Goal: Task Accomplishment & Management: Use online tool/utility

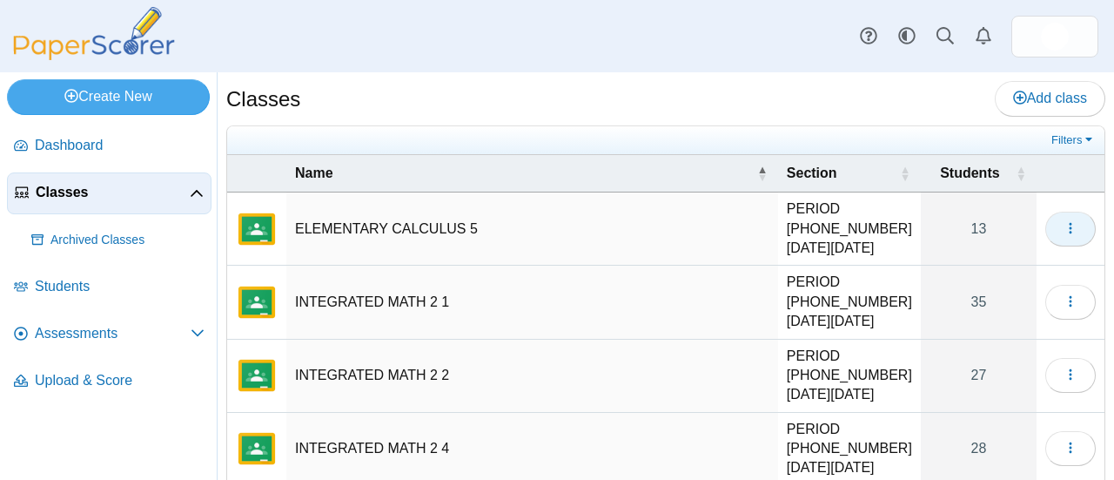
click at [1064, 221] on icon "button" at bounding box center [1071, 228] width 14 height 14
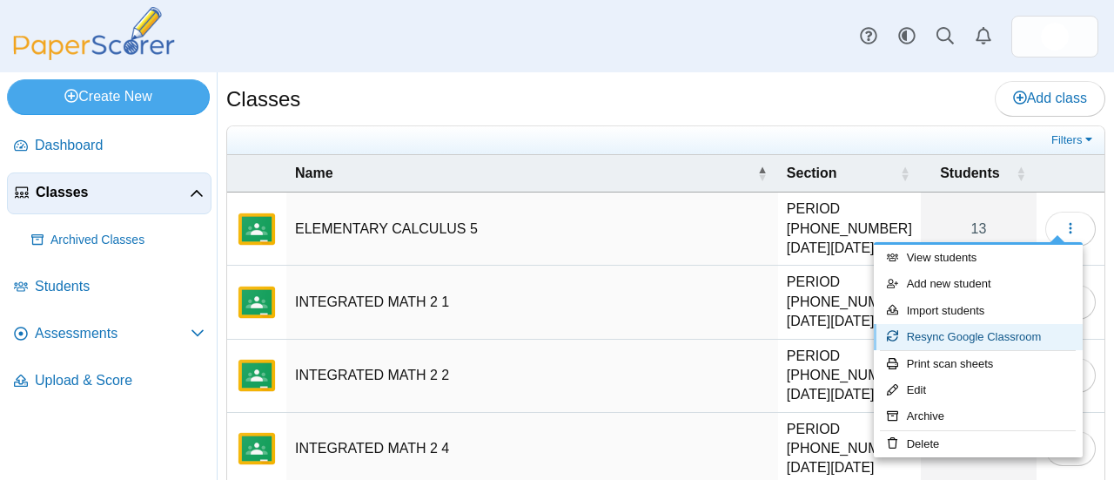
click at [964, 341] on link "Resync Google Classroom" at bounding box center [978, 337] width 209 height 26
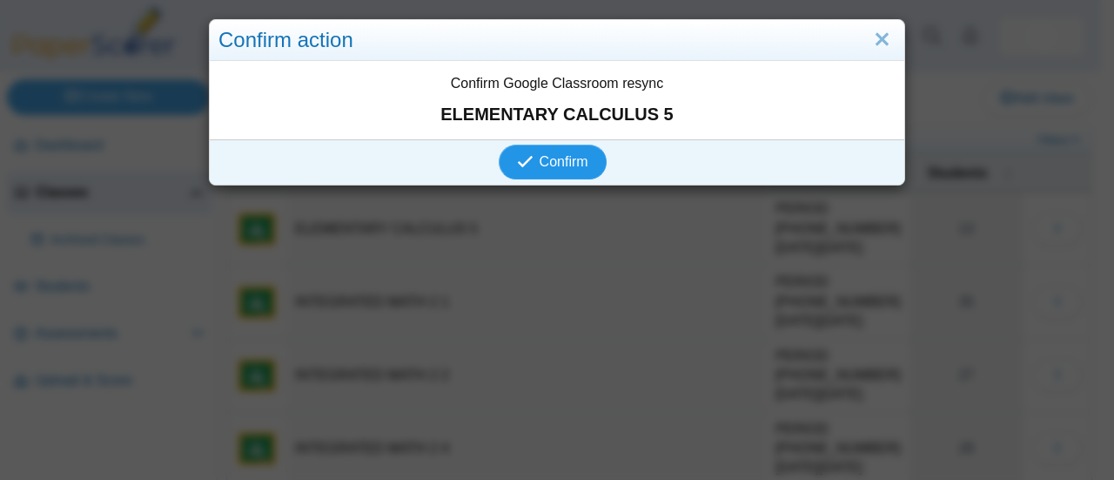
click at [559, 159] on span "Confirm" at bounding box center [564, 161] width 49 height 15
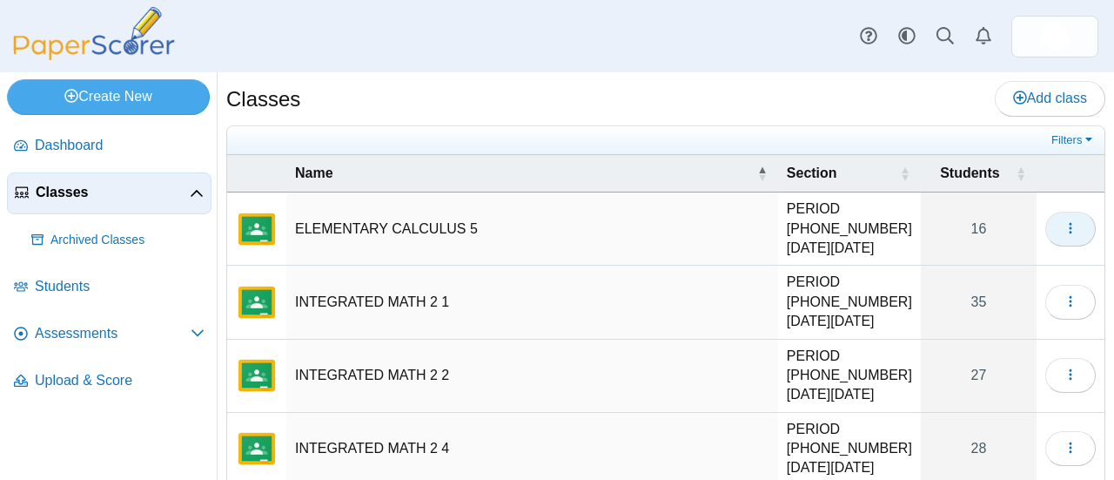
click at [1064, 221] on icon "button" at bounding box center [1071, 228] width 14 height 14
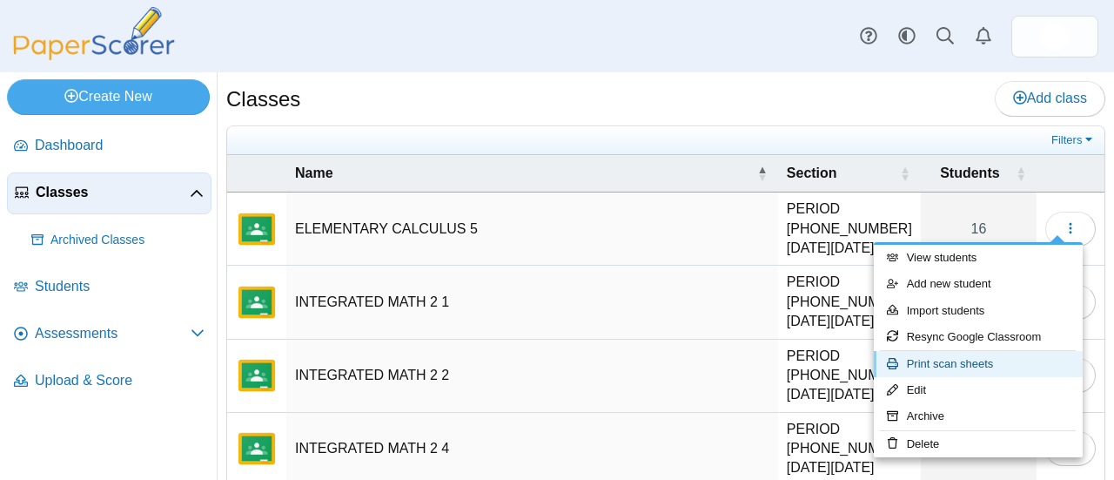
click at [945, 366] on link "Print scan sheets" at bounding box center [978, 364] width 209 height 26
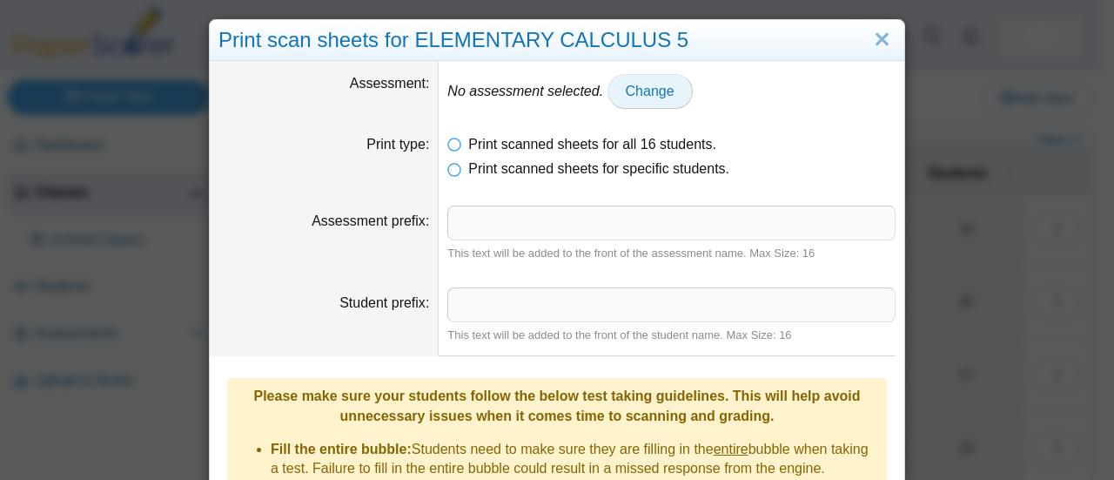
click at [628, 87] on span "Change" at bounding box center [650, 91] width 49 height 15
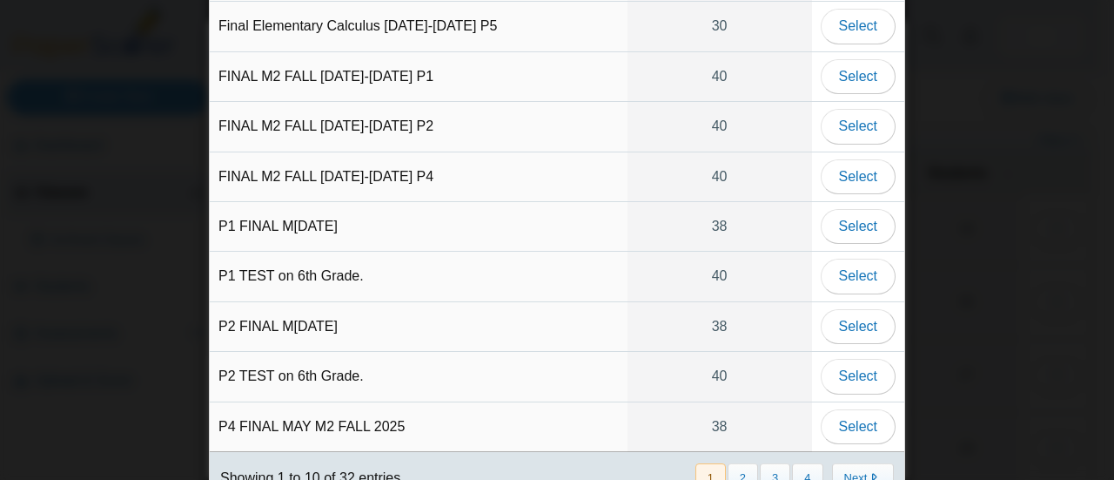
scroll to position [170, 0]
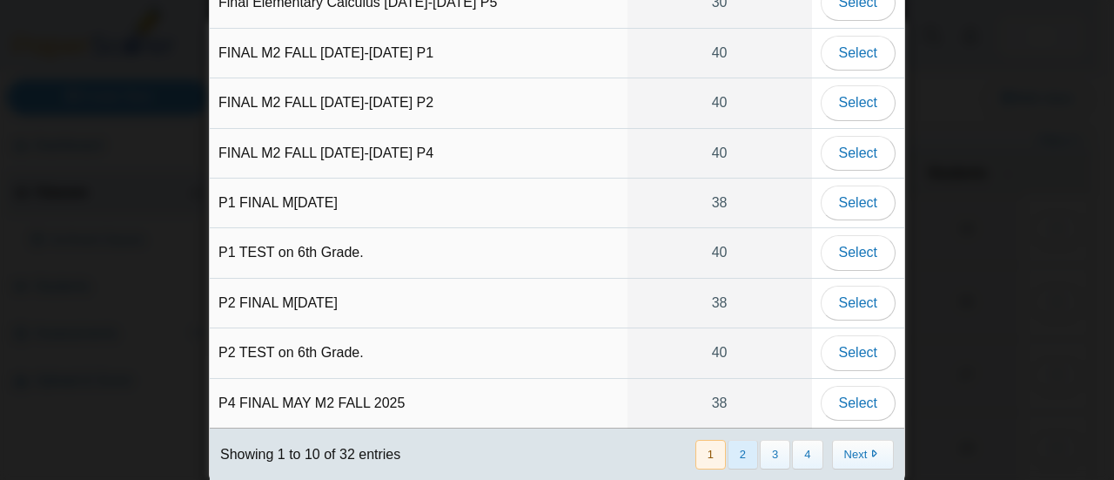
click at [747, 441] on button "2" at bounding box center [743, 454] width 30 height 29
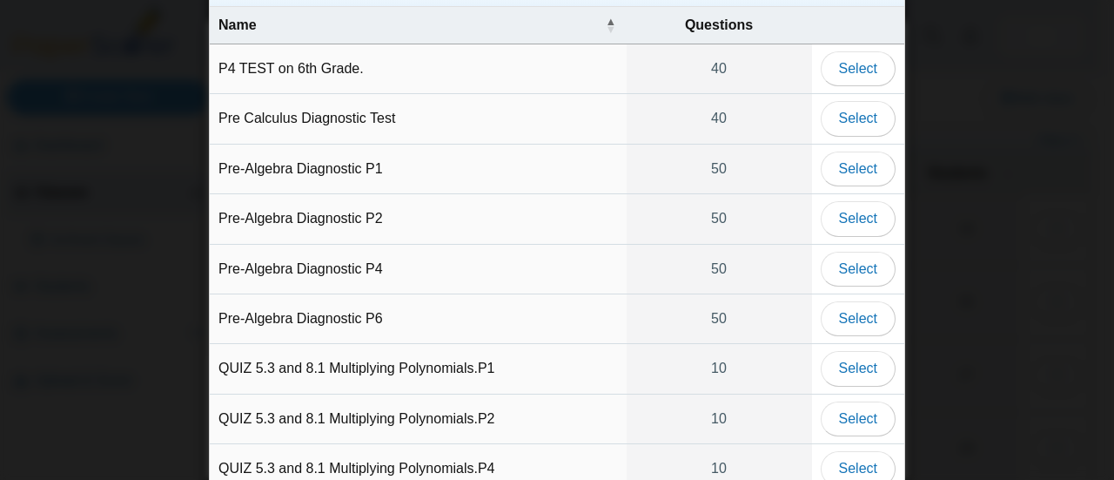
scroll to position [52, 0]
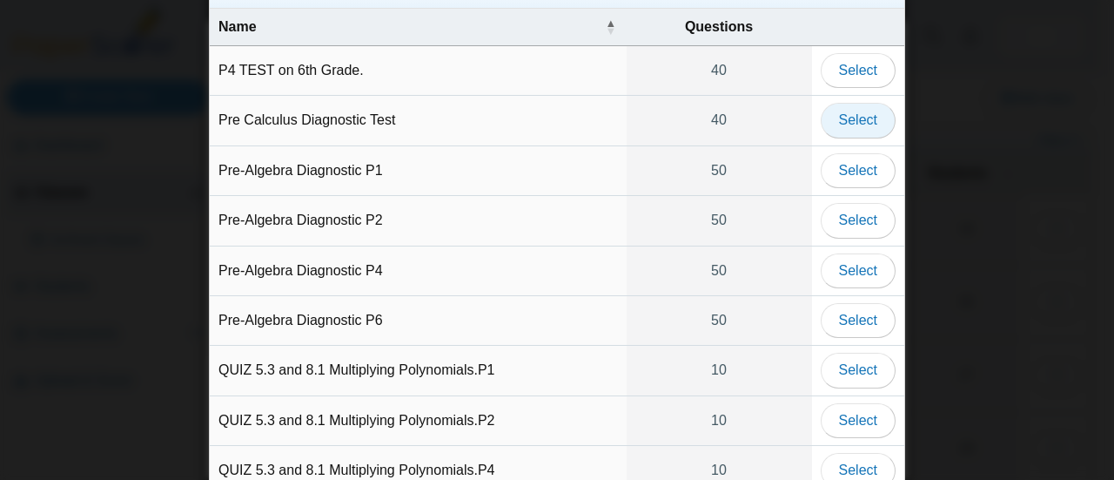
click at [850, 121] on span "Select" at bounding box center [858, 119] width 38 height 15
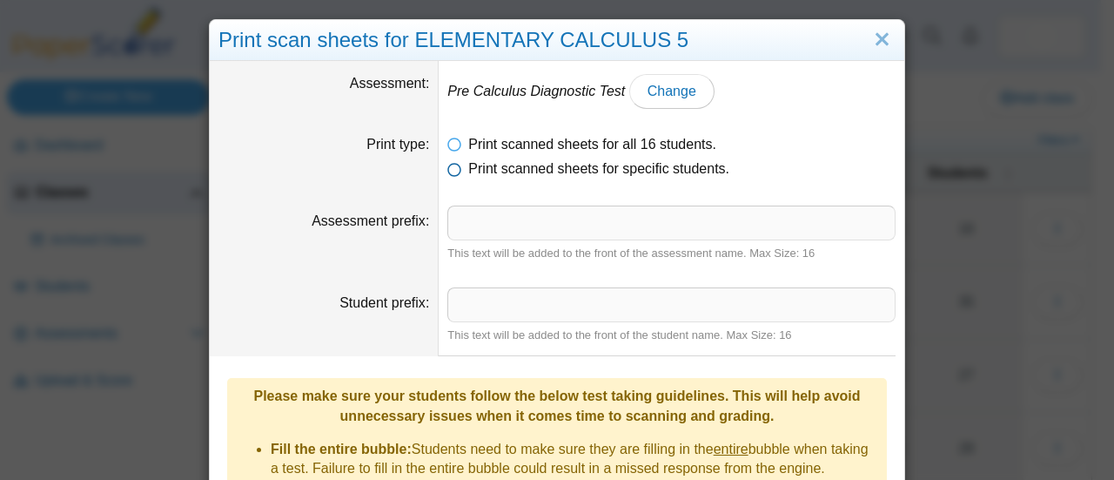
click at [447, 171] on icon at bounding box center [454, 165] width 14 height 12
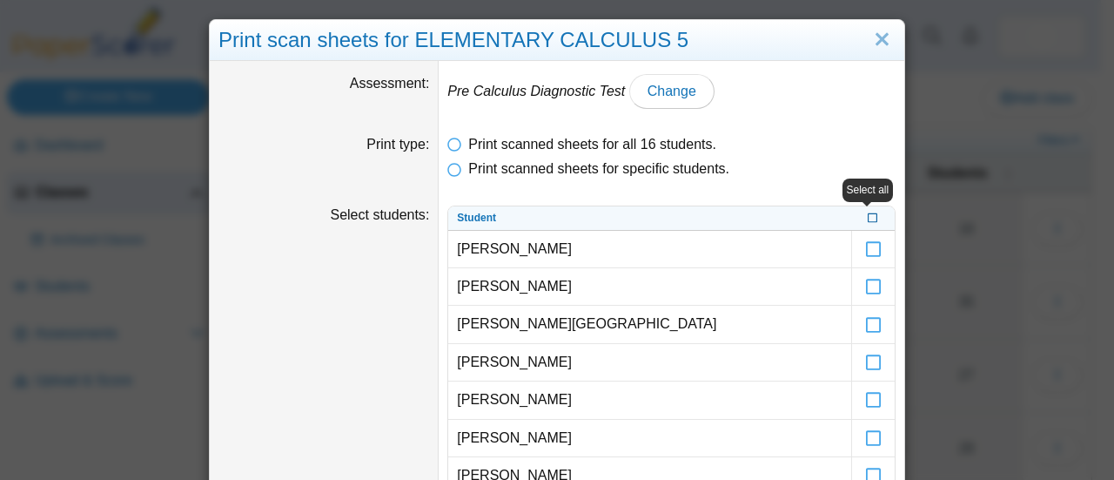
click at [868, 213] on icon at bounding box center [873, 217] width 10 height 10
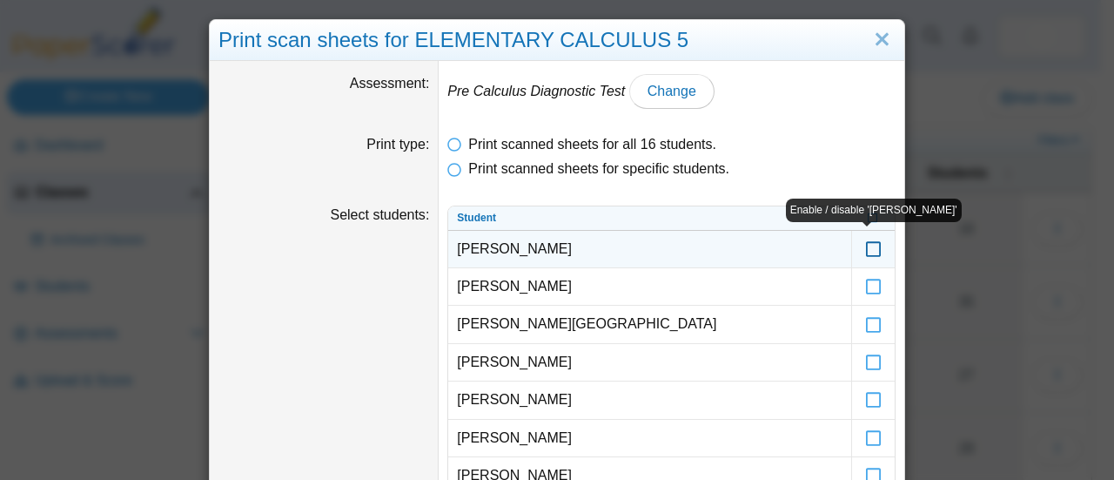
click at [869, 246] on icon at bounding box center [873, 241] width 17 height 16
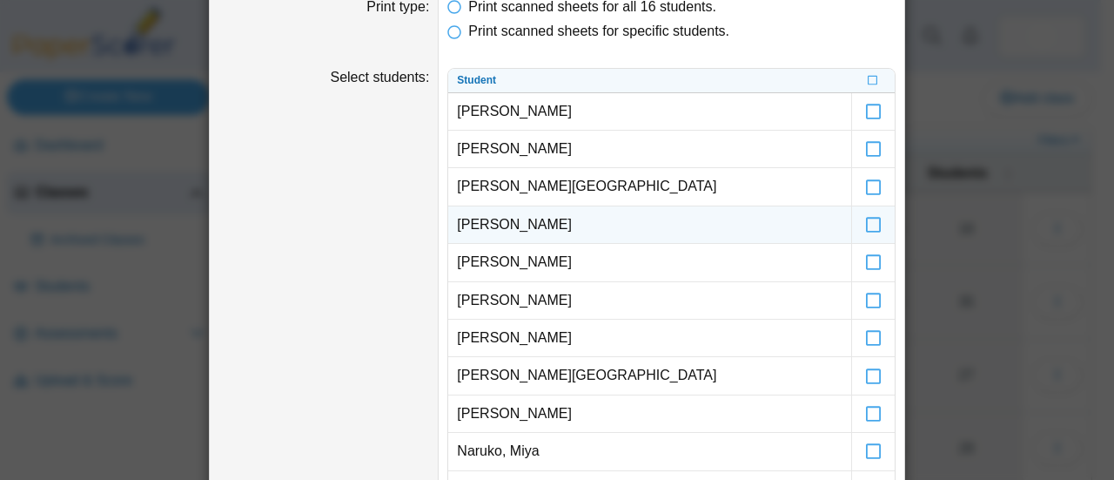
scroll to position [137, 0]
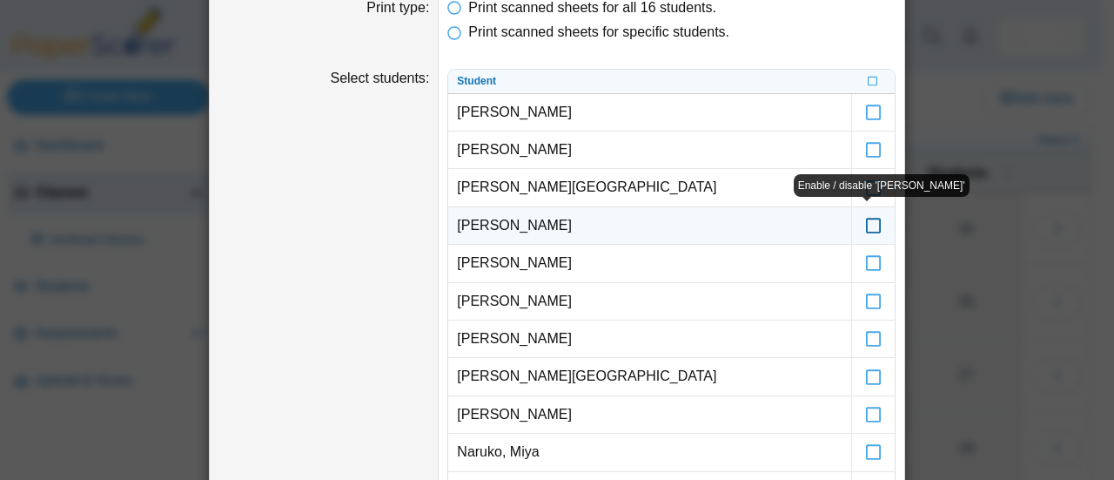
click at [869, 224] on icon at bounding box center [873, 218] width 17 height 16
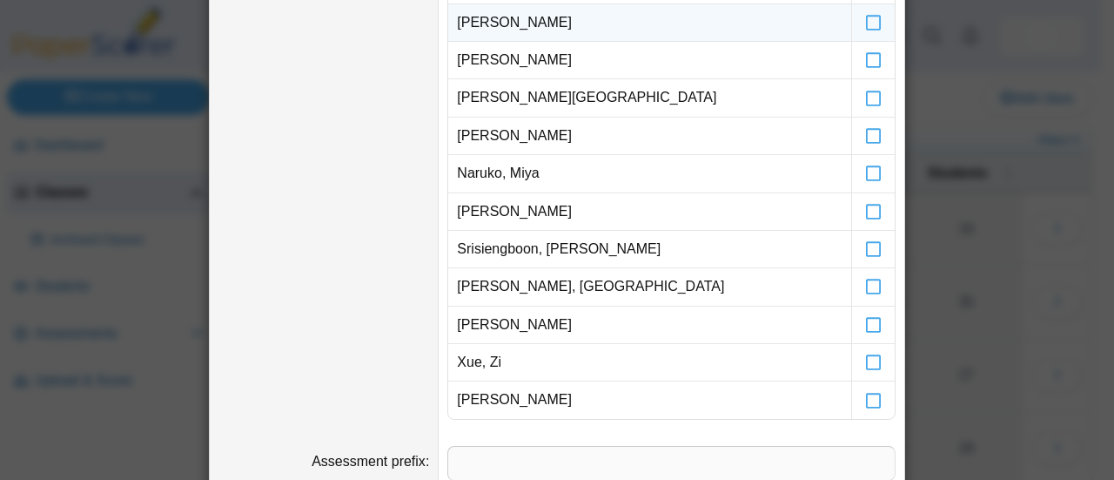
scroll to position [429, 0]
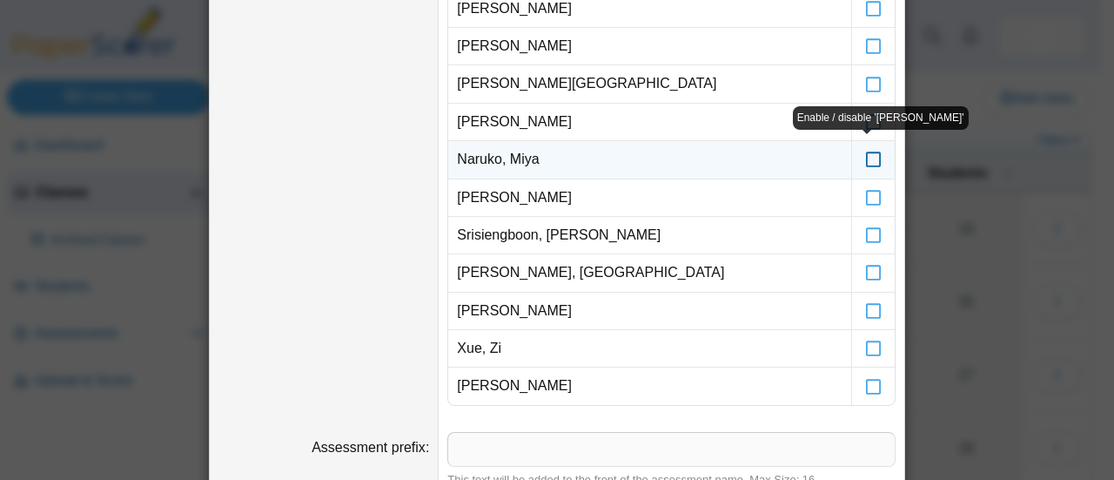
click at [865, 154] on icon at bounding box center [873, 152] width 17 height 16
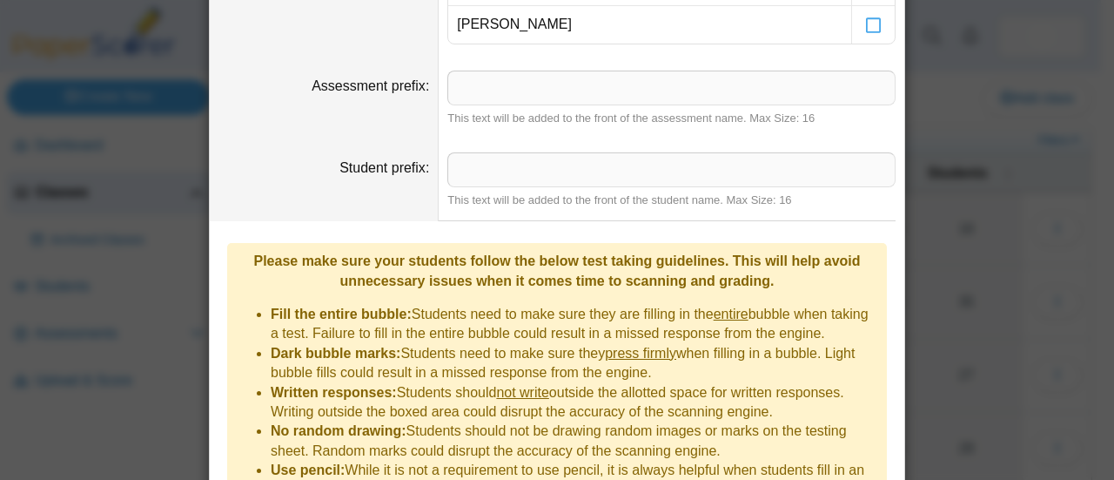
scroll to position [790, 0]
click at [480, 88] on input "Assessment prefix" at bounding box center [671, 88] width 448 height 35
type input "**"
click at [474, 171] on input "Student prefix" at bounding box center [671, 170] width 448 height 35
type input "**"
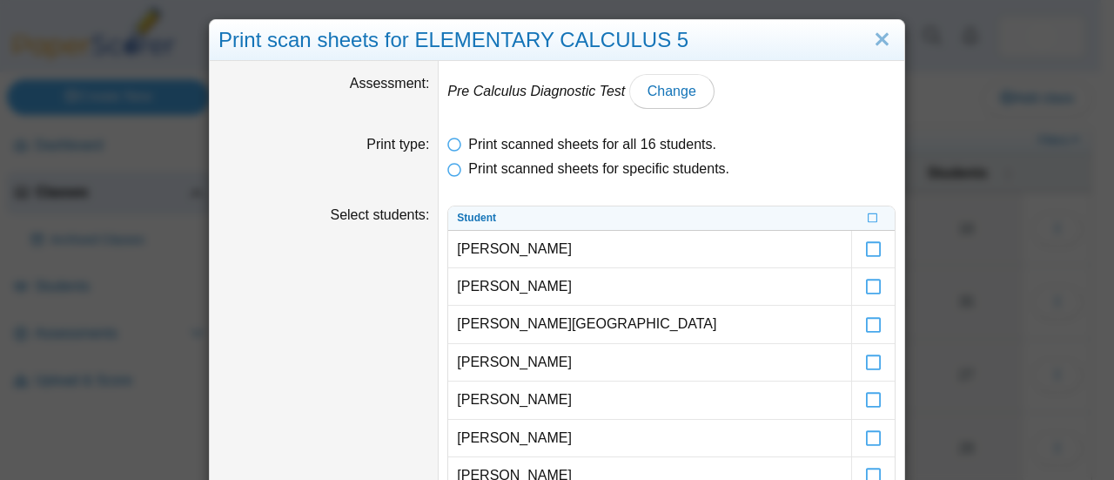
scroll to position [933, 0]
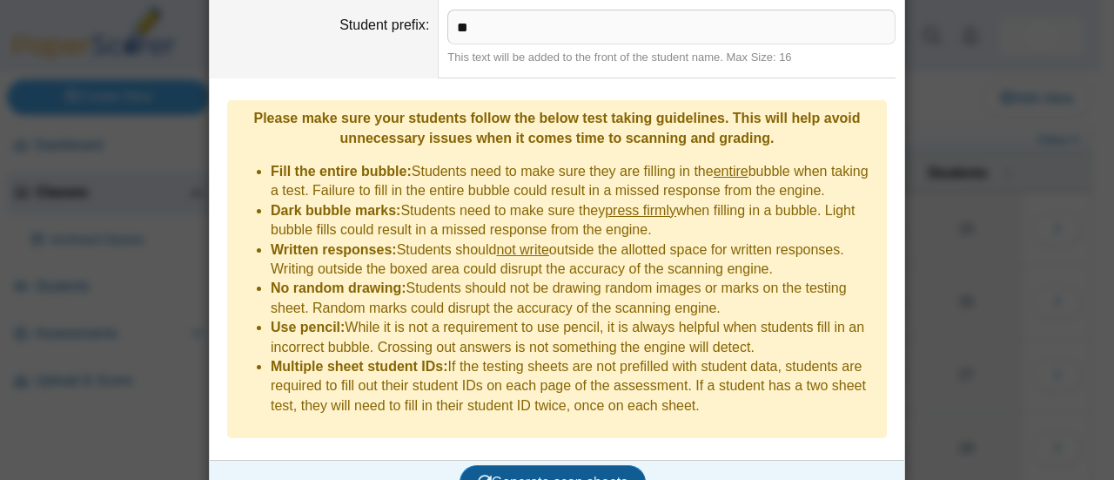
click at [560, 474] on span "Generate scan sheets" at bounding box center [553, 481] width 151 height 15
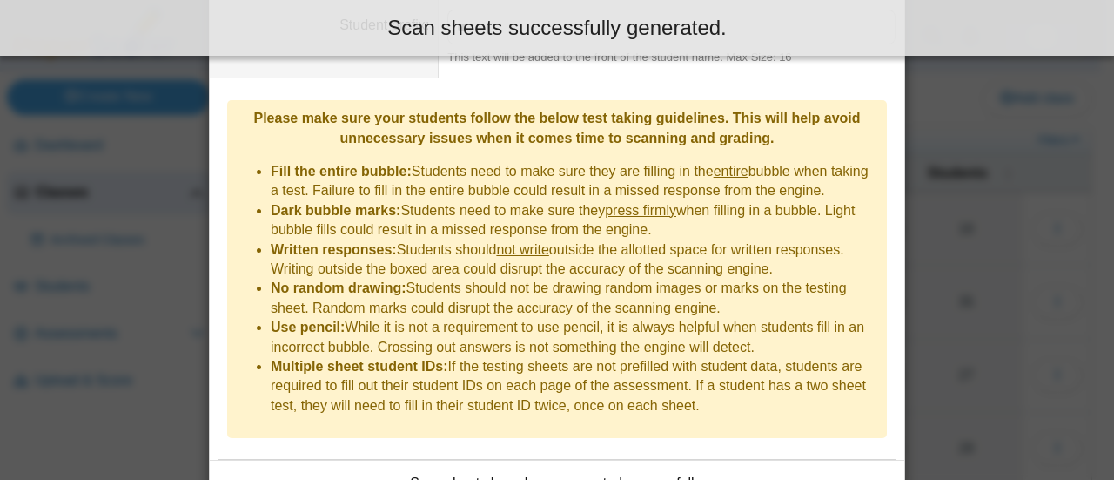
scroll to position [1032, 0]
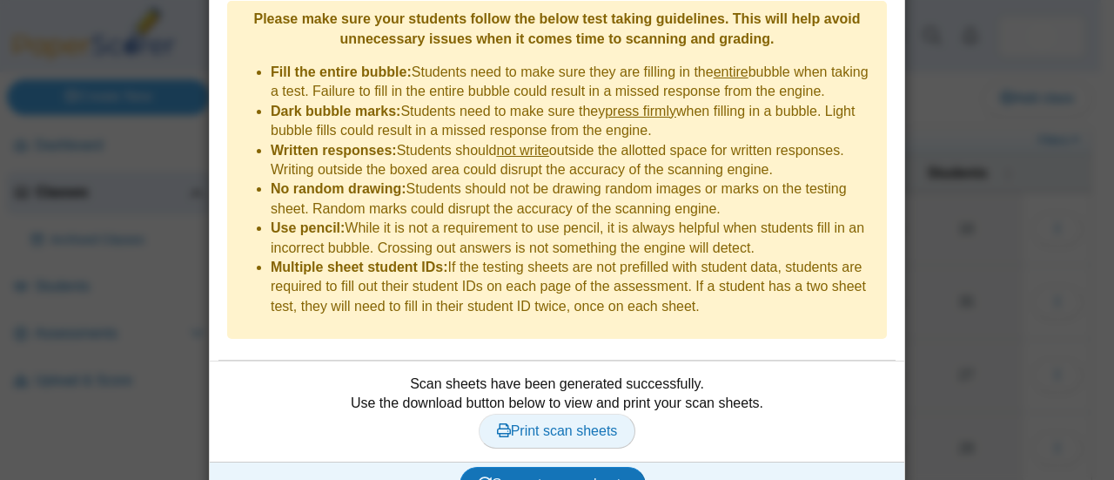
click at [554, 423] on span "Print scan sheets" at bounding box center [557, 430] width 121 height 15
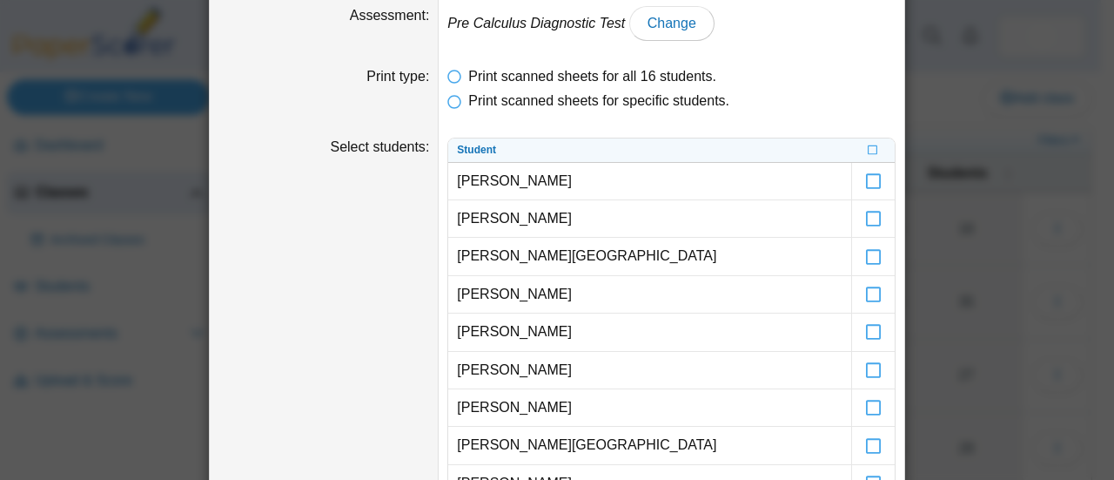
scroll to position [0, 0]
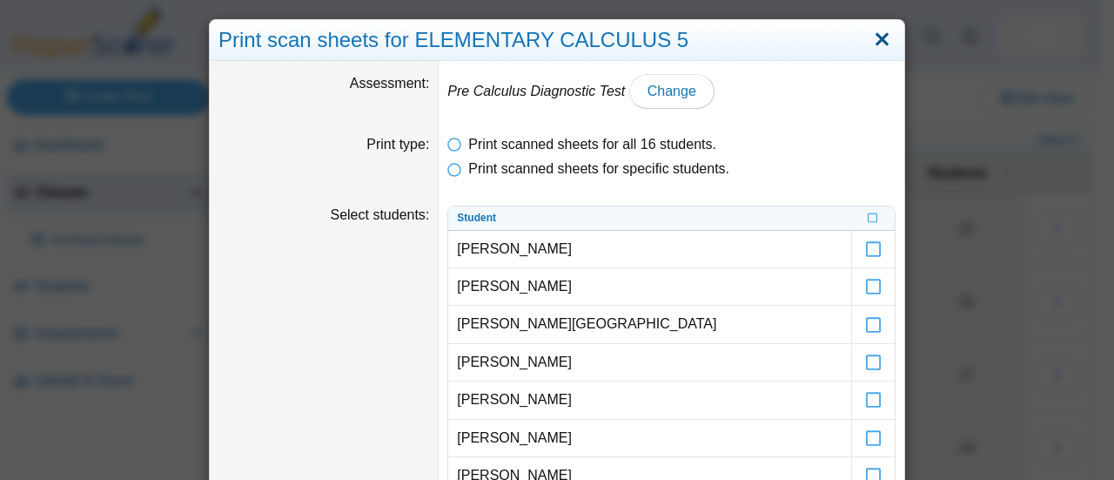
click at [874, 37] on link "Close" at bounding box center [882, 40] width 27 height 30
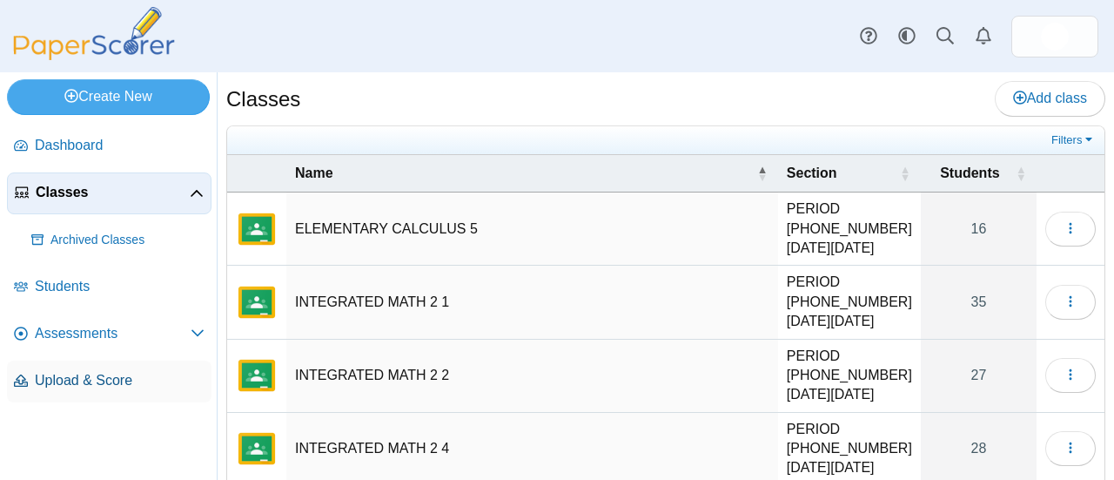
click at [98, 381] on span "Upload & Score" at bounding box center [120, 380] width 170 height 19
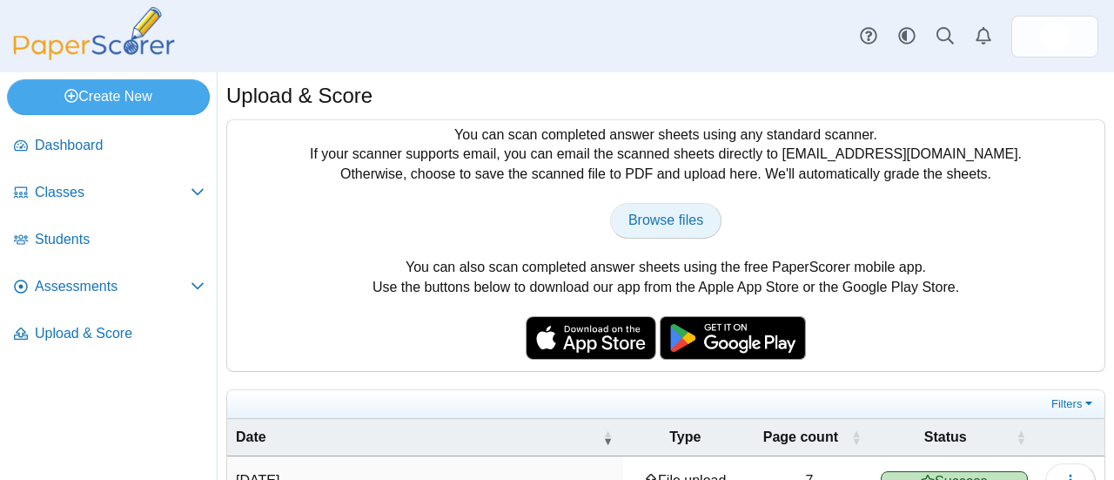
click at [659, 223] on span "Browse files" at bounding box center [665, 219] width 75 height 15
type input "**********"
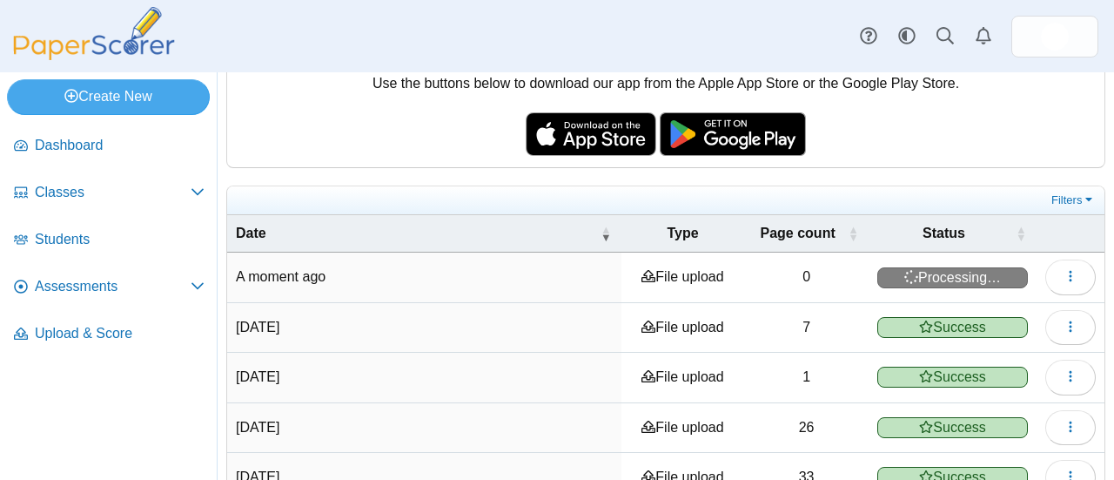
scroll to position [232, 0]
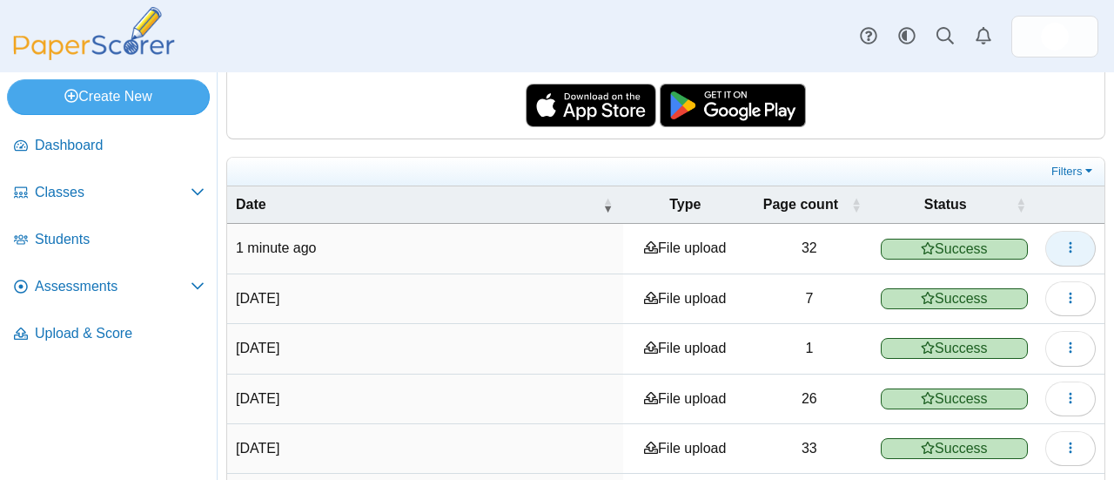
click at [1064, 245] on icon "button" at bounding box center [1071, 247] width 14 height 14
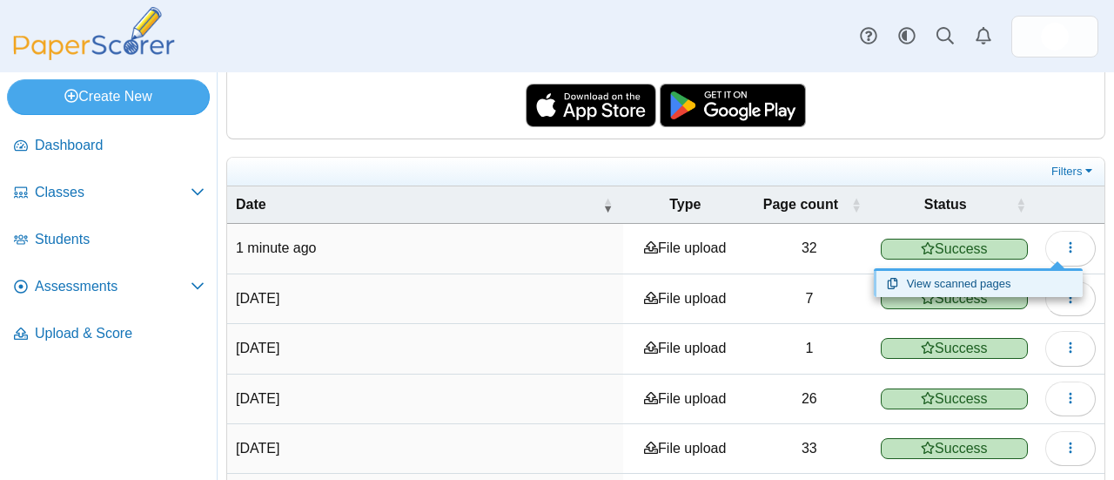
click at [980, 289] on link "View scanned pages" at bounding box center [978, 284] width 209 height 26
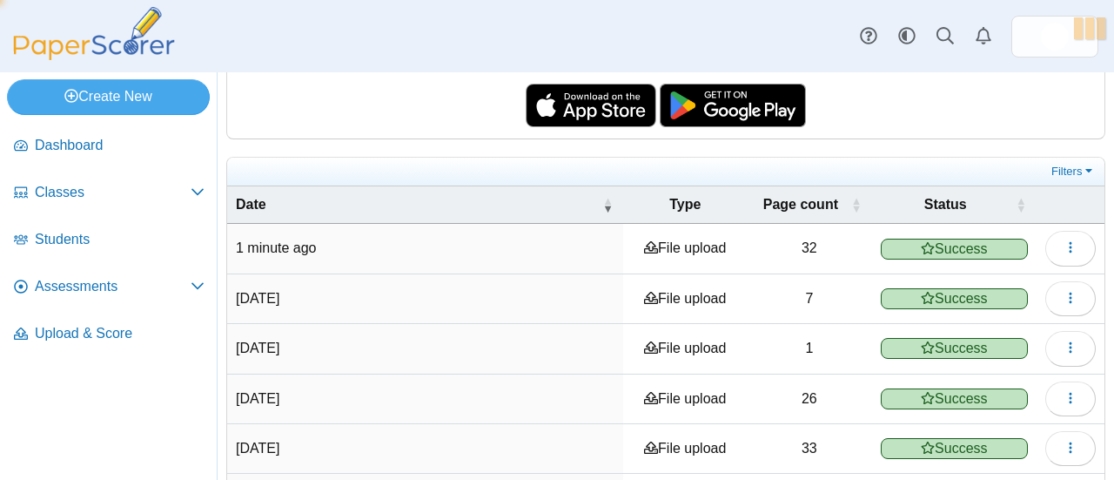
click at [980, 289] on body "Dashboard Classes Archived classes Students" at bounding box center [557, 240] width 1114 height 480
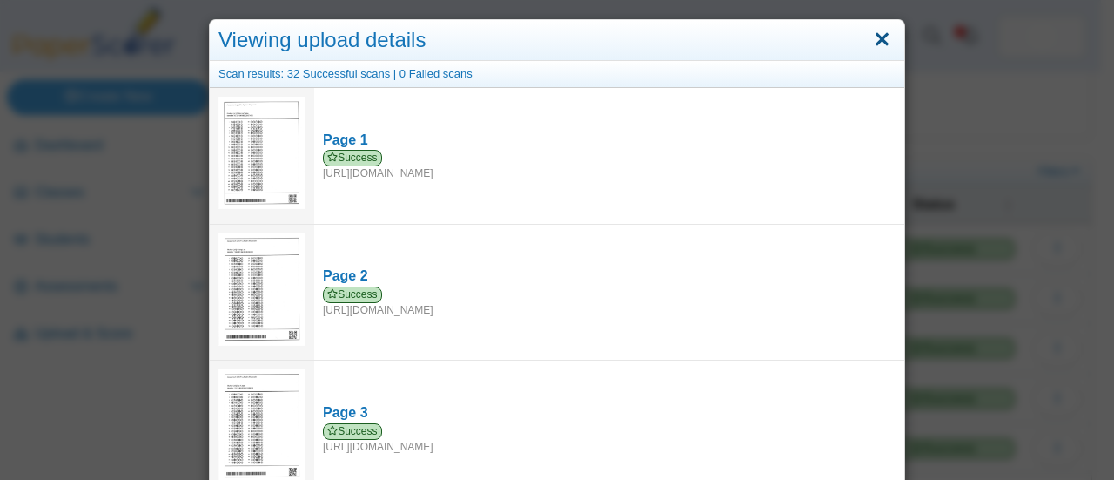
click at [878, 36] on link "Close" at bounding box center [882, 40] width 27 height 30
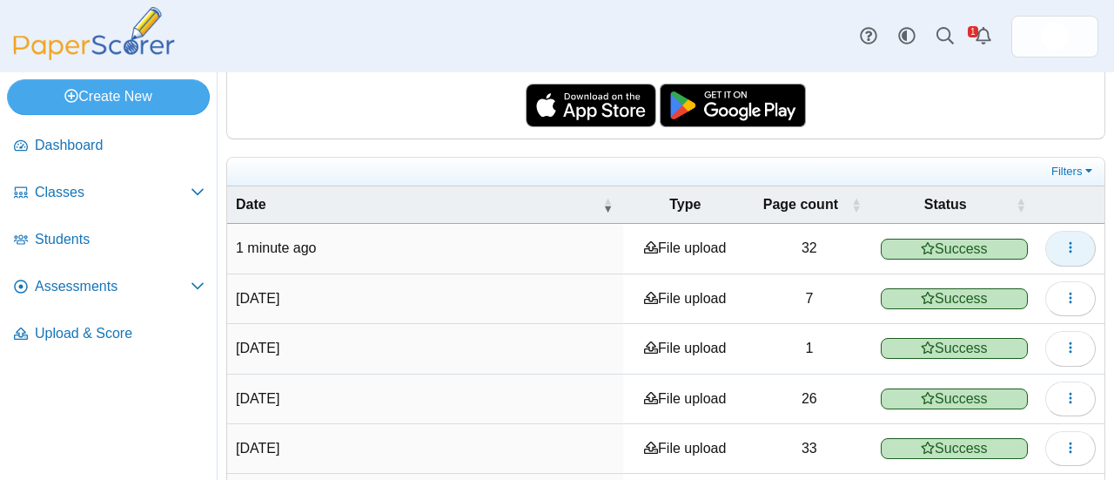
click at [1064, 240] on icon "button" at bounding box center [1071, 247] width 14 height 14
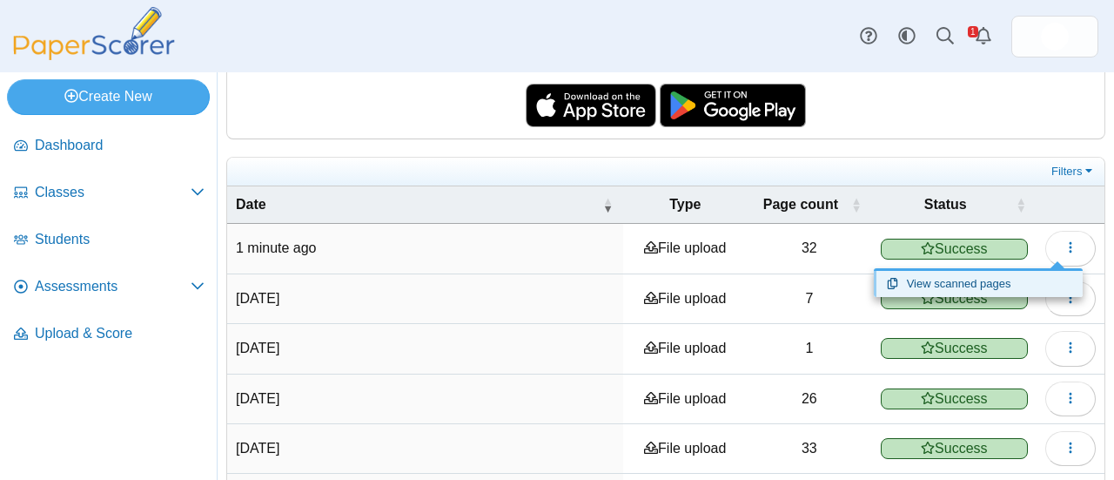
click at [984, 287] on link "View scanned pages" at bounding box center [978, 284] width 209 height 26
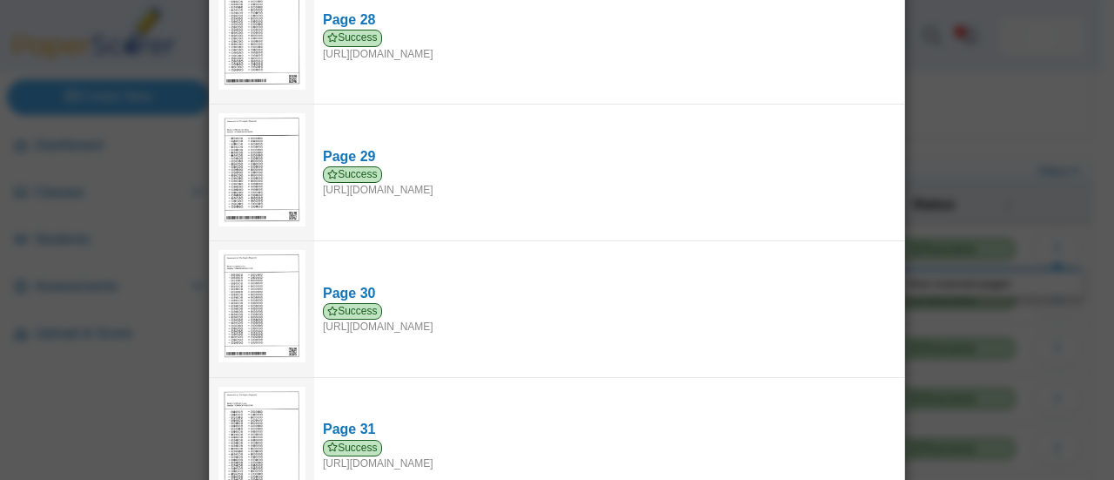
scroll to position [3936, 0]
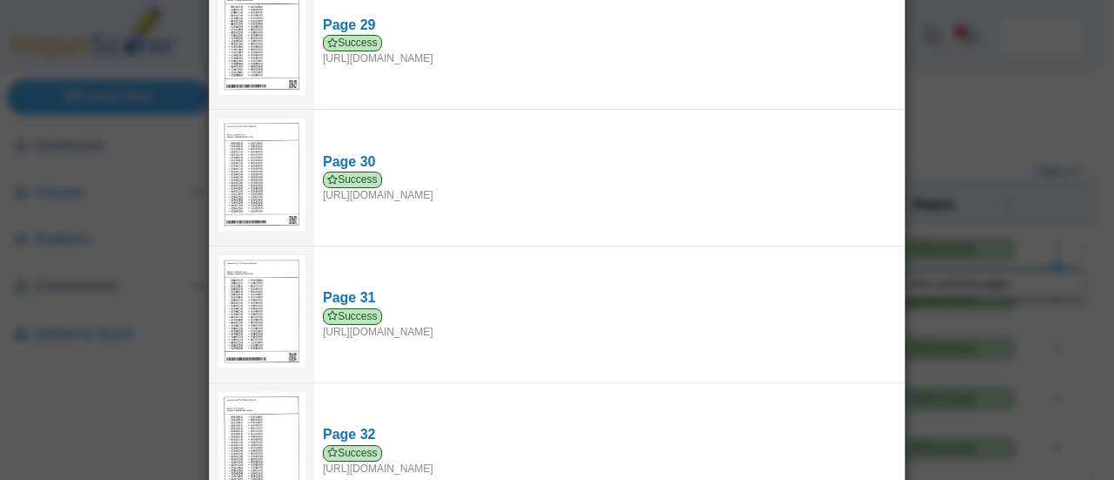
click at [968, 163] on div "Viewing upload details Scan results: 32 Successful scans | 0 Failed scans Page …" at bounding box center [557, 240] width 1114 height 480
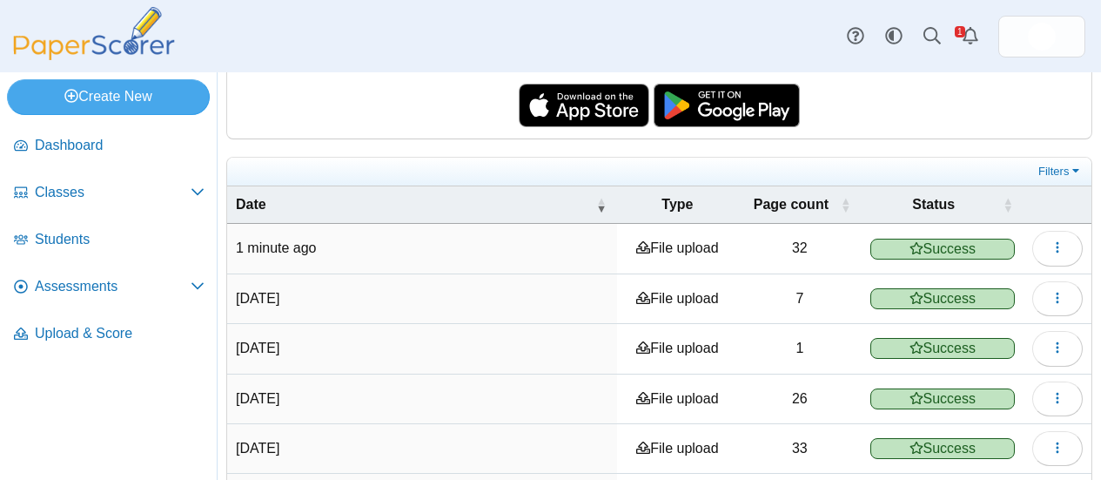
click at [968, 163] on div "Viewing upload details Scan results: 32 Successful scans | 0 Failed scans Page …" at bounding box center [557, 240] width 1114 height 480
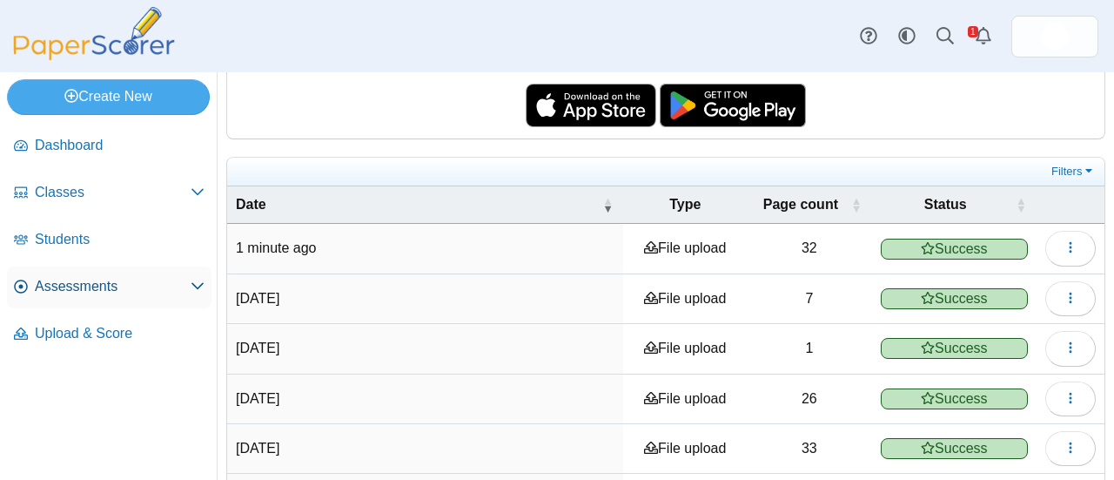
click at [77, 280] on span "Assessments" at bounding box center [113, 286] width 156 height 19
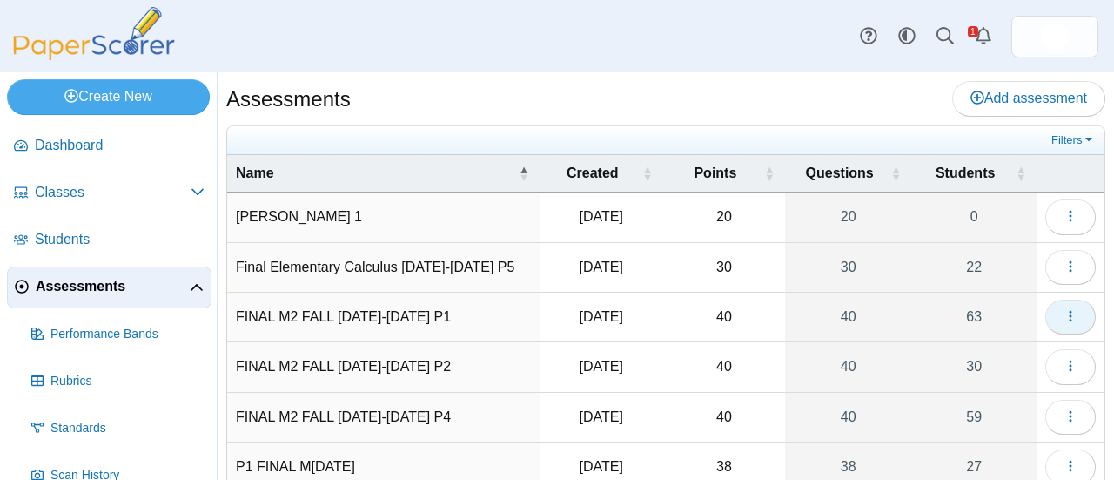
click at [1065, 309] on button "button" at bounding box center [1070, 316] width 50 height 35
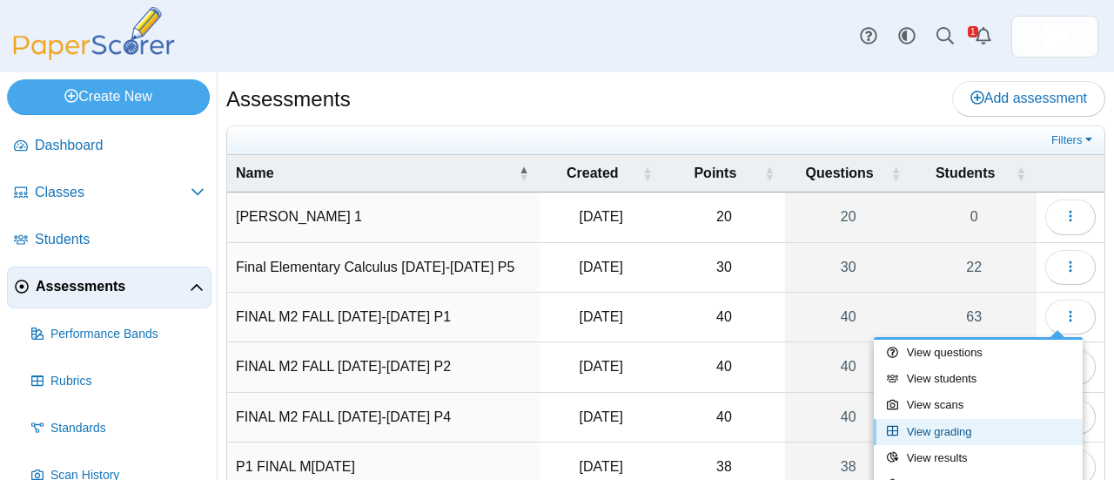
click at [965, 429] on link "View grading" at bounding box center [978, 432] width 209 height 26
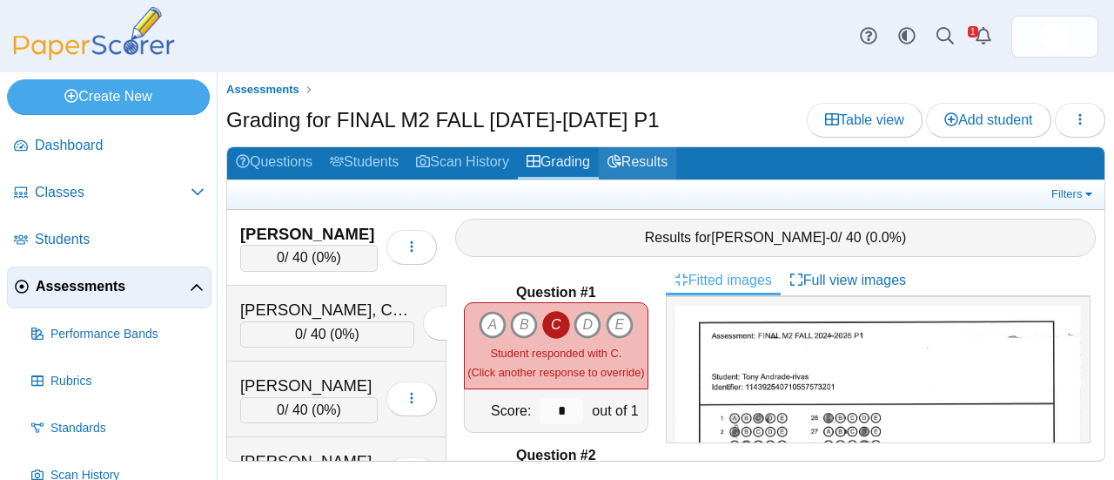
click at [656, 163] on link "Results" at bounding box center [637, 163] width 77 height 32
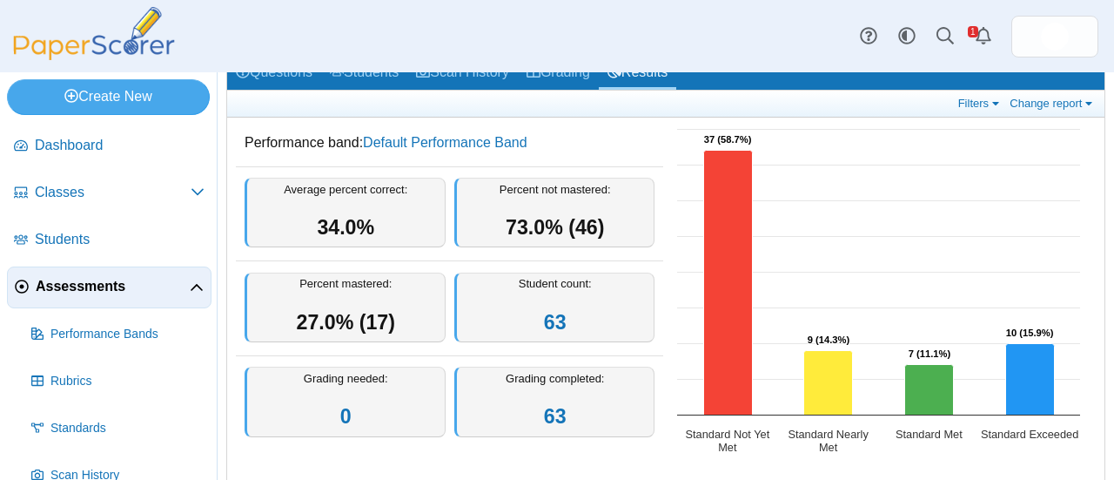
scroll to position [89, 0]
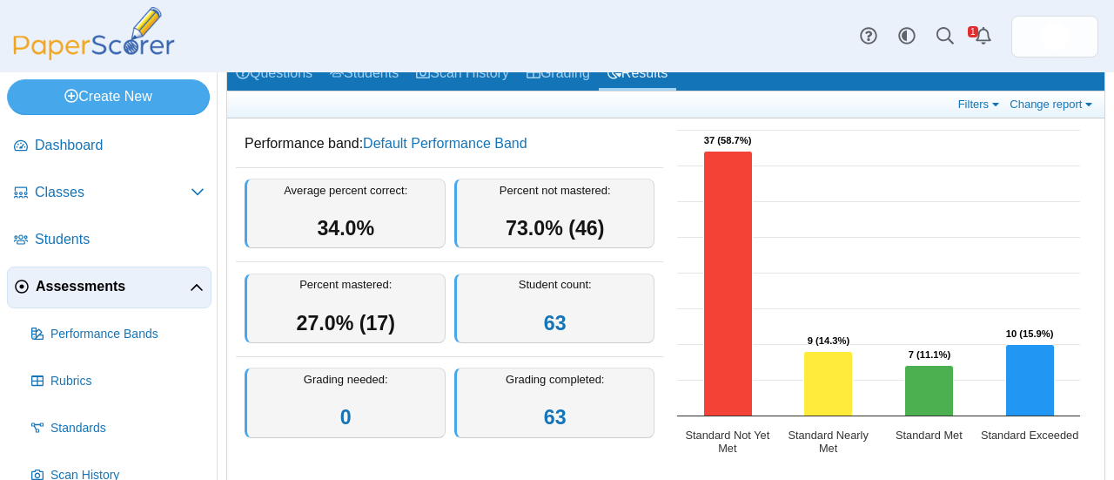
click at [94, 288] on span "Assessments" at bounding box center [113, 286] width 154 height 19
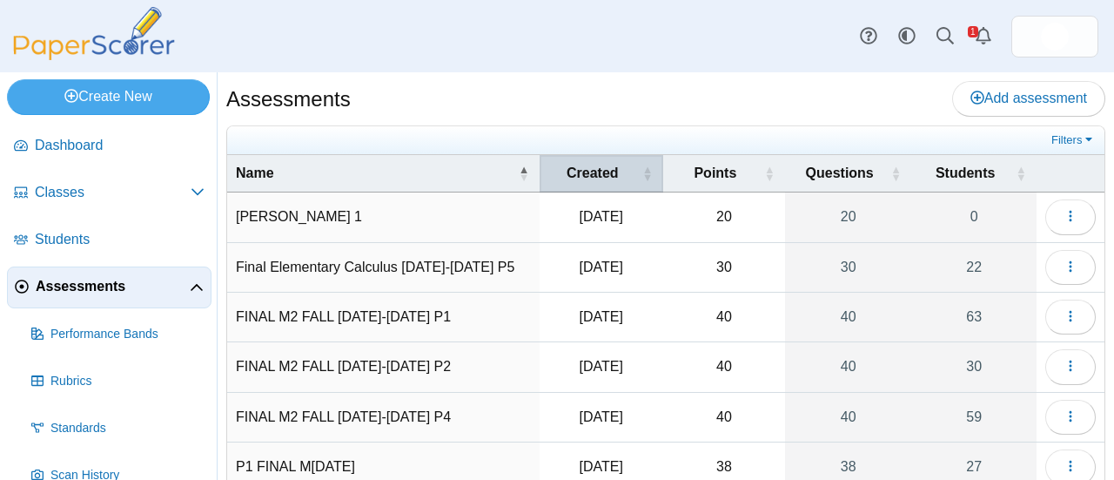
click at [616, 171] on div "Created" at bounding box center [592, 173] width 89 height 19
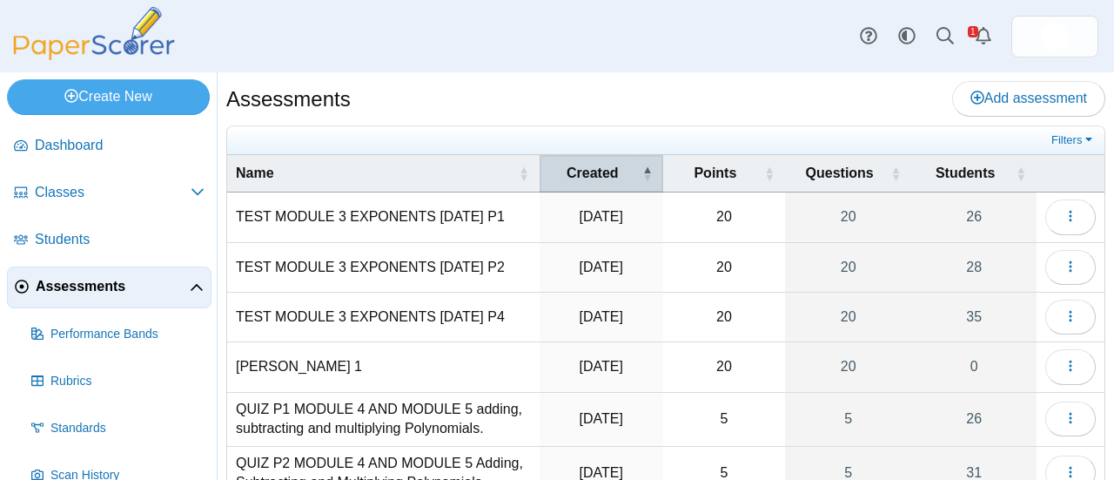
click at [616, 171] on div "Created" at bounding box center [592, 173] width 89 height 19
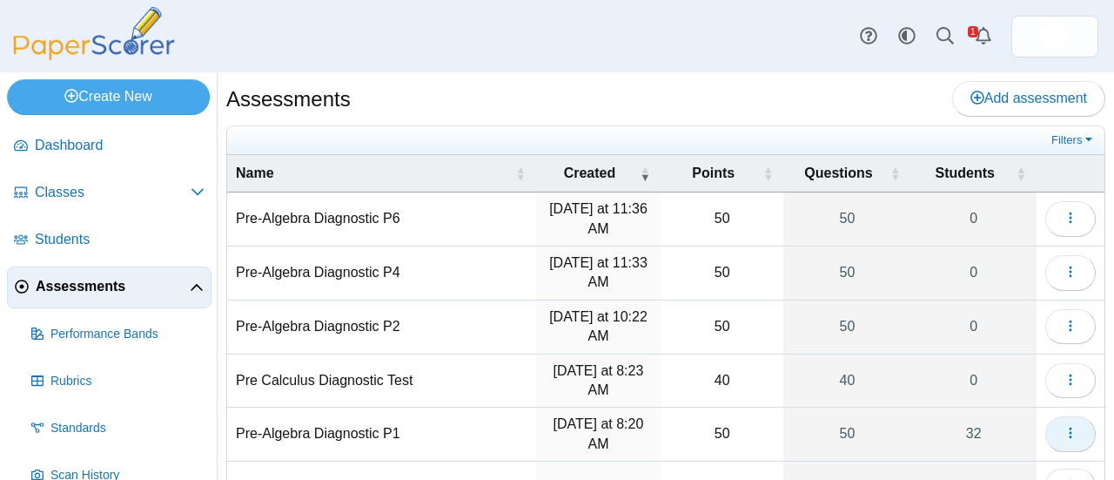
click at [1064, 434] on icon "button" at bounding box center [1071, 433] width 14 height 14
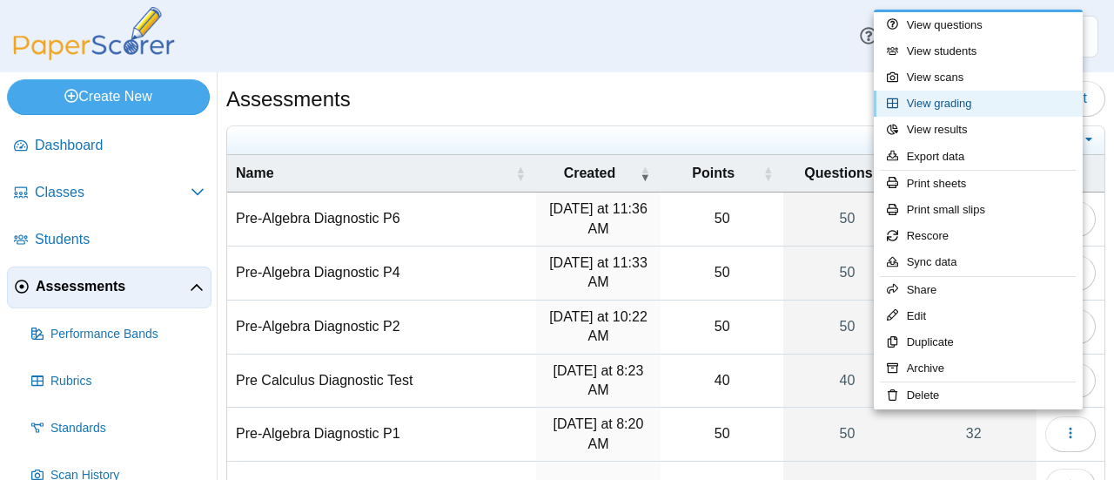
click at [964, 105] on link "View grading" at bounding box center [978, 104] width 209 height 26
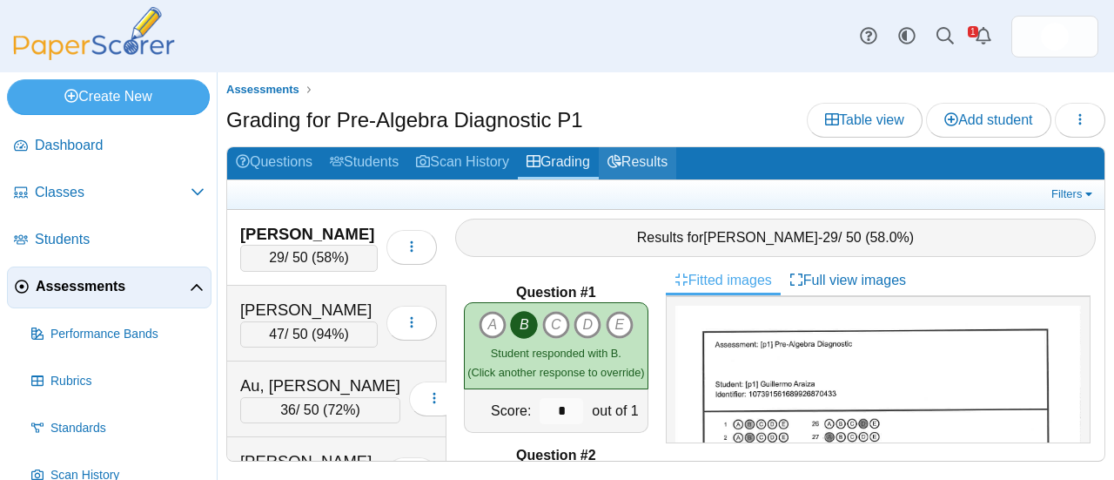
click at [642, 167] on link "Results" at bounding box center [637, 163] width 77 height 32
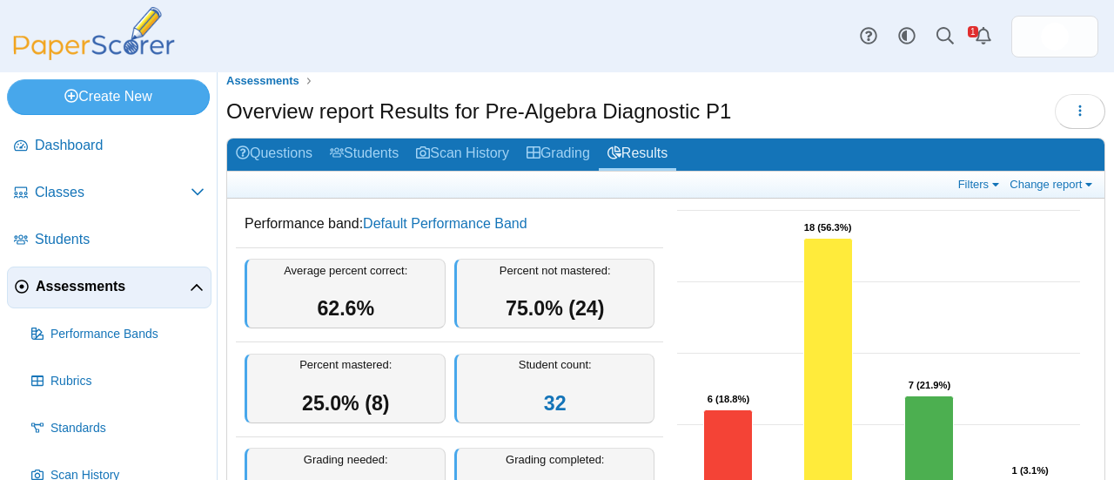
scroll to position [5, 0]
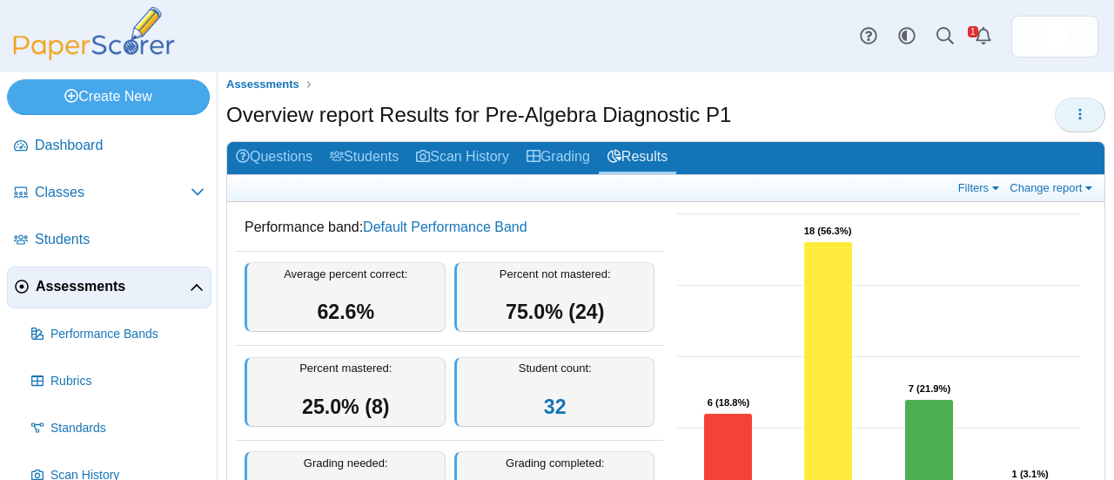
click at [1073, 117] on icon "button" at bounding box center [1080, 114] width 14 height 14
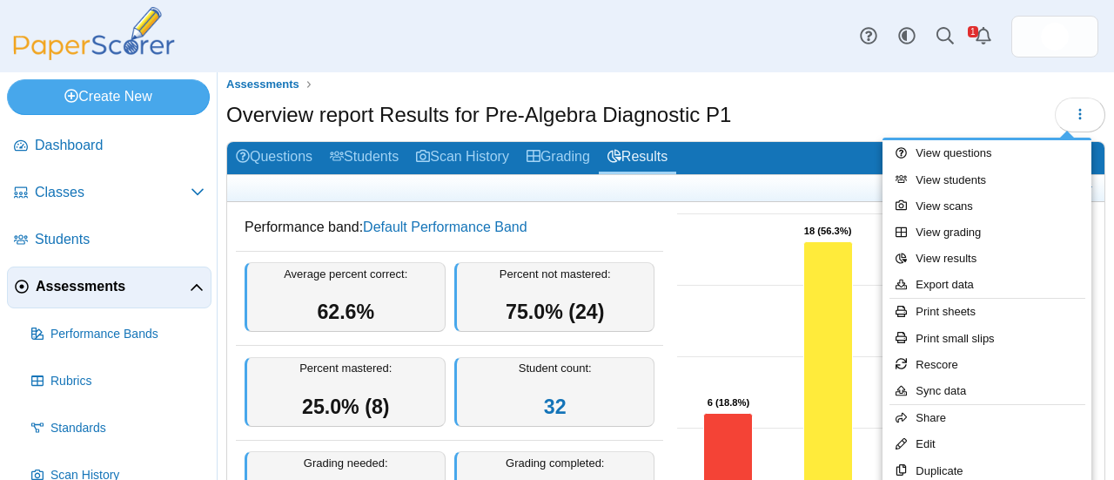
click at [806, 100] on div "Overview report Results for Pre-Algebra Diagnostic P1" at bounding box center [665, 116] width 879 height 39
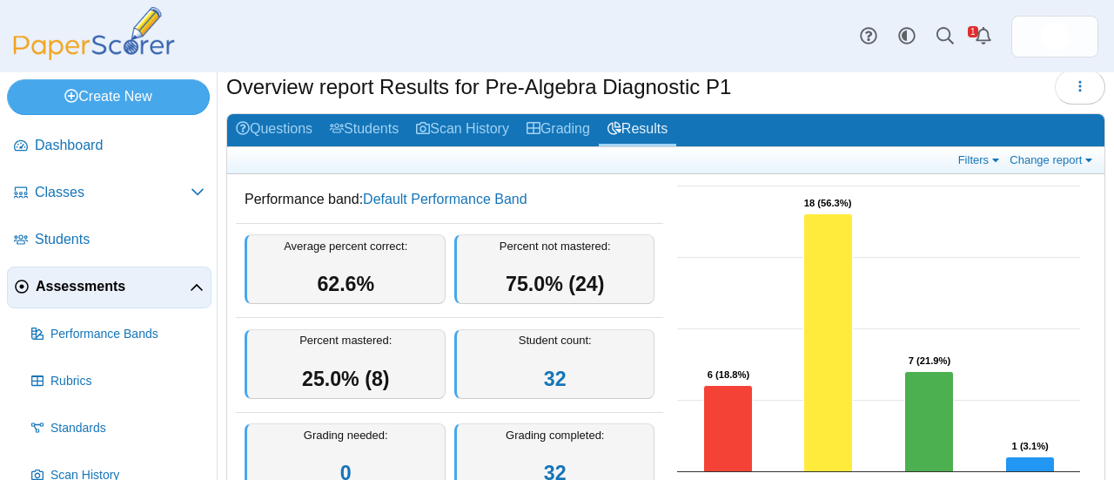
scroll to position [0, 0]
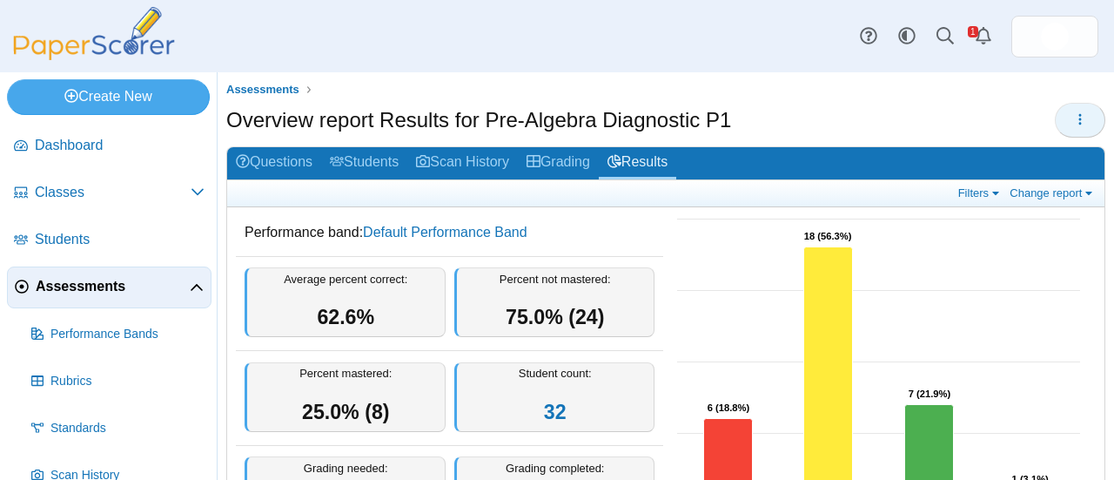
click at [1073, 121] on icon "button" at bounding box center [1080, 119] width 14 height 14
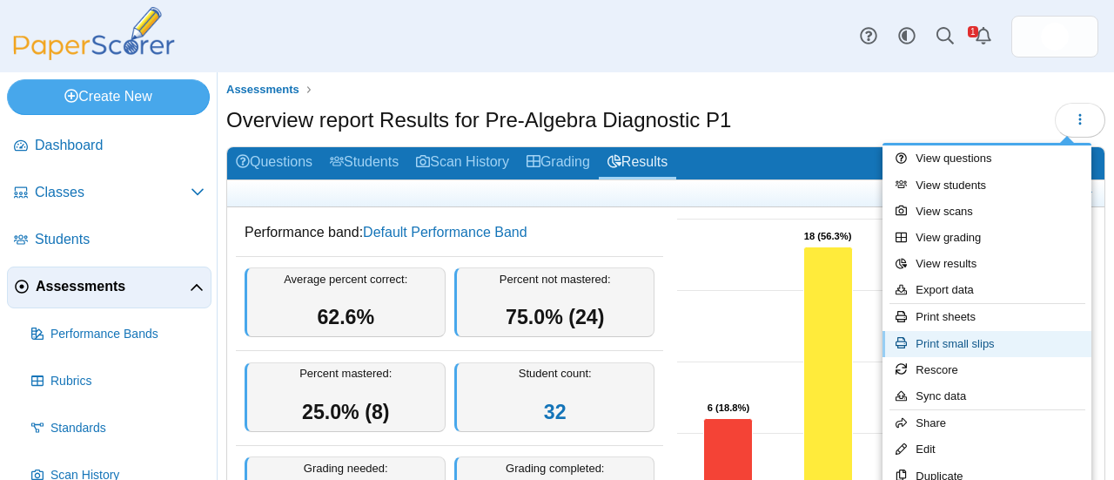
click at [998, 344] on link "Print small slips" at bounding box center [987, 344] width 209 height 26
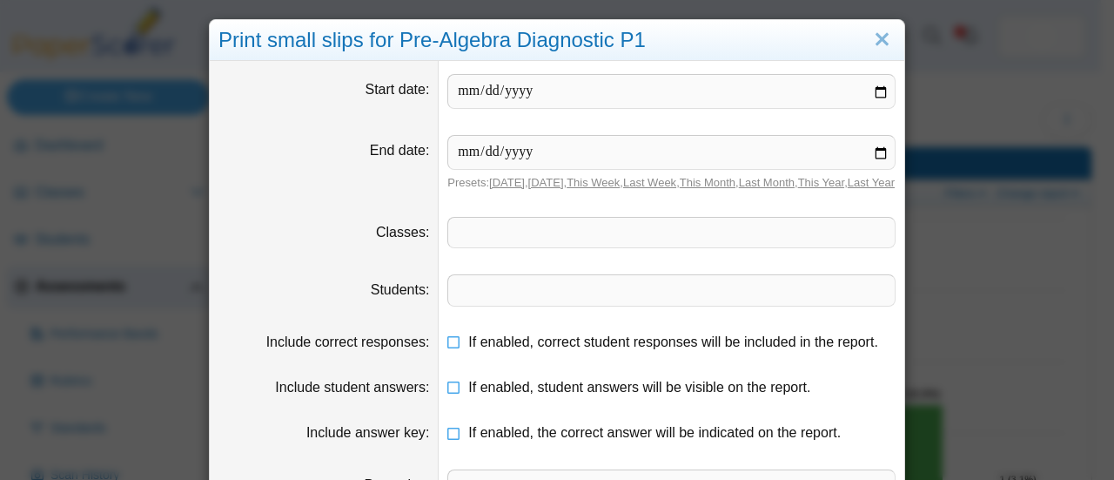
type input "**********"
click at [458, 151] on input "date" at bounding box center [671, 152] width 448 height 35
type input "**********"
click at [470, 247] on span at bounding box center [671, 233] width 447 height 30
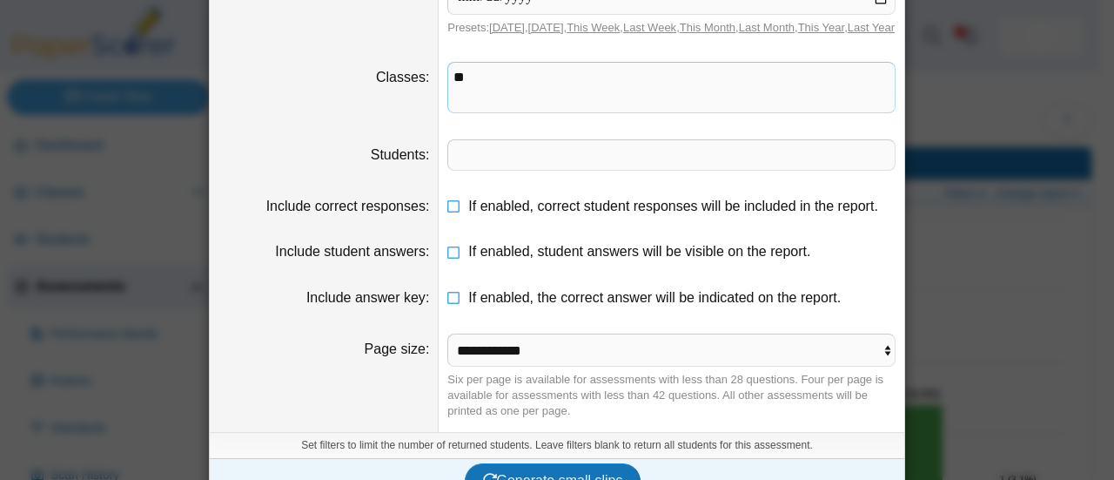
scroll to position [181, 0]
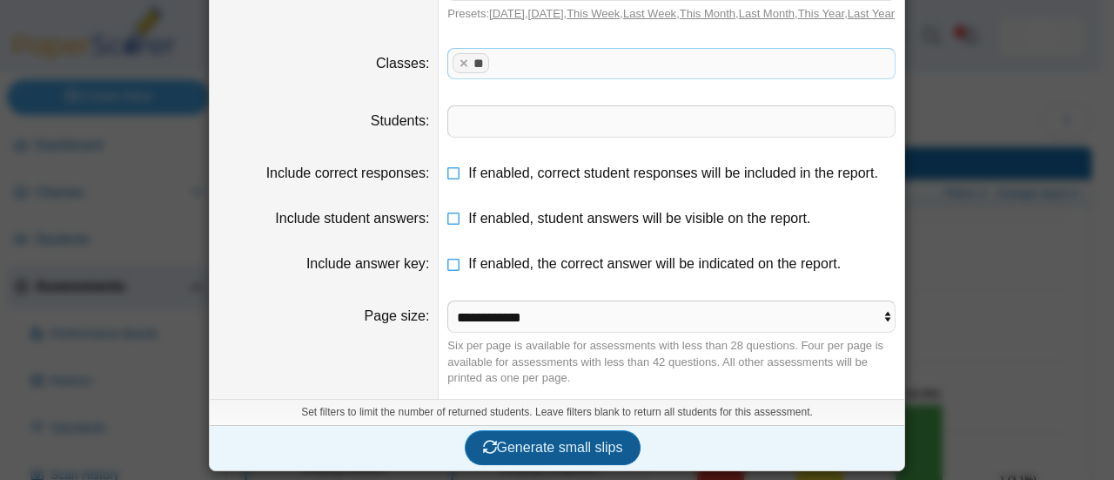
click at [548, 447] on span "Generate small slips" at bounding box center [553, 447] width 140 height 15
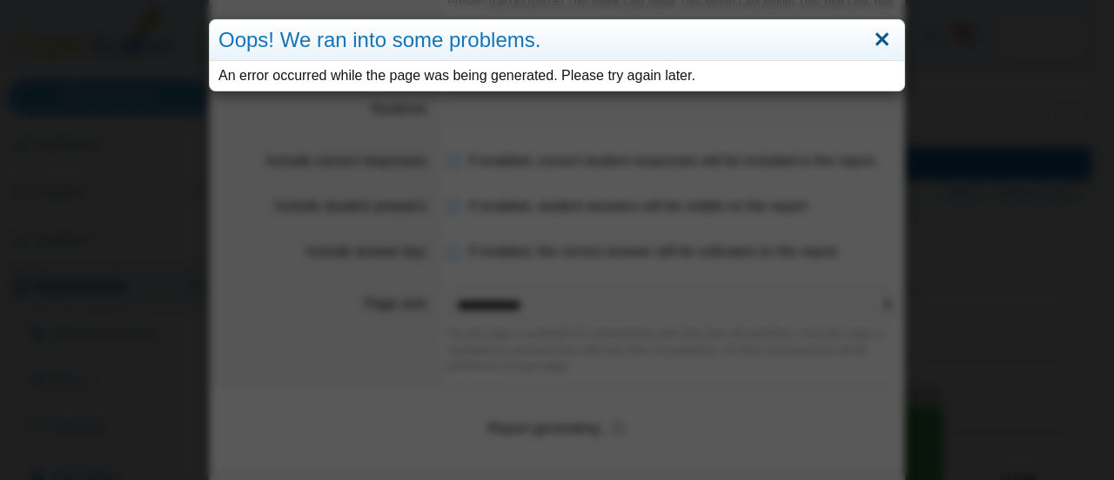
click at [879, 36] on link "Close" at bounding box center [882, 40] width 27 height 30
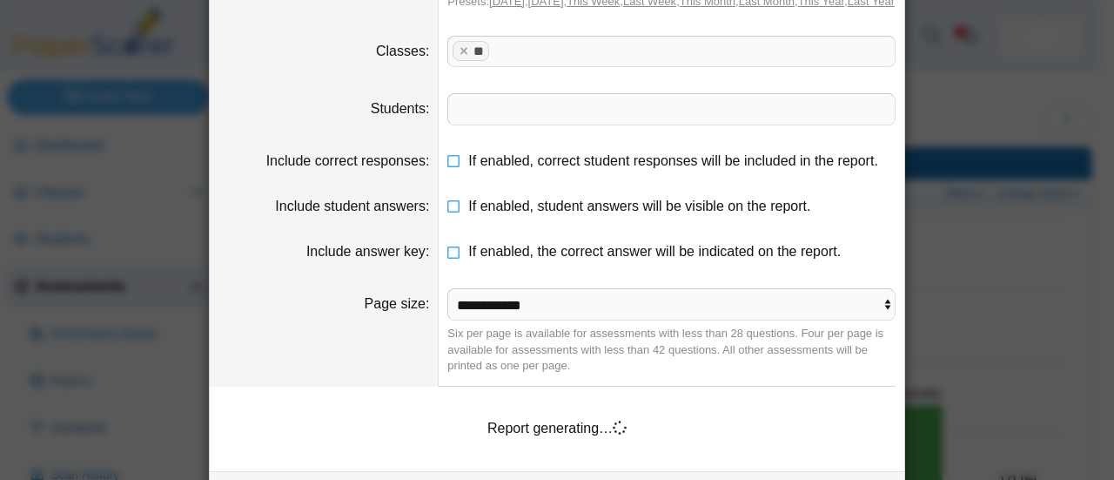
scroll to position [0, 0]
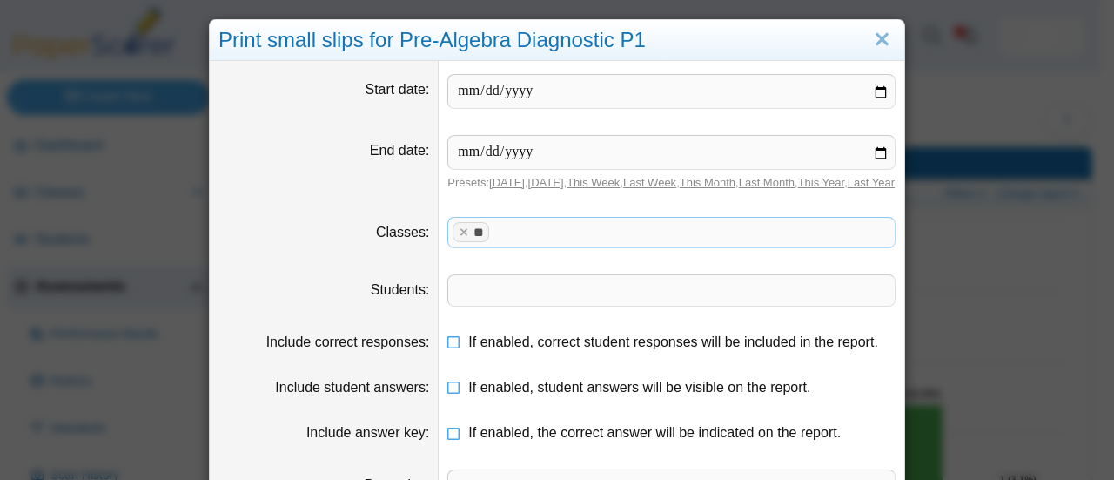
click at [526, 243] on span at bounding box center [693, 233] width 399 height 30
click at [456, 238] on x "remove tag" at bounding box center [463, 231] width 15 height 11
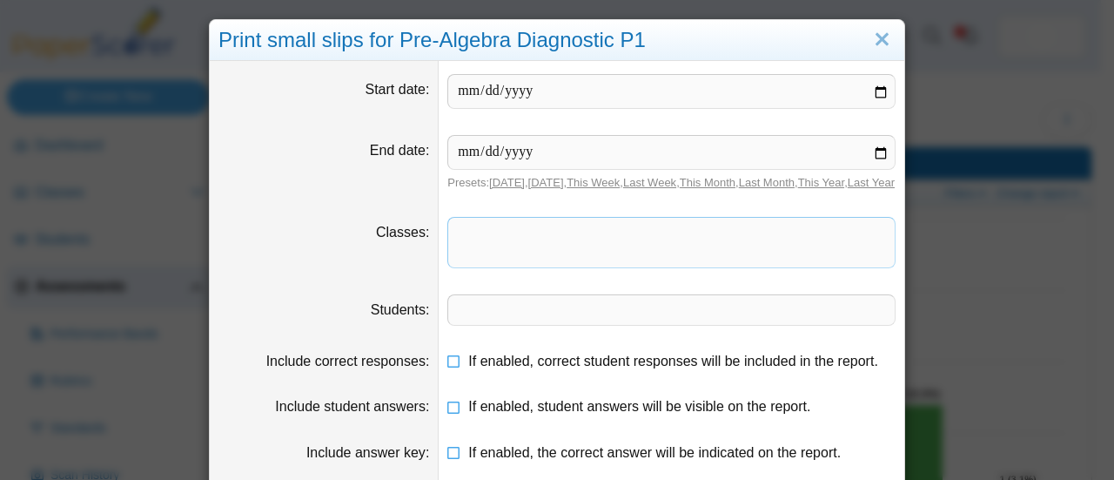
click at [470, 247] on span at bounding box center [671, 233] width 447 height 30
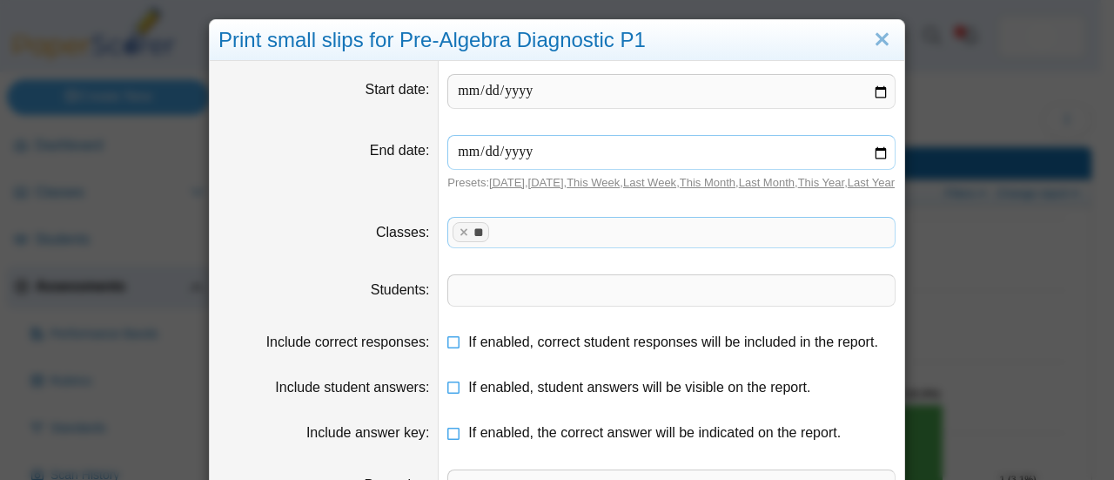
click at [483, 152] on input "**********" at bounding box center [671, 152] width 448 height 35
click at [876, 157] on input "**********" at bounding box center [671, 152] width 448 height 35
type input "**********"
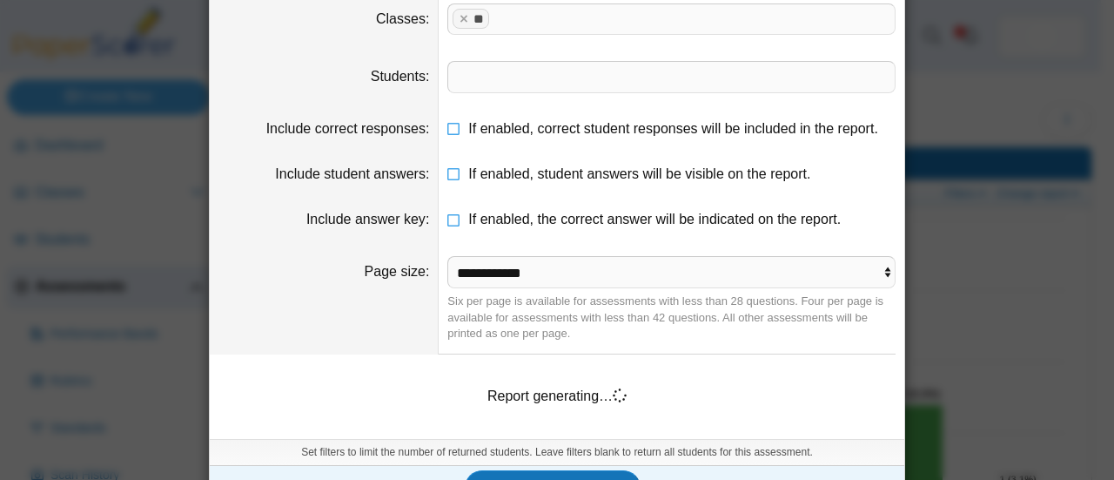
scroll to position [266, 0]
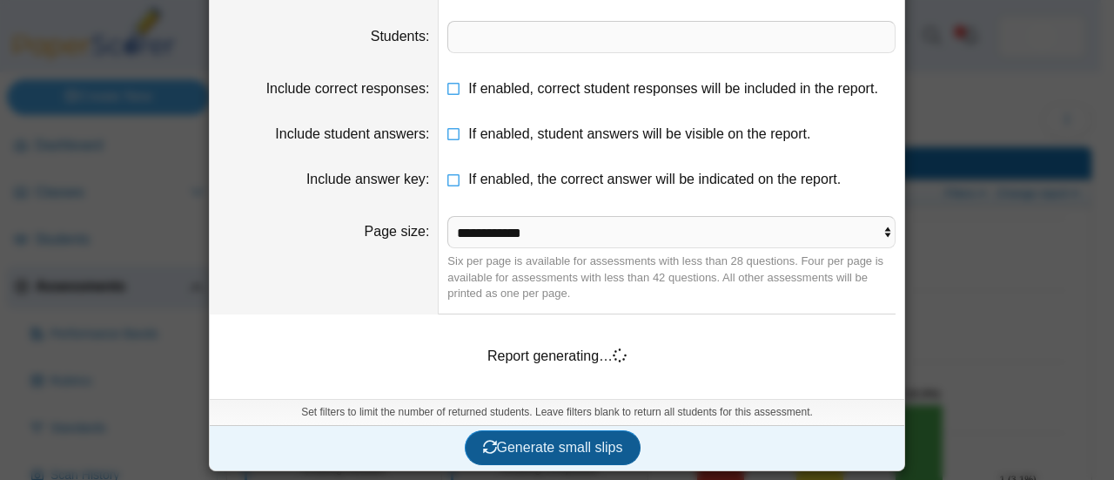
click at [548, 454] on span "Generate small slips" at bounding box center [553, 447] width 140 height 15
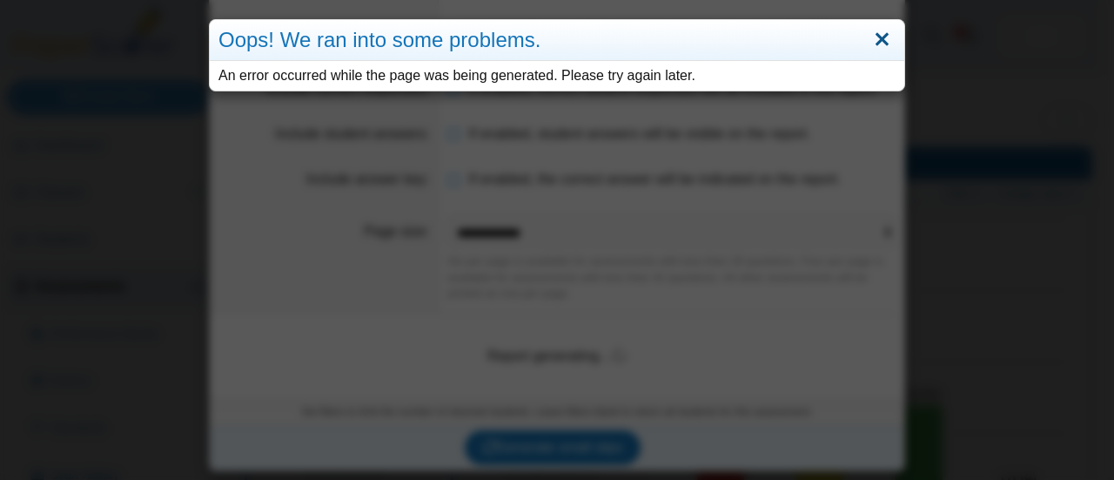
click at [872, 39] on link "Close" at bounding box center [882, 40] width 27 height 30
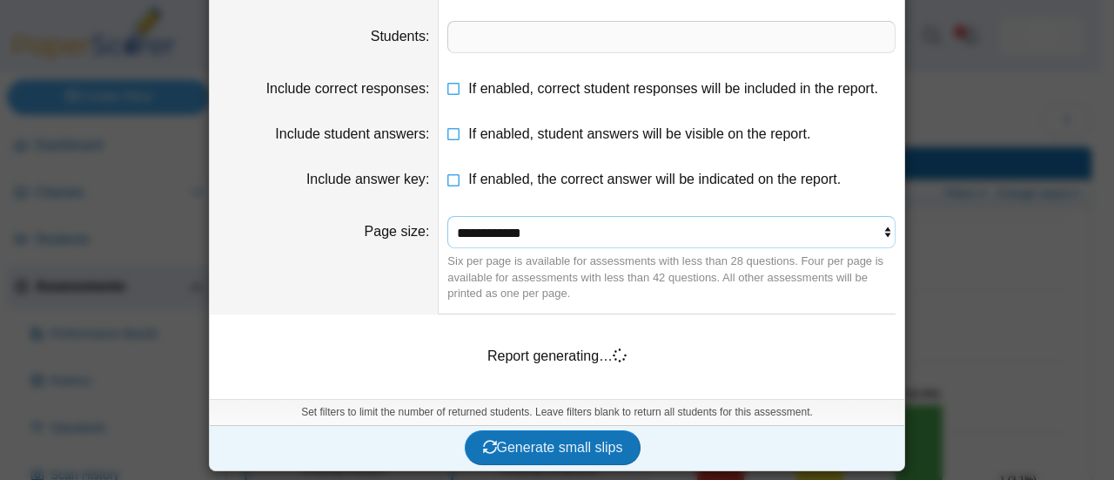
click at [858, 238] on select "**********" at bounding box center [671, 232] width 448 height 33
click at [447, 217] on select "**********" at bounding box center [671, 232] width 448 height 33
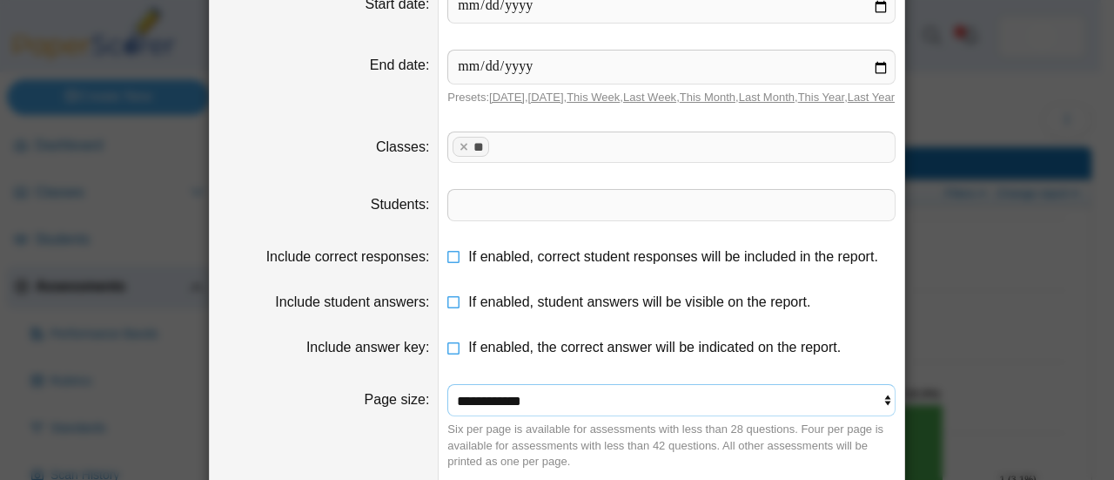
scroll to position [84, 0]
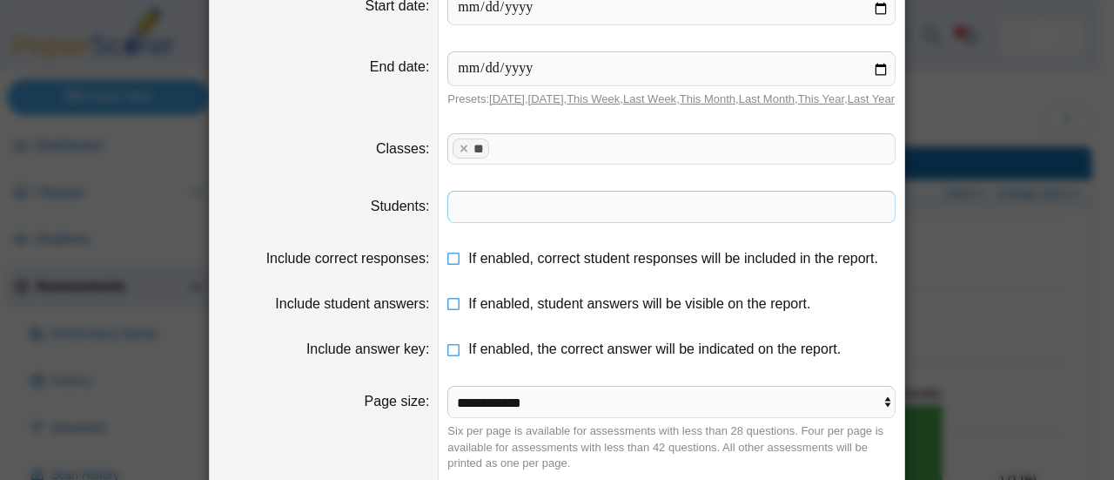
click at [484, 221] on span at bounding box center [671, 207] width 447 height 30
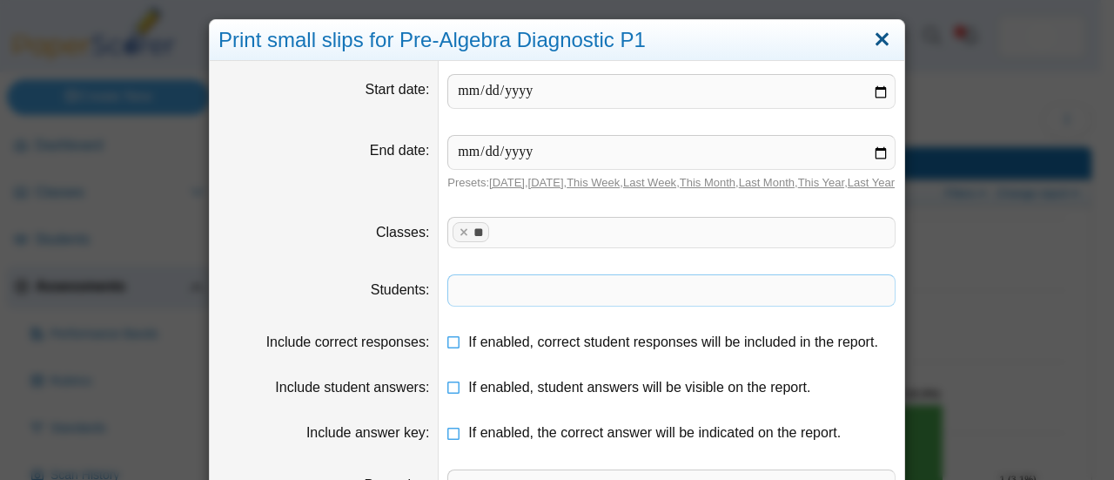
click at [877, 39] on link "Close" at bounding box center [882, 40] width 27 height 30
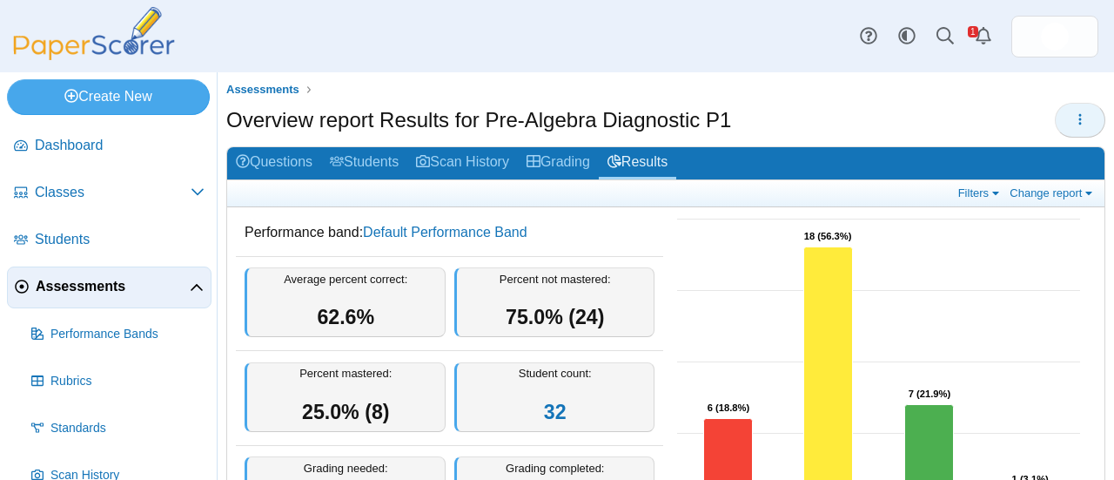
click at [1073, 118] on icon "button" at bounding box center [1080, 119] width 14 height 14
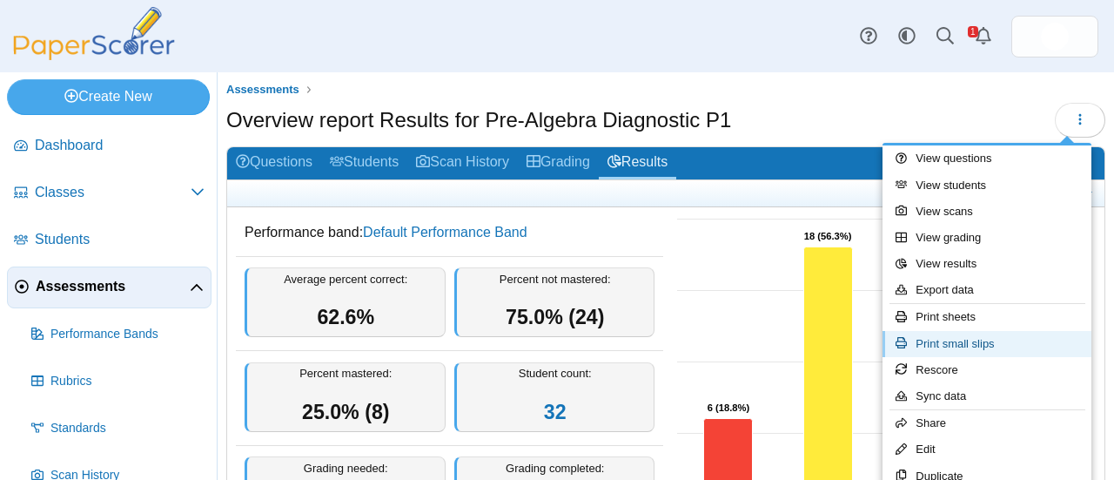
click at [978, 343] on link "Print small slips" at bounding box center [987, 344] width 209 height 26
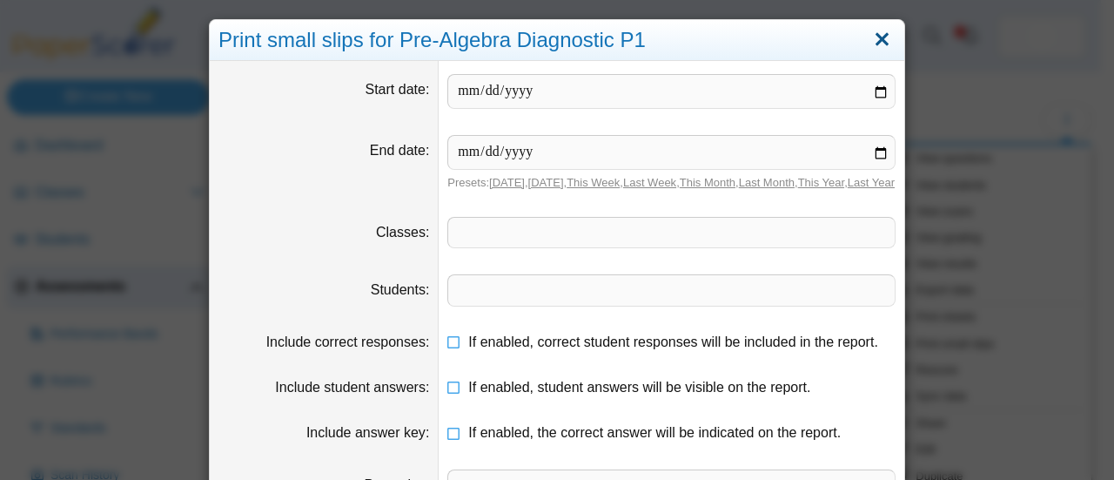
click at [878, 39] on link "Close" at bounding box center [882, 40] width 27 height 30
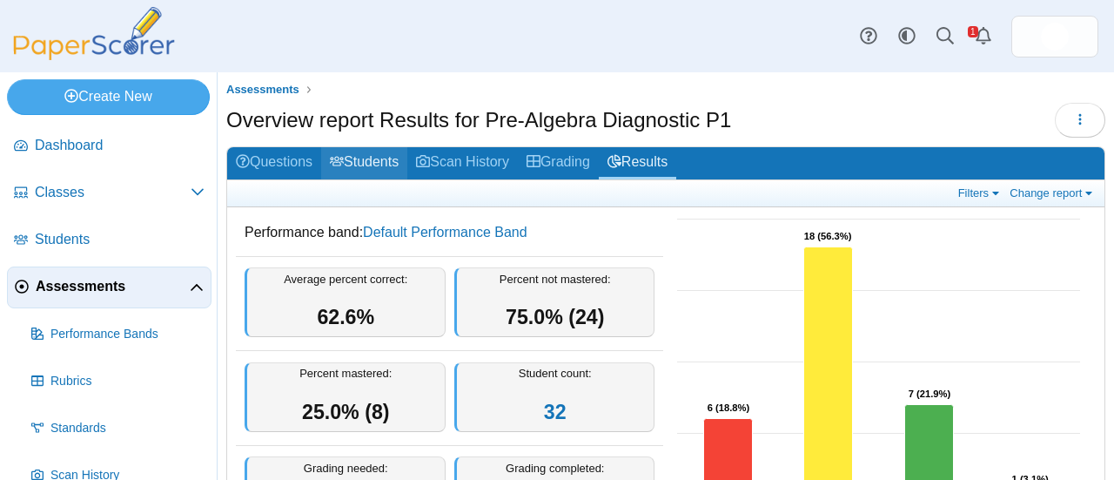
click at [374, 159] on link "Students" at bounding box center [364, 163] width 86 height 32
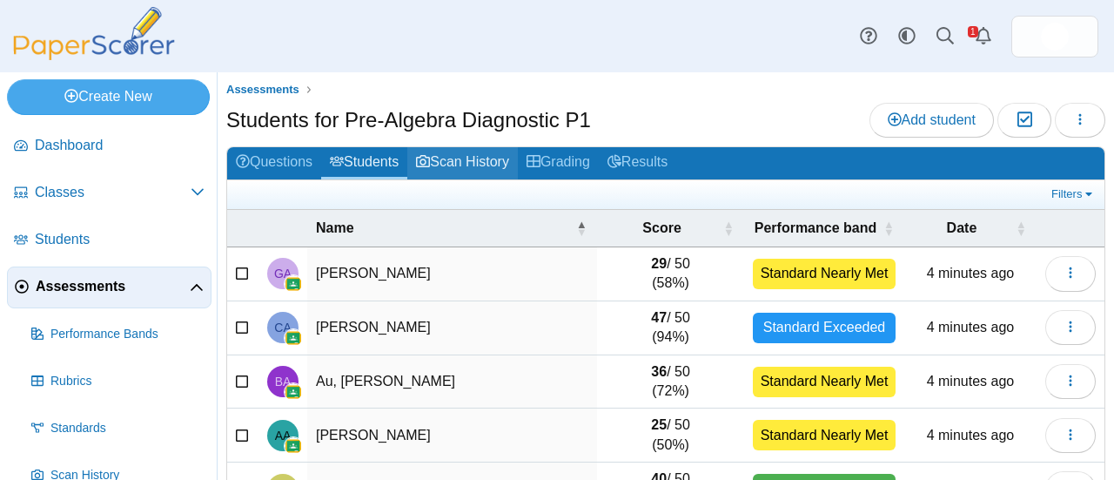
click at [458, 165] on link "Scan History" at bounding box center [462, 163] width 111 height 32
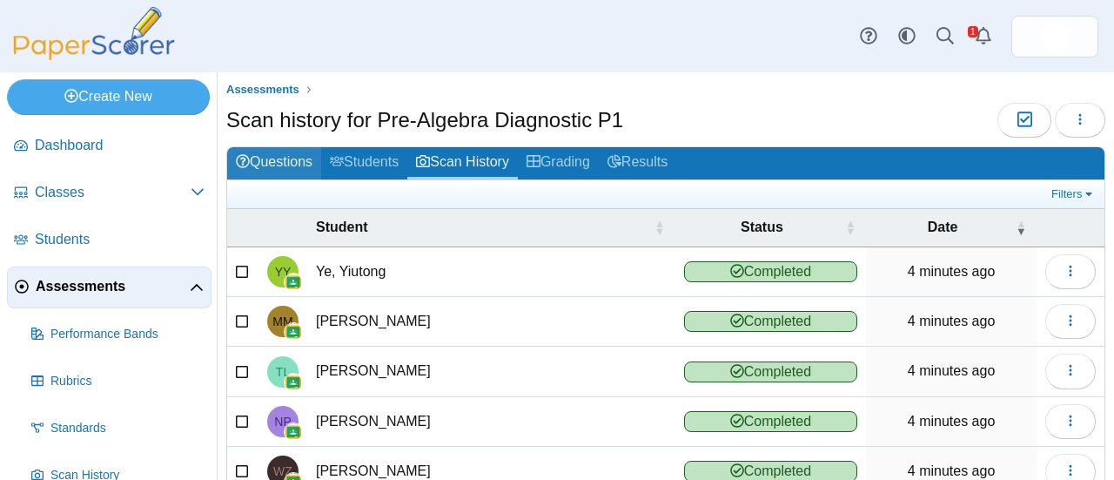
click at [280, 164] on link "Questions" at bounding box center [274, 163] width 94 height 32
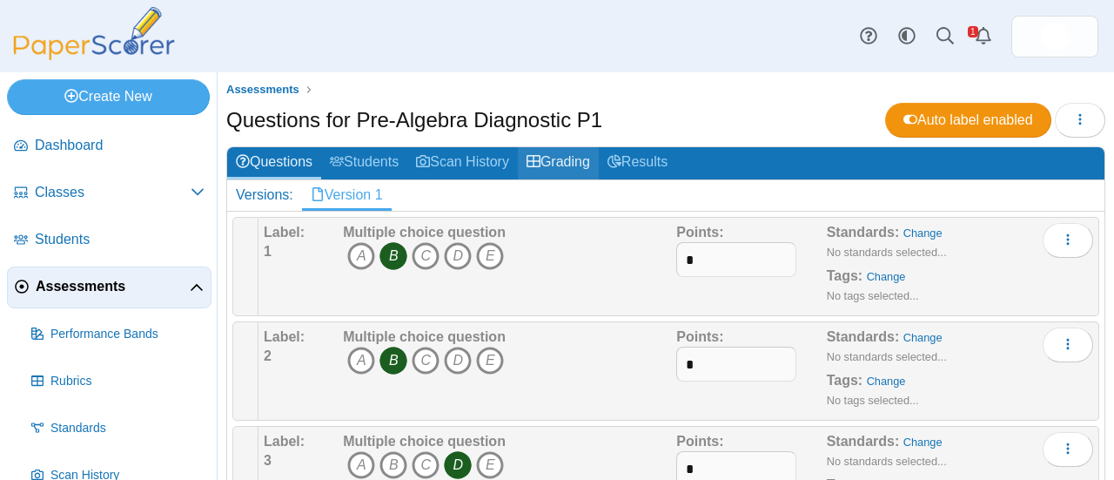
click at [571, 160] on link "Grading" at bounding box center [558, 163] width 81 height 32
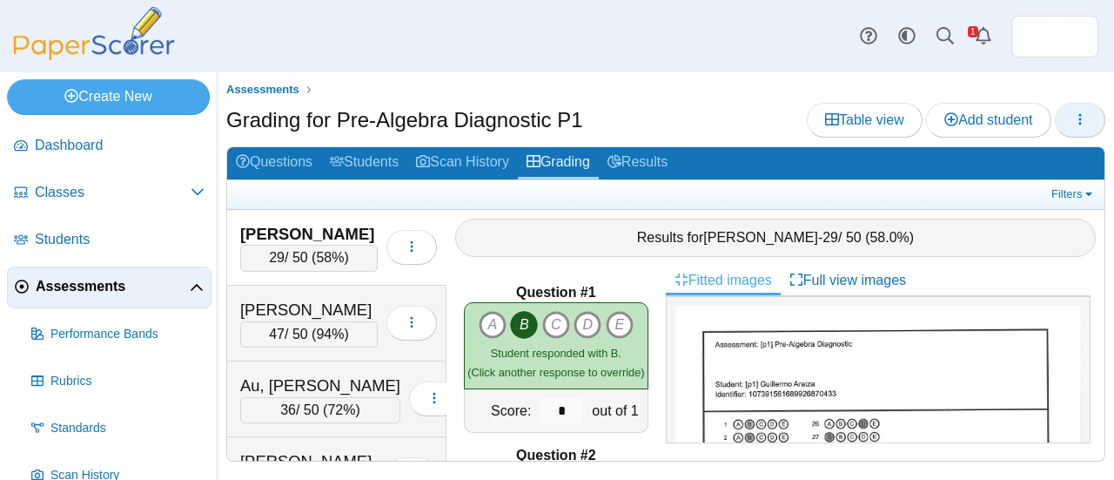
click at [1076, 121] on icon "button" at bounding box center [1080, 119] width 14 height 14
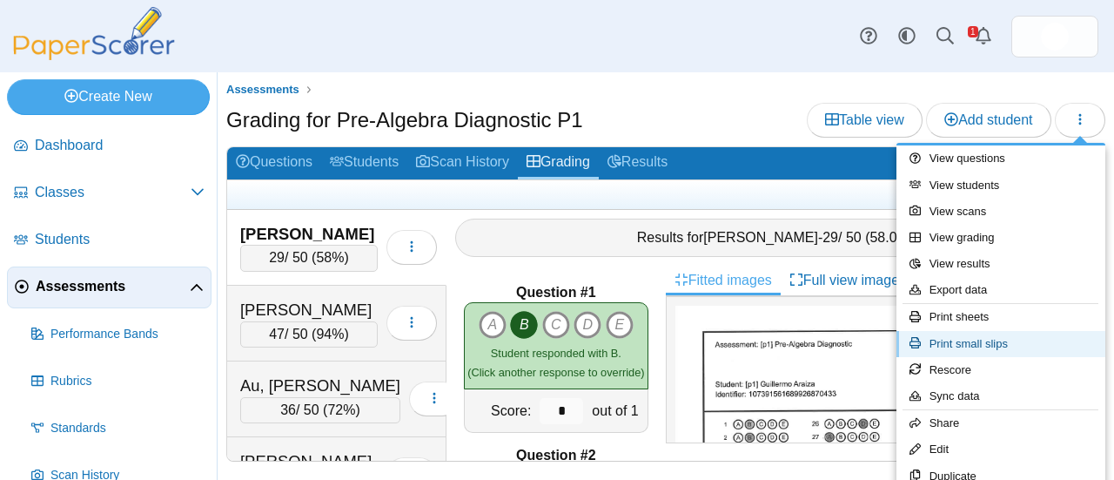
click at [980, 344] on link "Print small slips" at bounding box center [1001, 344] width 209 height 26
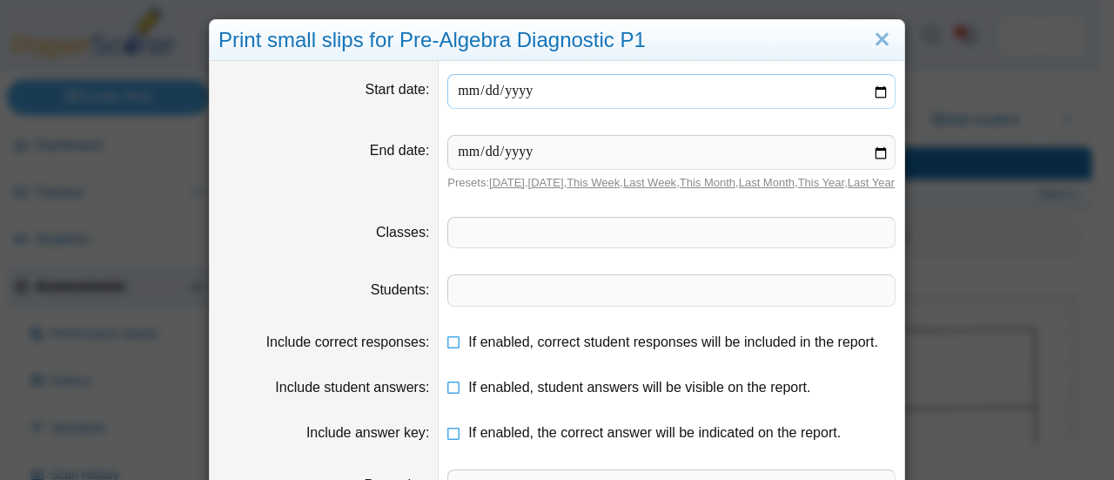
click at [468, 91] on input "date" at bounding box center [671, 91] width 448 height 35
type input "**********"
click at [467, 155] on input "date" at bounding box center [671, 152] width 448 height 35
type input "**********"
click at [474, 246] on span at bounding box center [671, 233] width 447 height 30
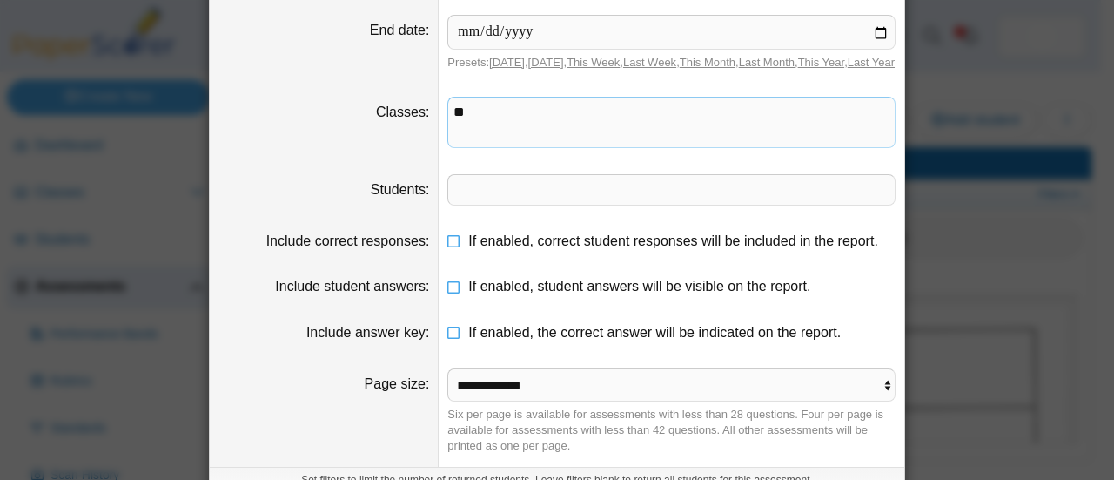
scroll to position [181, 0]
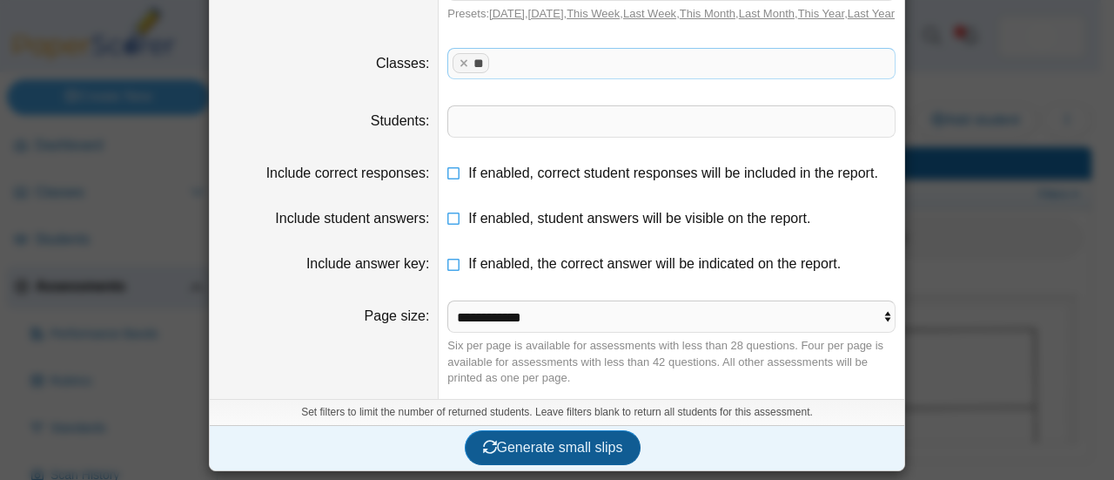
click at [550, 447] on span "Generate small slips" at bounding box center [553, 447] width 140 height 15
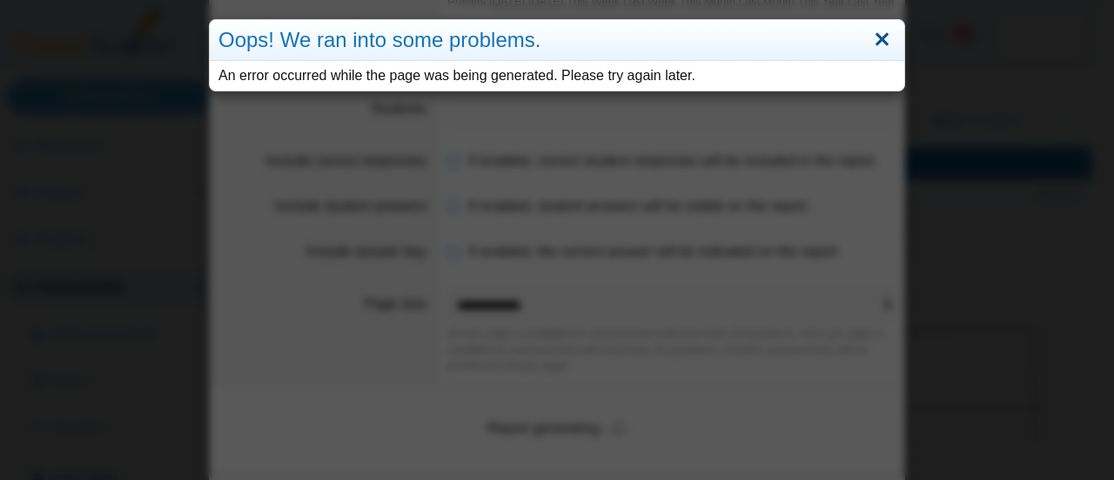
click at [875, 38] on link "Close" at bounding box center [882, 40] width 27 height 30
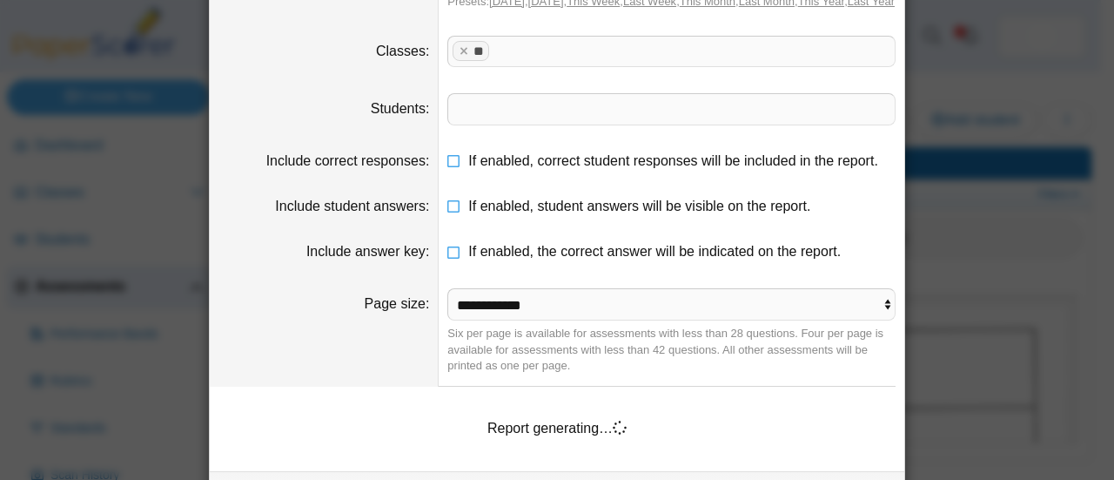
scroll to position [0, 0]
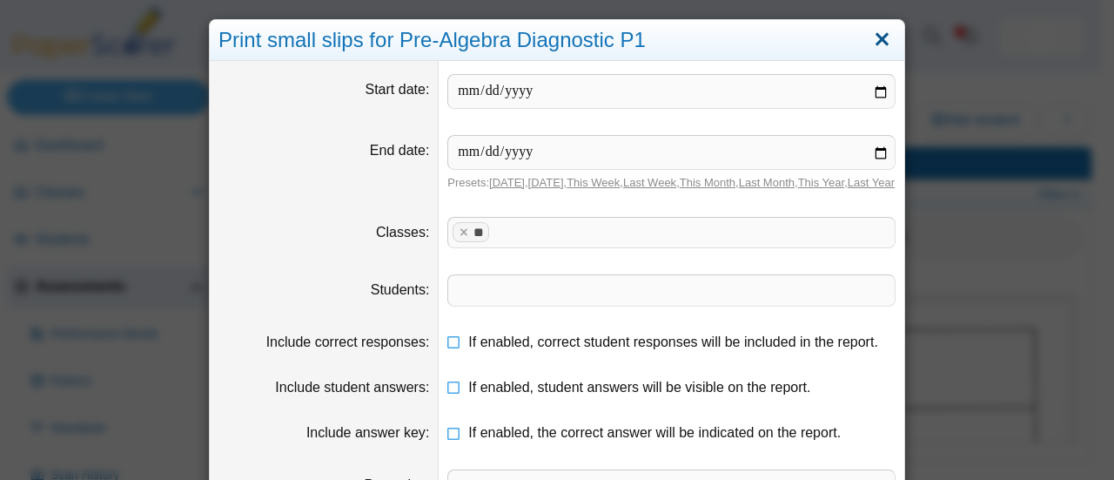
click at [881, 39] on link "Close" at bounding box center [882, 40] width 27 height 30
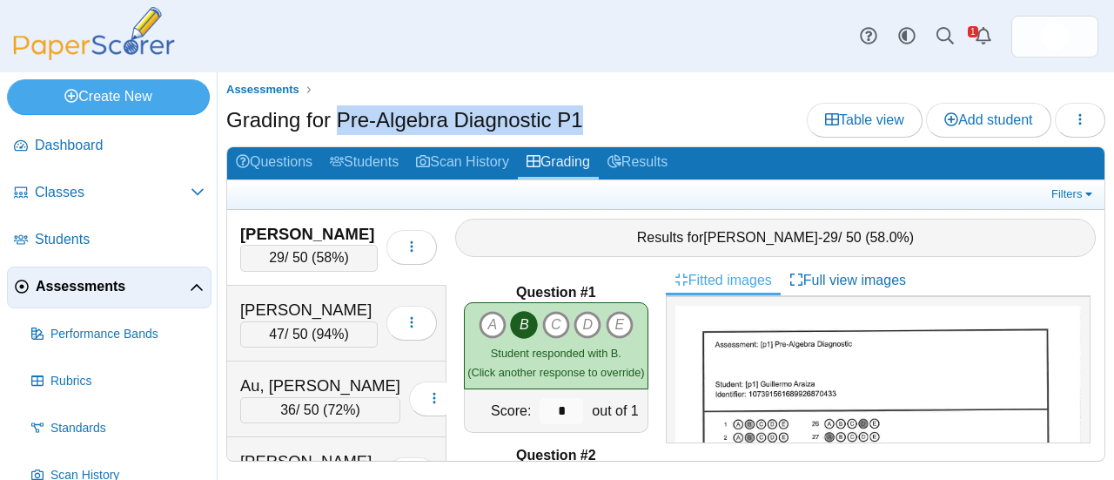
drag, startPoint x: 590, startPoint y: 119, endPoint x: 335, endPoint y: 116, distance: 255.1
click at [335, 116] on div "Grading for Pre-Algebra Diagnostic P1 Table view Add student" at bounding box center [665, 122] width 879 height 39
copy h1 "Pre-Algebra Diagnostic P1"
click at [651, 103] on div "Grading for Pre-Algebra Diagnostic P1 Table view Add student" at bounding box center [665, 122] width 879 height 39
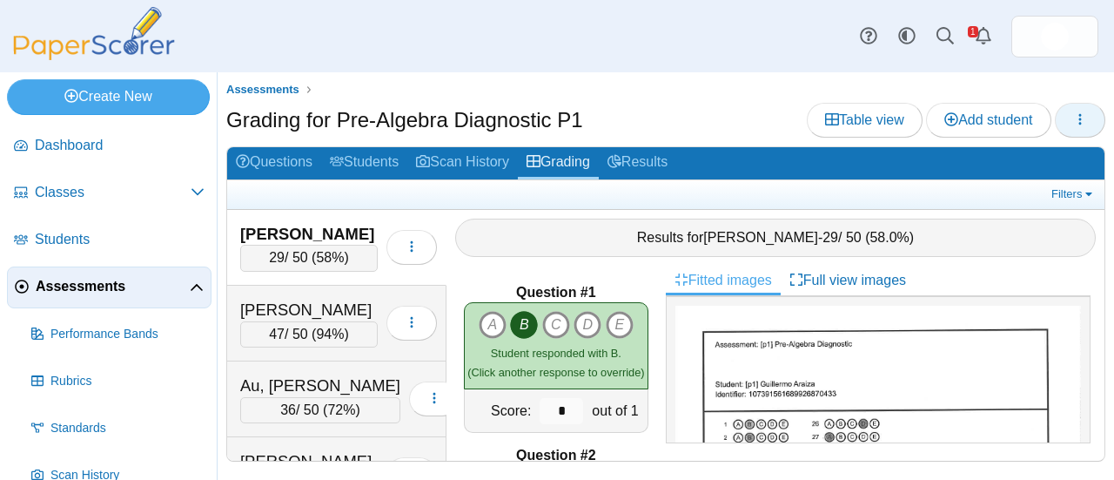
click at [1084, 122] on icon "button" at bounding box center [1080, 119] width 14 height 14
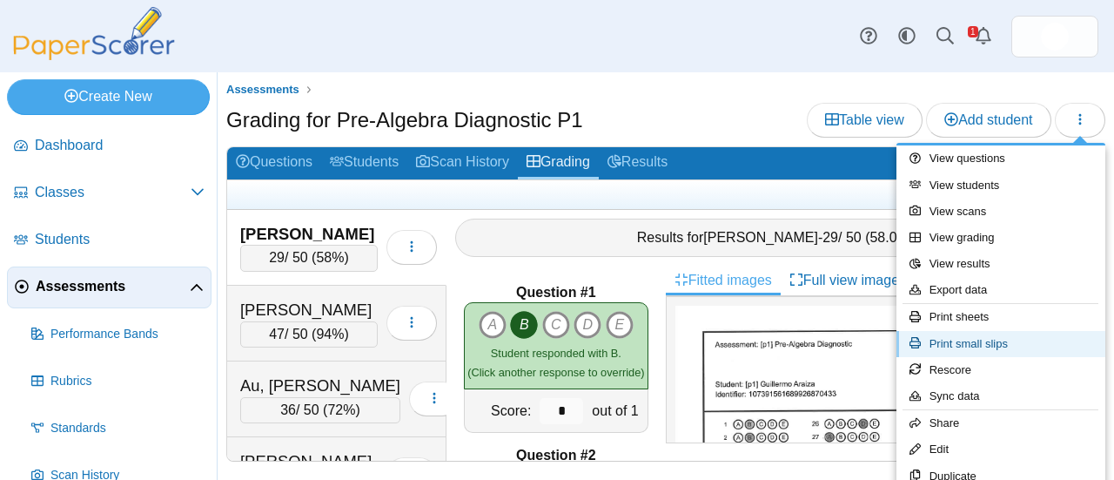
click at [992, 353] on link "Print small slips" at bounding box center [1001, 344] width 209 height 26
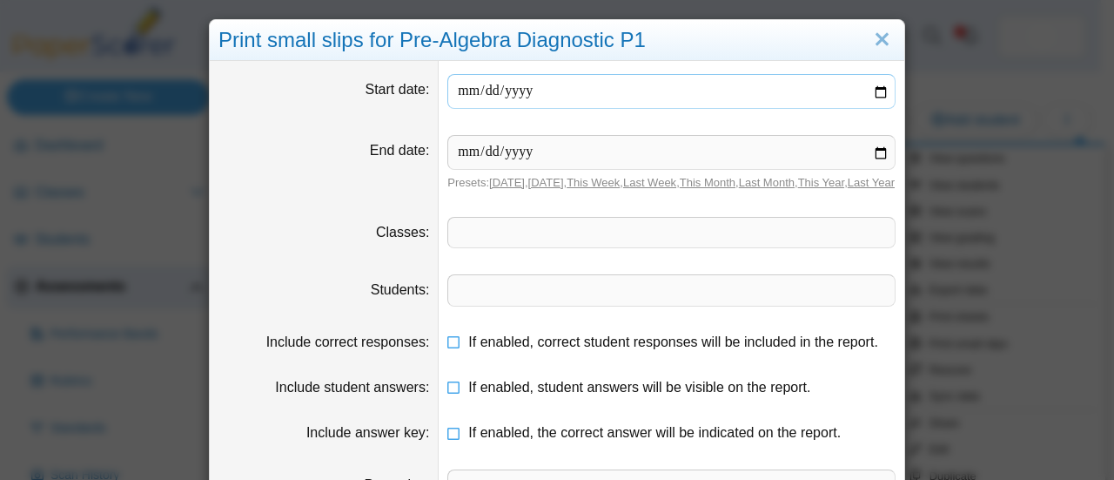
click at [465, 94] on input "date" at bounding box center [671, 91] width 448 height 35
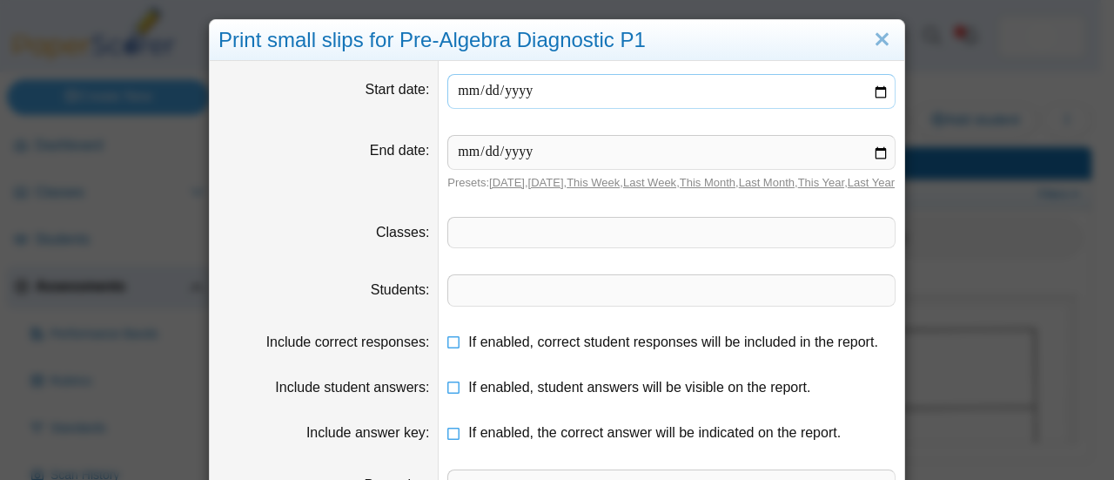
type input "**********"
click at [877, 156] on input "date" at bounding box center [671, 152] width 448 height 35
type input "**********"
click at [501, 247] on span at bounding box center [671, 233] width 447 height 30
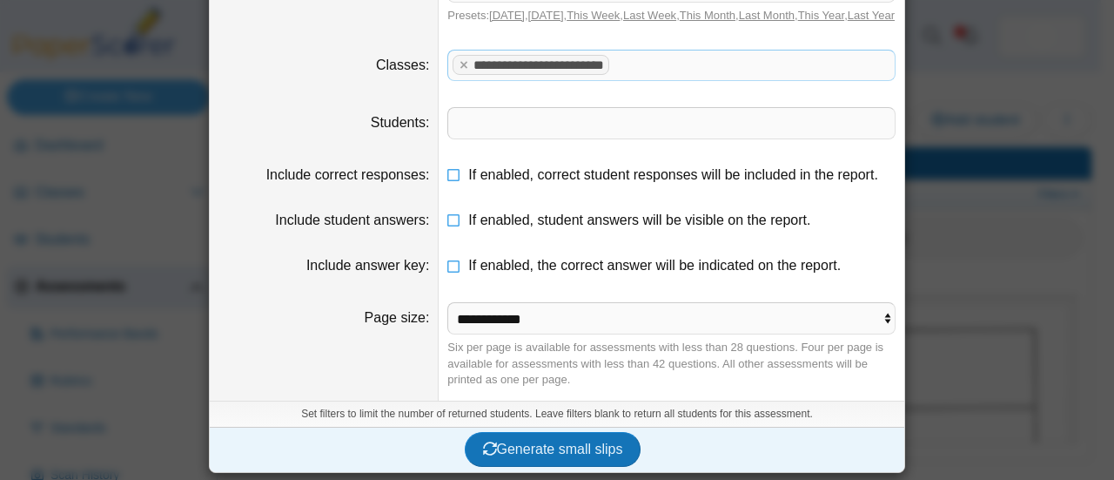
scroll to position [181, 0]
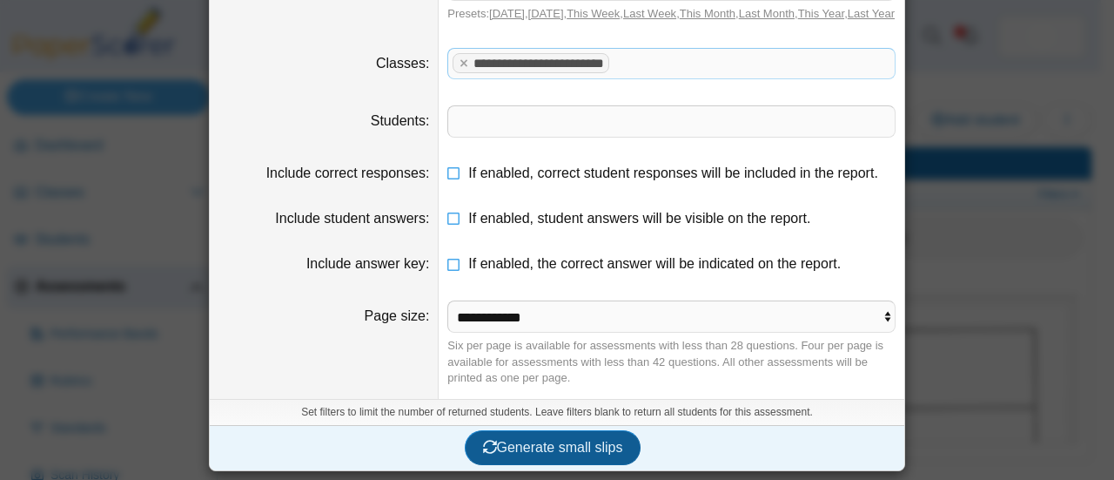
click at [560, 444] on span "Generate small slips" at bounding box center [553, 447] width 140 height 15
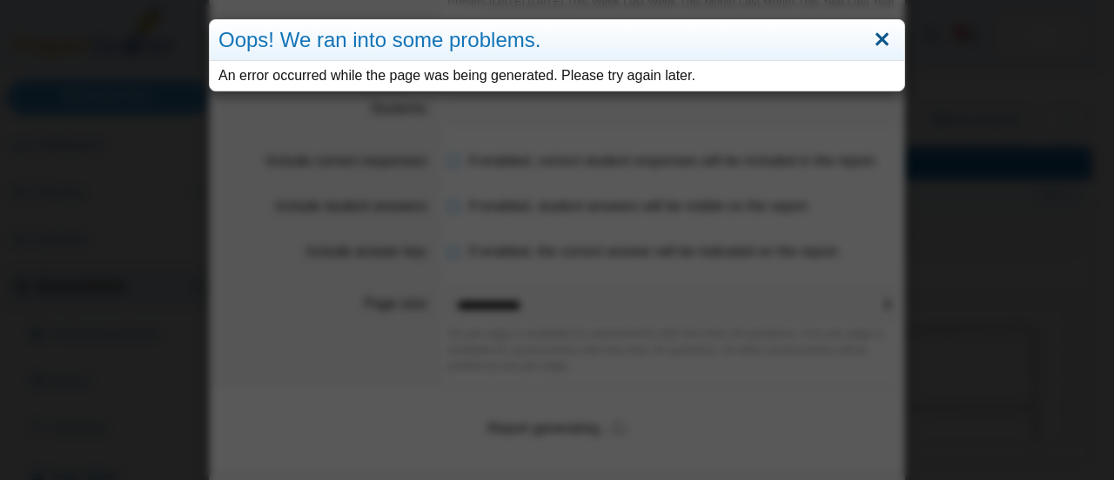
click at [876, 39] on link "Close" at bounding box center [882, 40] width 27 height 30
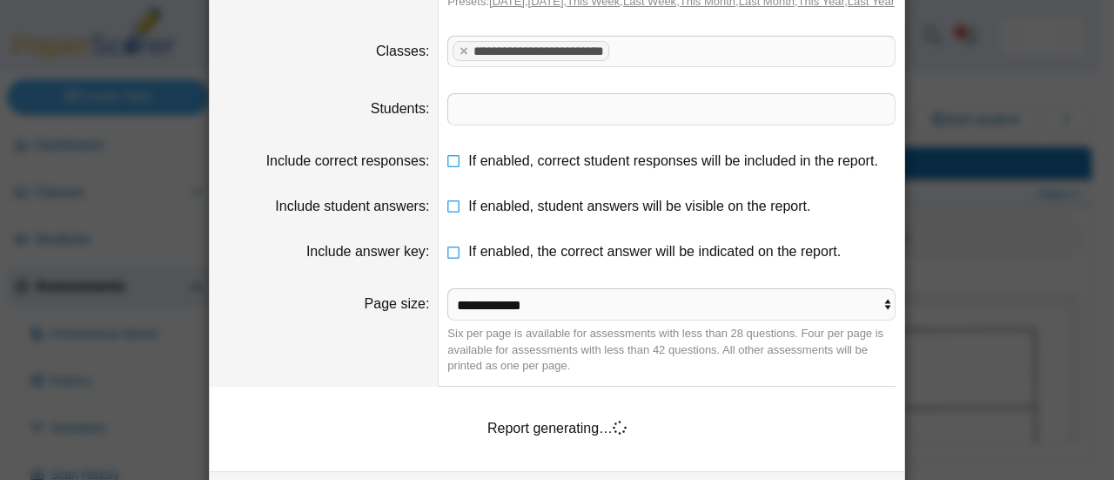
scroll to position [0, 0]
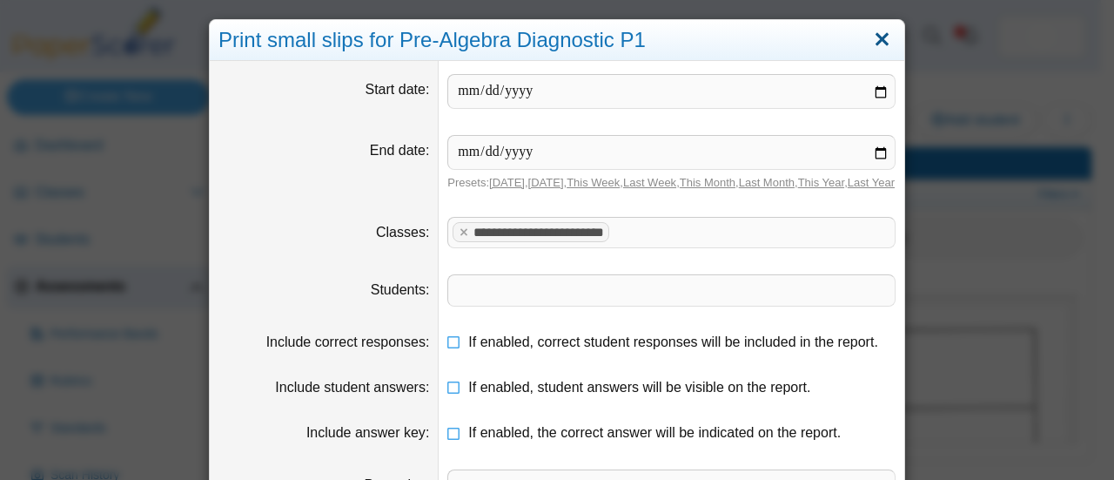
click at [877, 45] on link "Close" at bounding box center [882, 40] width 27 height 30
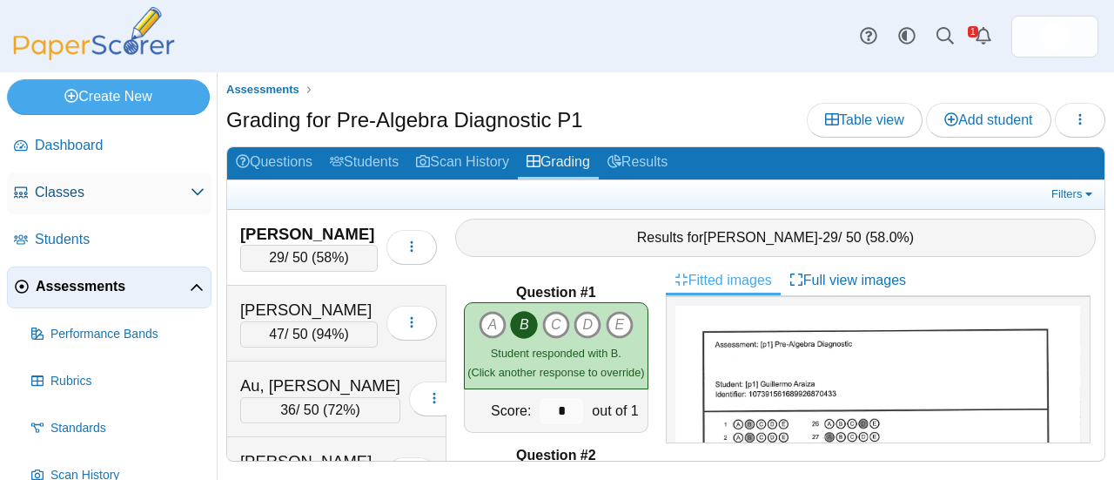
click at [82, 191] on span "Classes" at bounding box center [113, 192] width 156 height 19
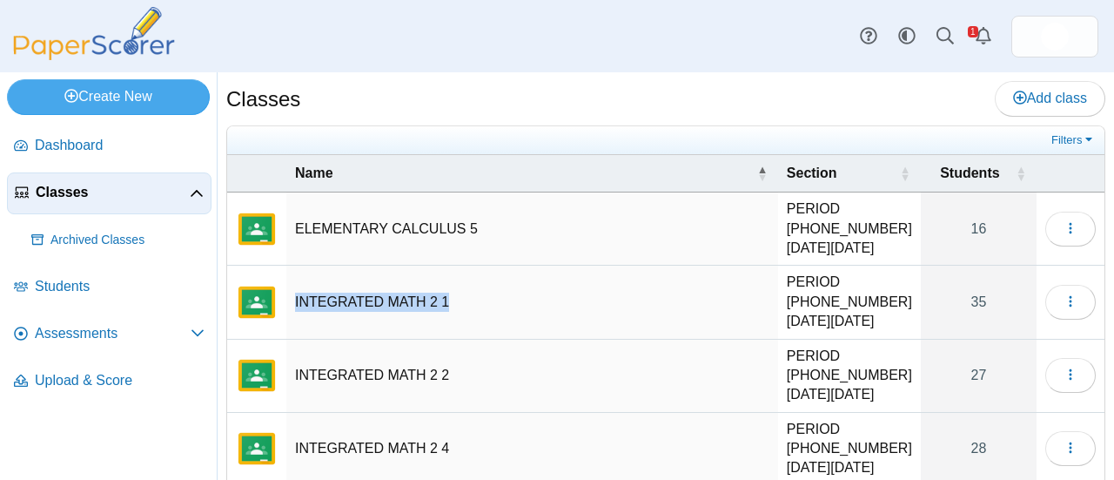
drag, startPoint x: 454, startPoint y: 278, endPoint x: 292, endPoint y: 273, distance: 162.8
click at [292, 273] on td "INTEGRATED MATH 2 1" at bounding box center [532, 301] width 492 height 73
drag, startPoint x: 466, startPoint y: 276, endPoint x: 296, endPoint y: 272, distance: 169.8
click at [296, 285] on input "**********" at bounding box center [532, 302] width 474 height 35
click at [662, 94] on div "Classes Add class" at bounding box center [665, 100] width 879 height 39
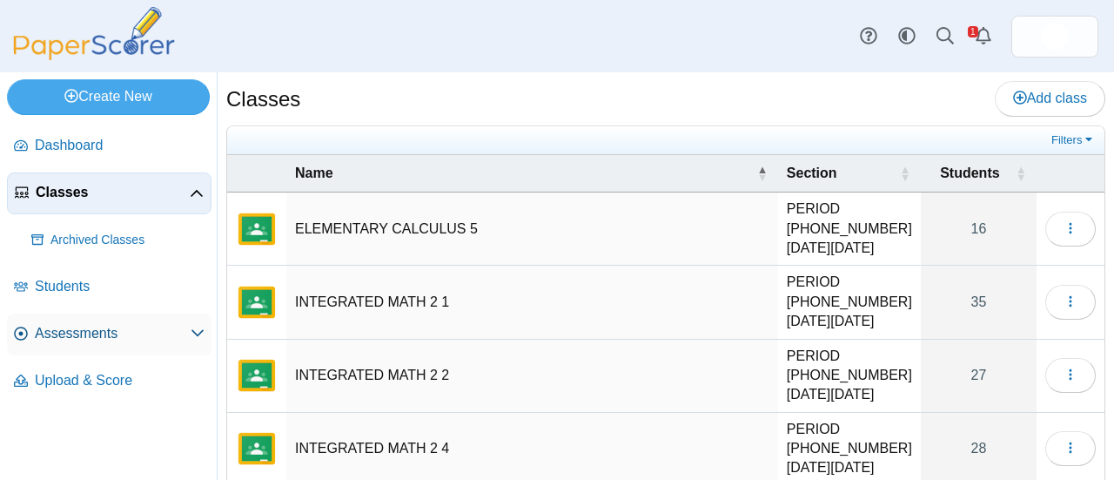
click at [82, 335] on span "Assessments" at bounding box center [113, 333] width 156 height 19
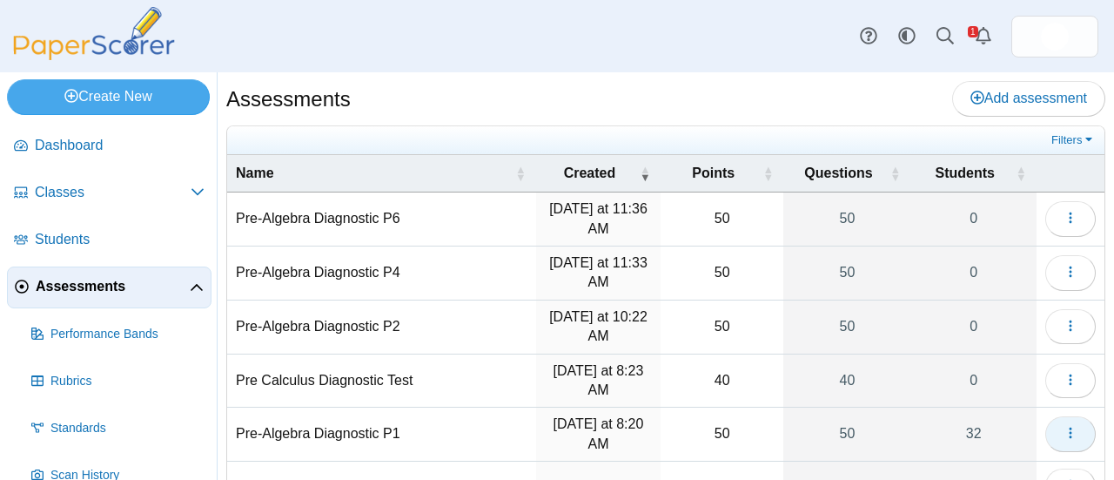
click at [1064, 438] on span "button" at bounding box center [1071, 433] width 14 height 15
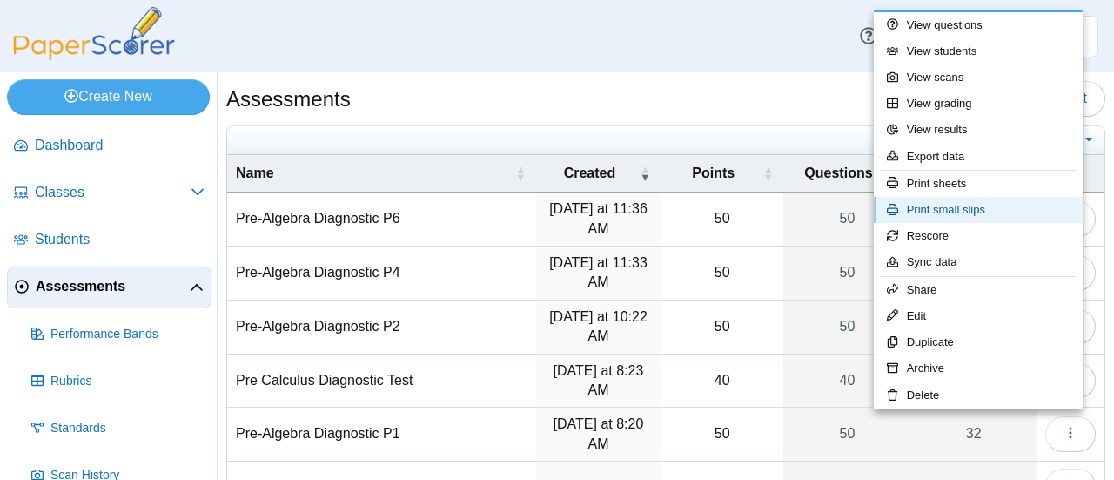
click at [984, 210] on link "Print small slips" at bounding box center [978, 210] width 209 height 26
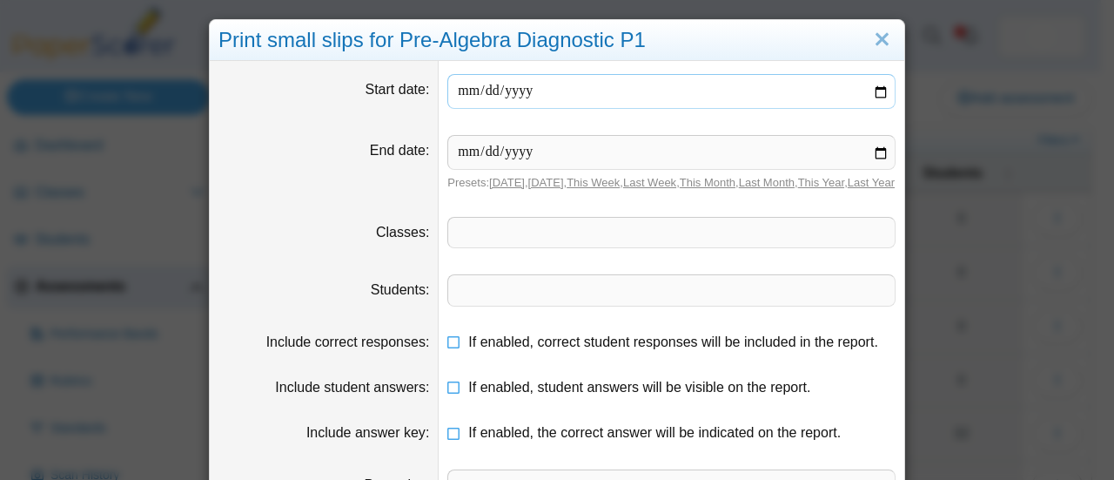
click at [628, 96] on input "date" at bounding box center [671, 91] width 448 height 35
type input "**********"
click at [460, 152] on input "date" at bounding box center [671, 152] width 448 height 35
click at [487, 241] on span at bounding box center [671, 233] width 447 height 30
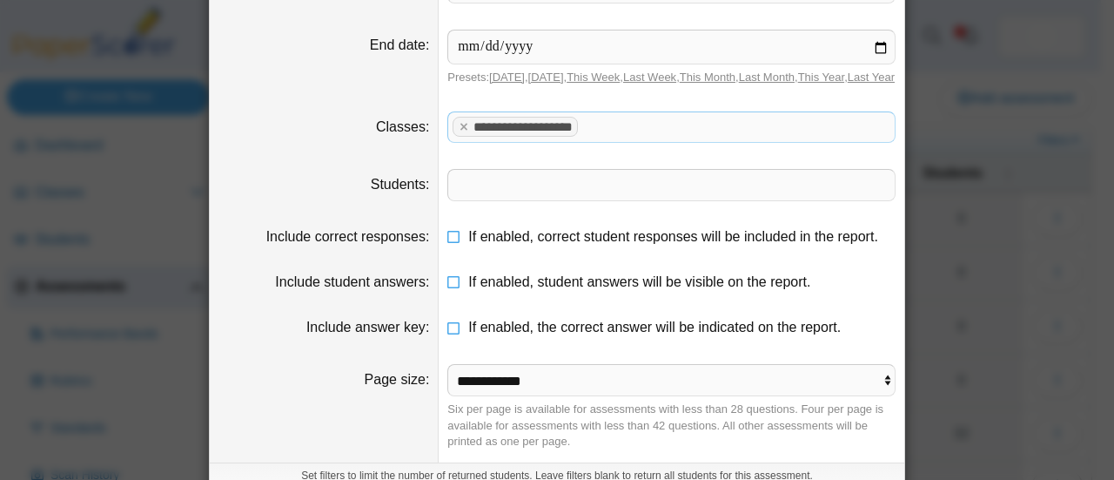
scroll to position [181, 0]
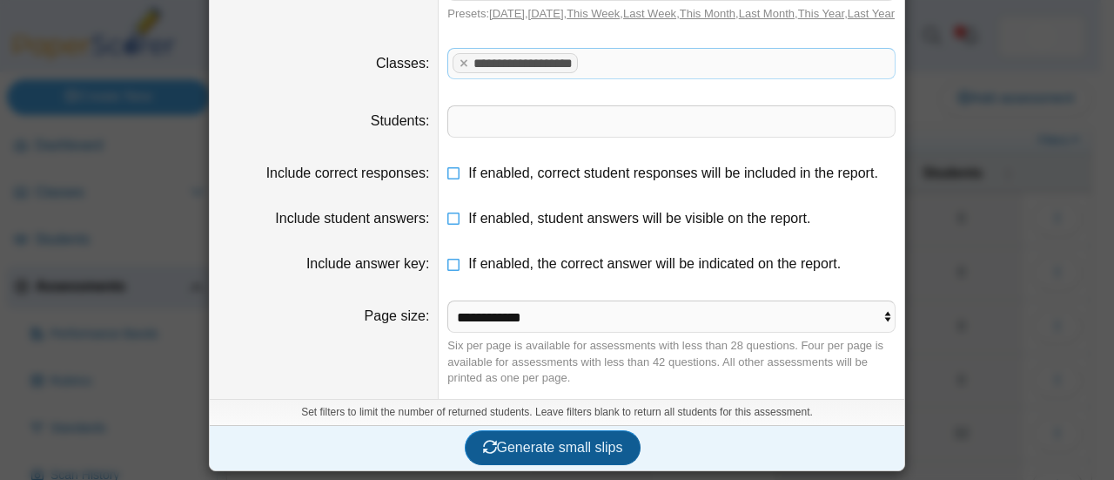
click at [534, 445] on span "Generate small slips" at bounding box center [553, 447] width 140 height 15
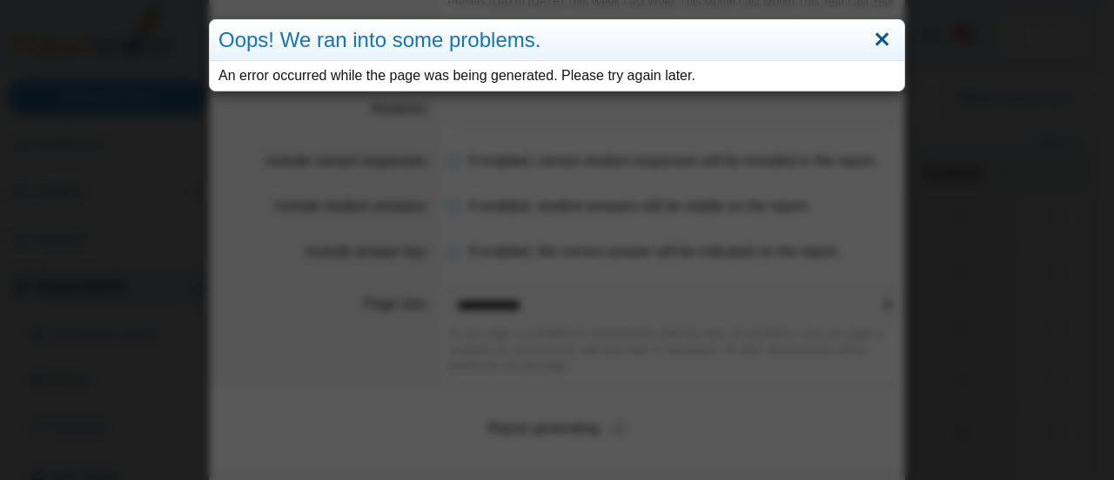
click at [877, 37] on link "Close" at bounding box center [882, 40] width 27 height 30
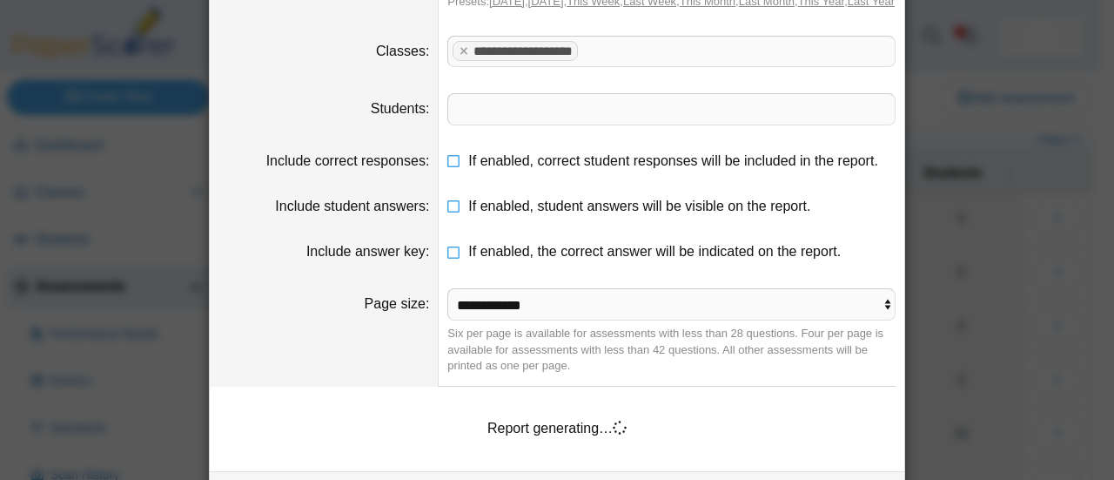
scroll to position [0, 0]
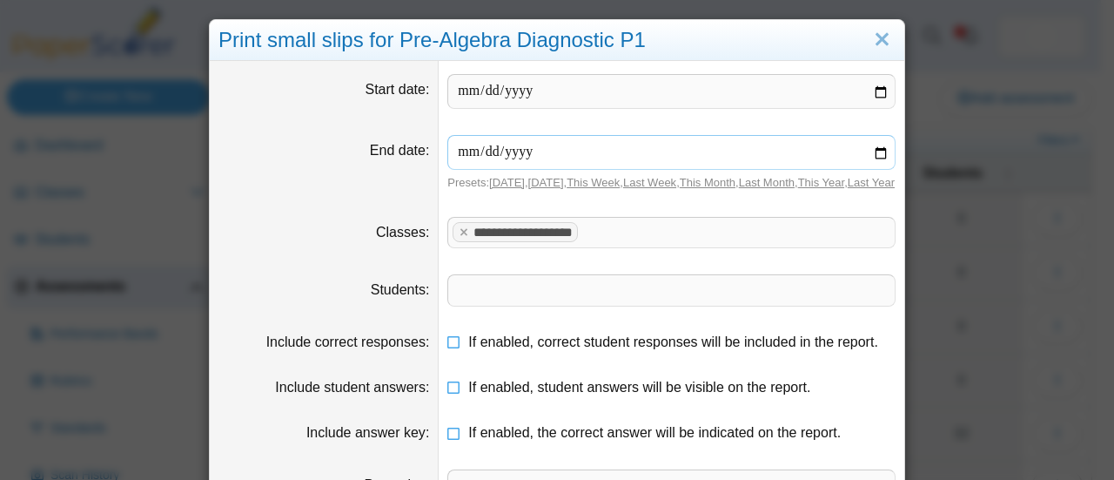
click at [487, 149] on input "**********" at bounding box center [671, 152] width 448 height 35
click at [873, 152] on input "**********" at bounding box center [671, 152] width 448 height 35
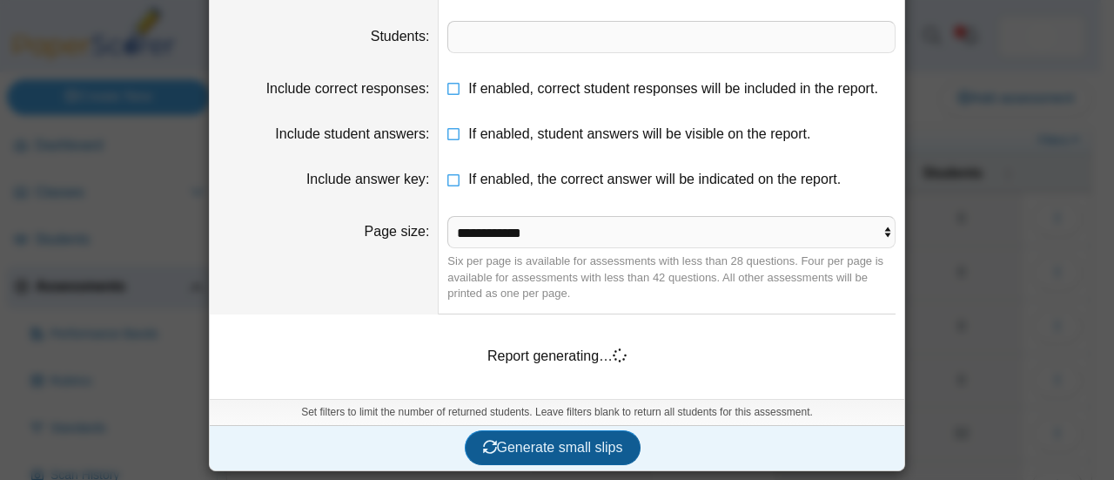
click at [555, 448] on span "Generate small slips" at bounding box center [553, 447] width 140 height 15
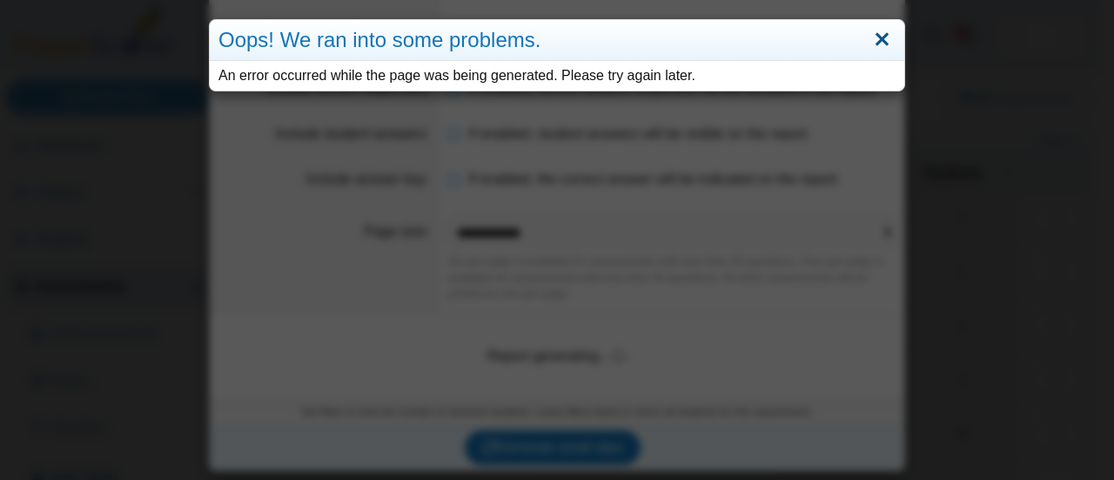
click at [872, 37] on link "Close" at bounding box center [882, 40] width 27 height 30
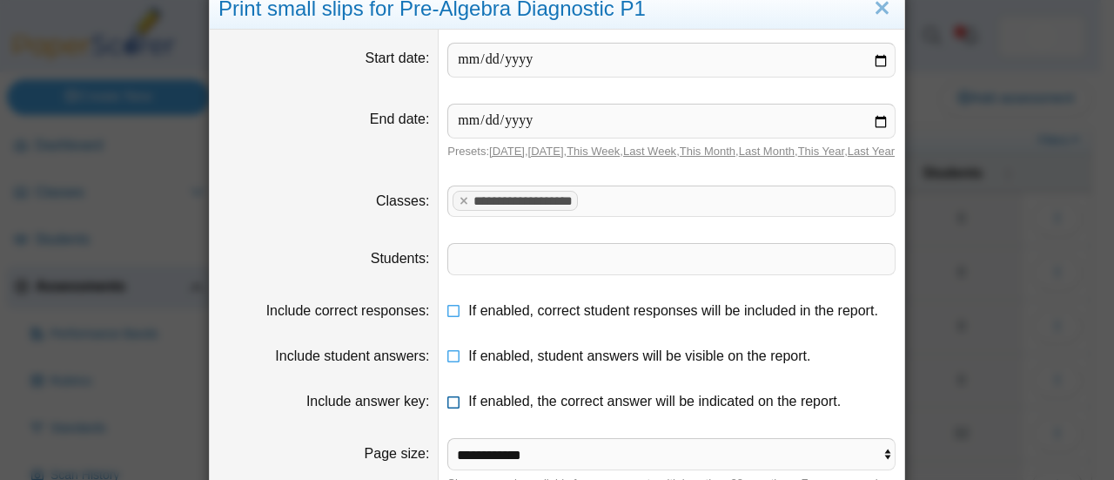
scroll to position [0, 0]
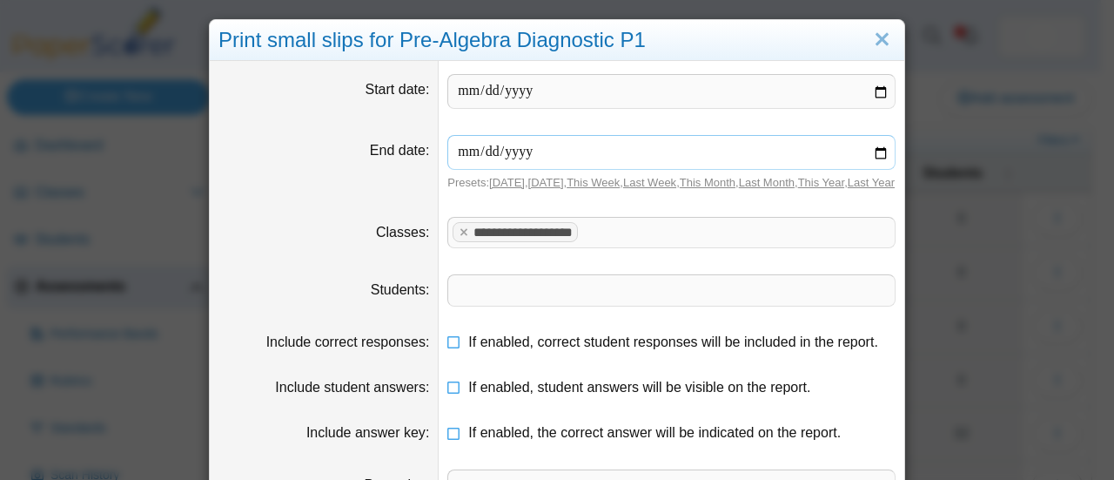
click at [486, 145] on input "**********" at bounding box center [671, 152] width 448 height 35
click at [877, 151] on input "**********" at bounding box center [671, 152] width 448 height 35
type input "**********"
click at [480, 97] on input "**********" at bounding box center [671, 91] width 448 height 35
click at [874, 87] on input "**********" at bounding box center [671, 91] width 448 height 35
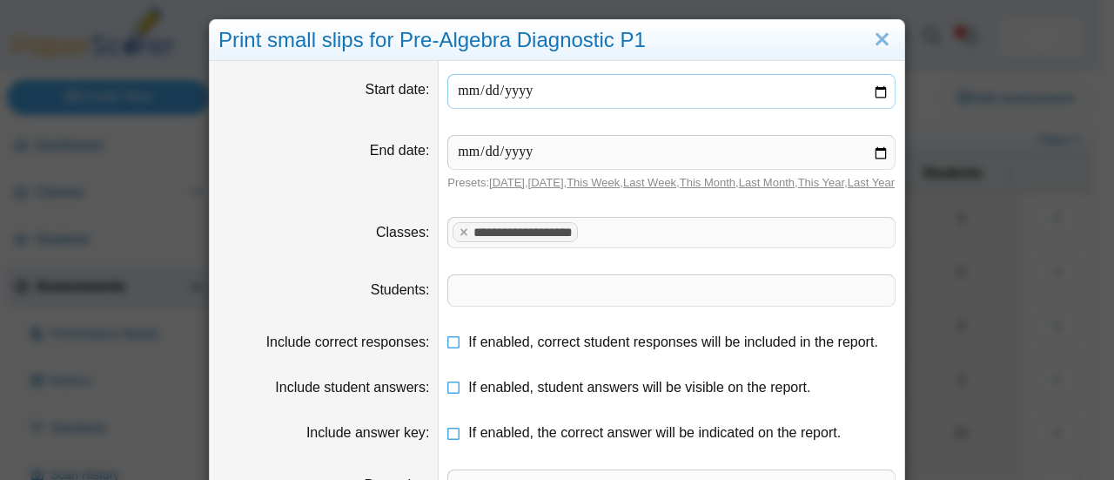
type input "**********"
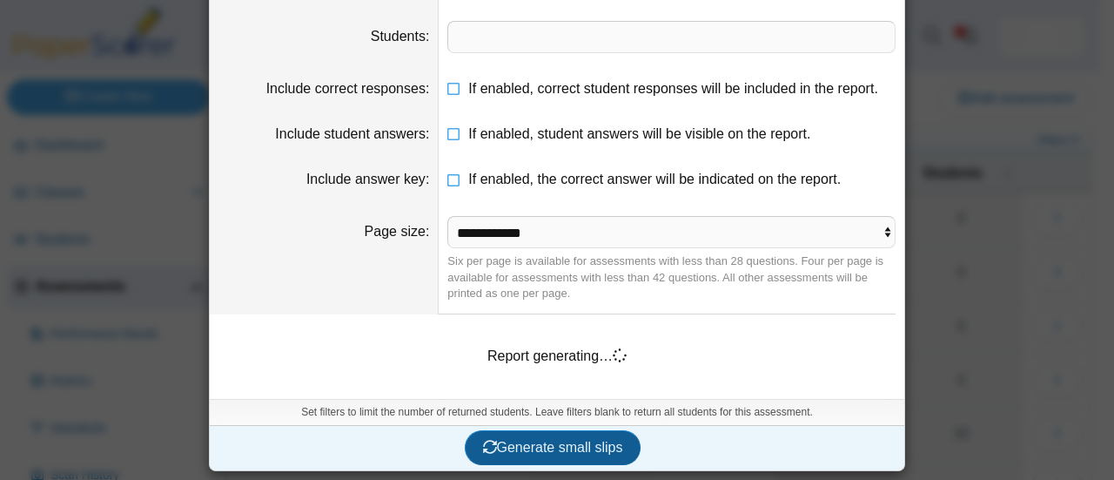
click at [548, 446] on span "Generate small slips" at bounding box center [553, 447] width 140 height 15
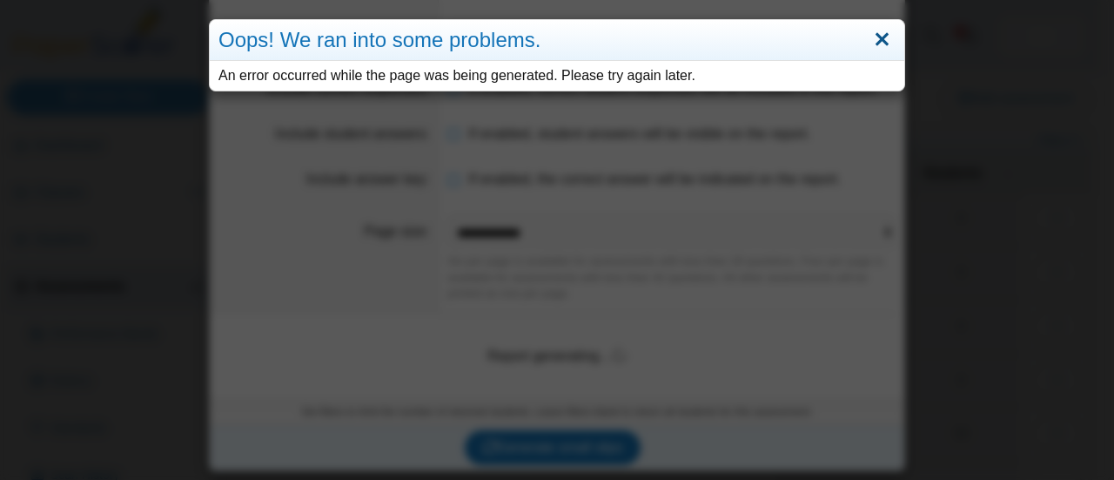
click at [876, 36] on link "Close" at bounding box center [882, 40] width 27 height 30
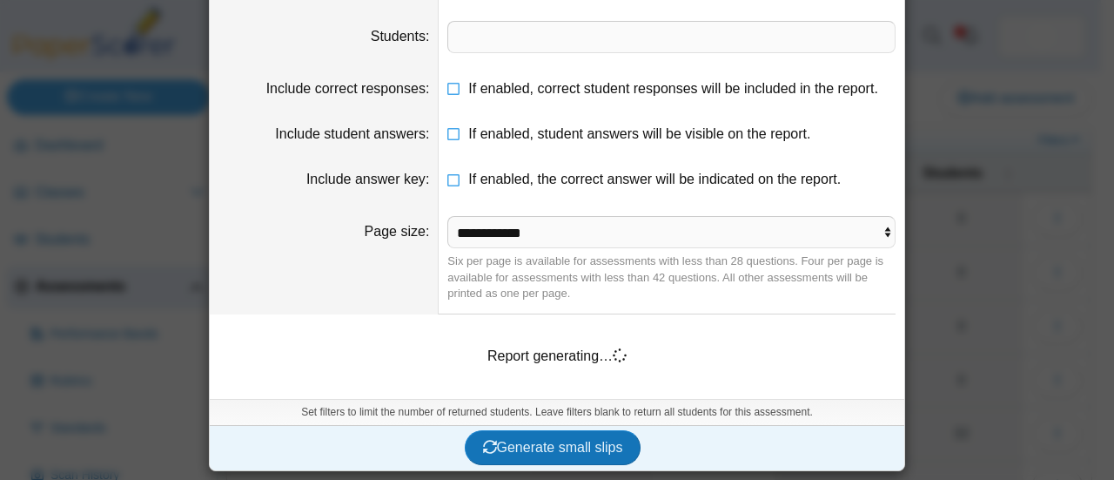
scroll to position [0, 0]
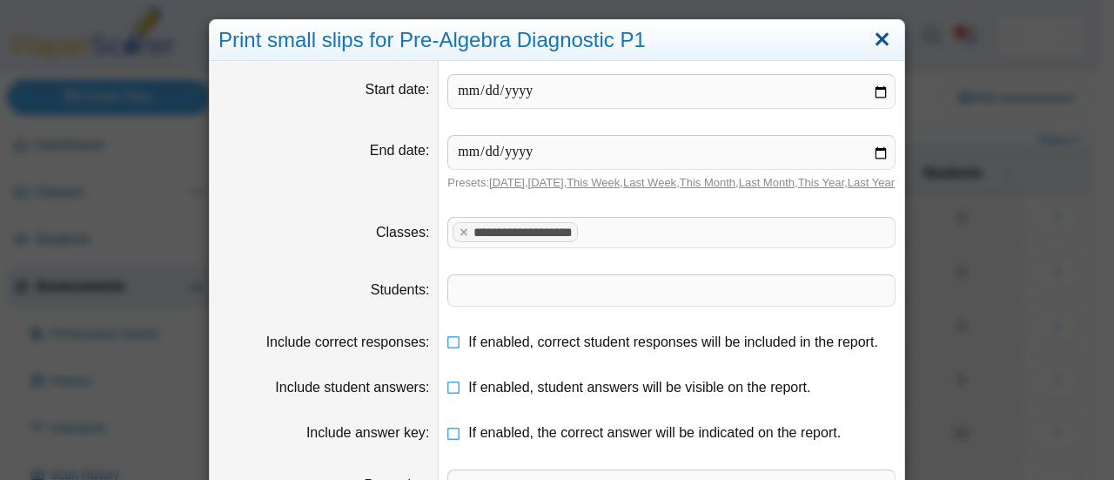
click at [870, 39] on link "Close" at bounding box center [882, 40] width 27 height 30
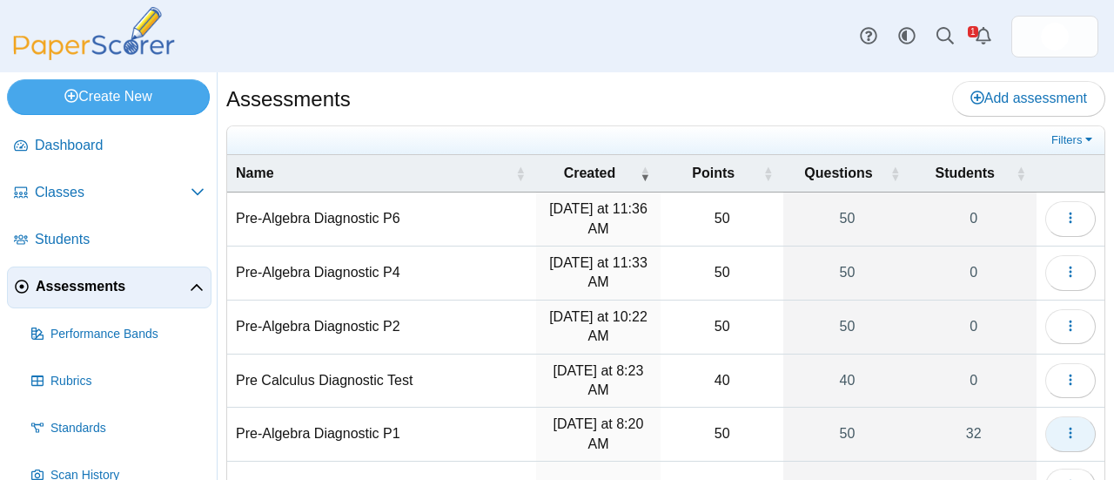
click at [1064, 433] on icon "button" at bounding box center [1071, 433] width 14 height 14
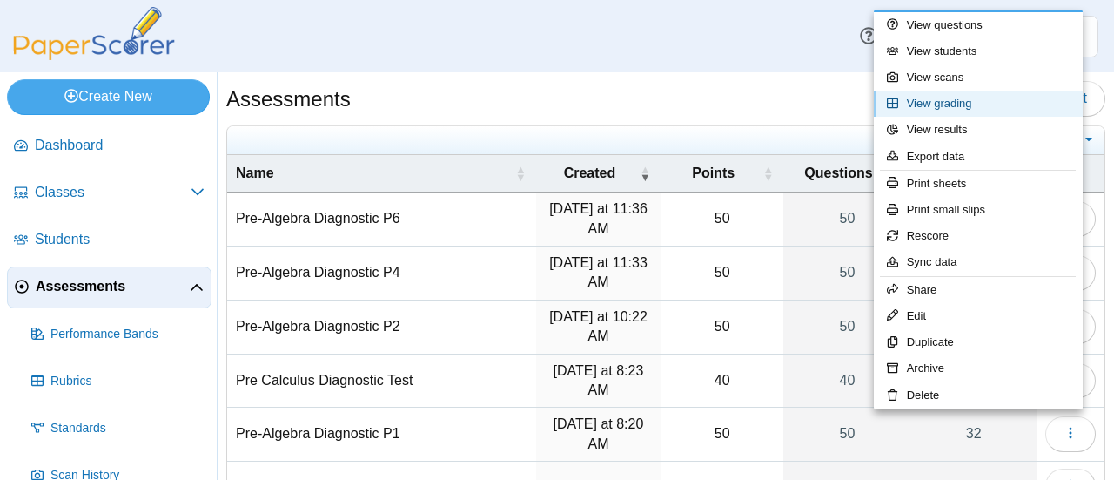
click at [970, 103] on link "View grading" at bounding box center [978, 104] width 209 height 26
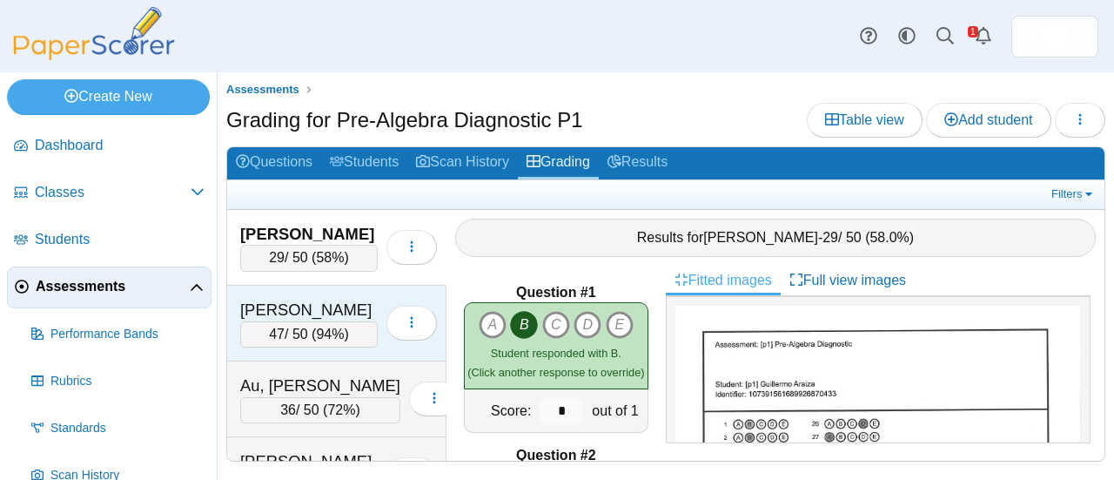
click at [331, 299] on div "Asada, Chloe" at bounding box center [309, 310] width 138 height 23
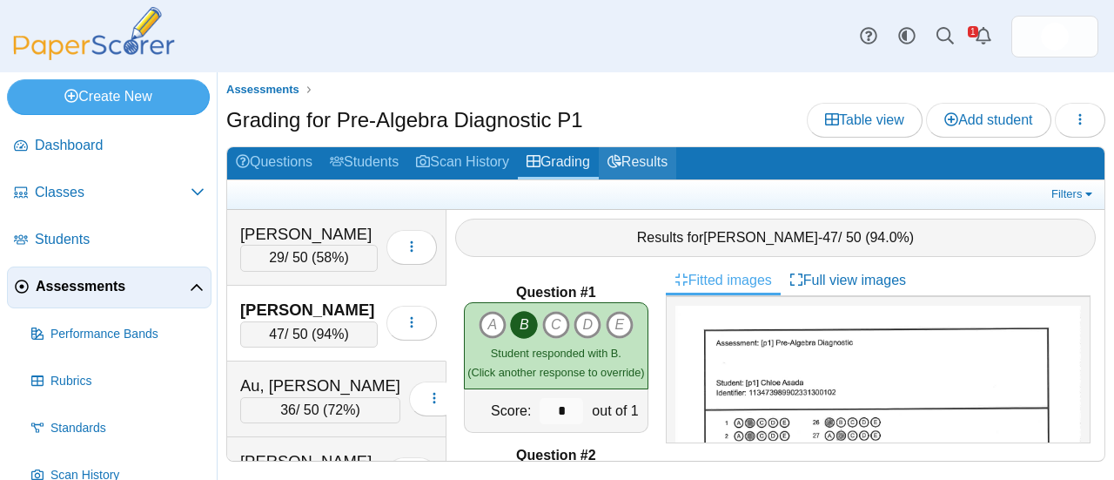
click at [651, 163] on link "Results" at bounding box center [637, 163] width 77 height 32
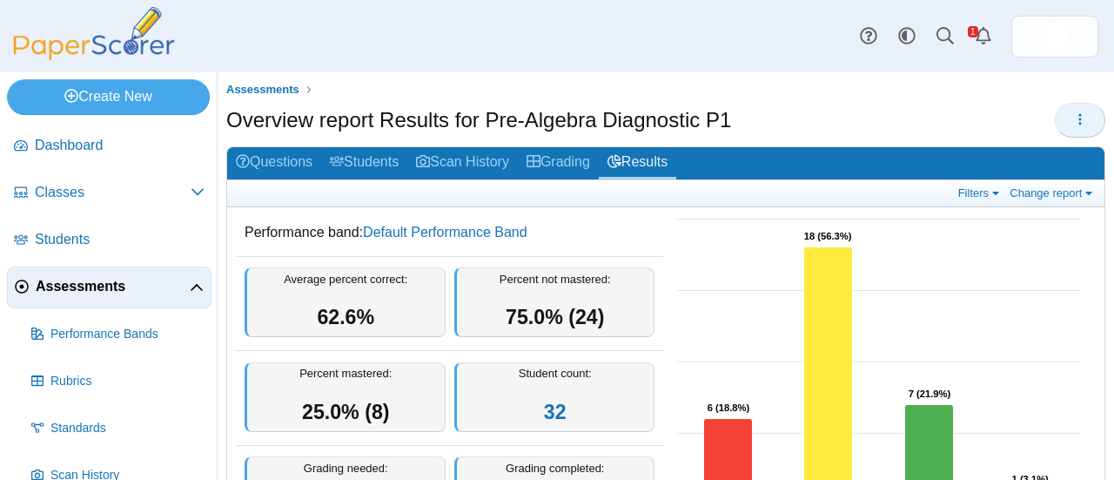
click at [1073, 120] on icon "button" at bounding box center [1080, 119] width 14 height 14
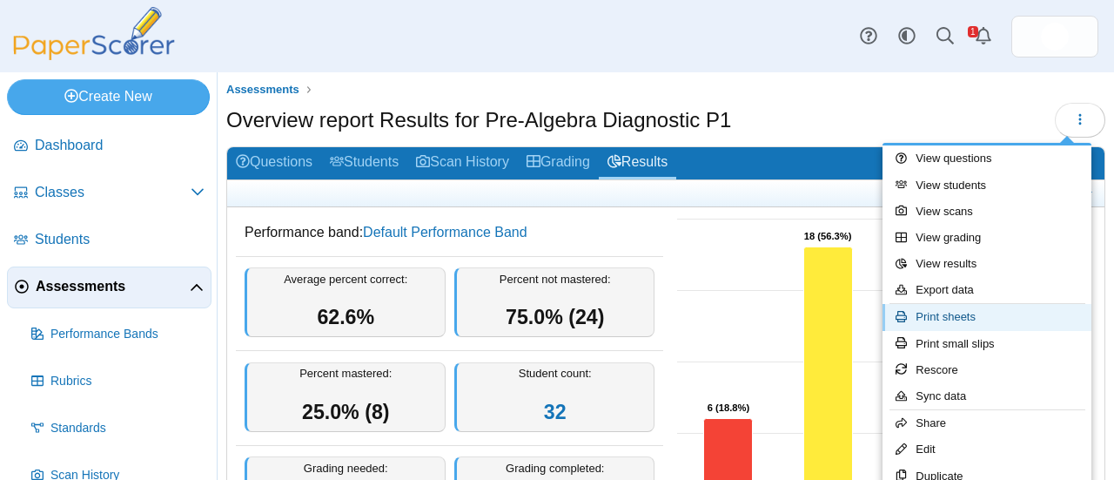
click at [972, 317] on link "Print sheets" at bounding box center [987, 317] width 209 height 26
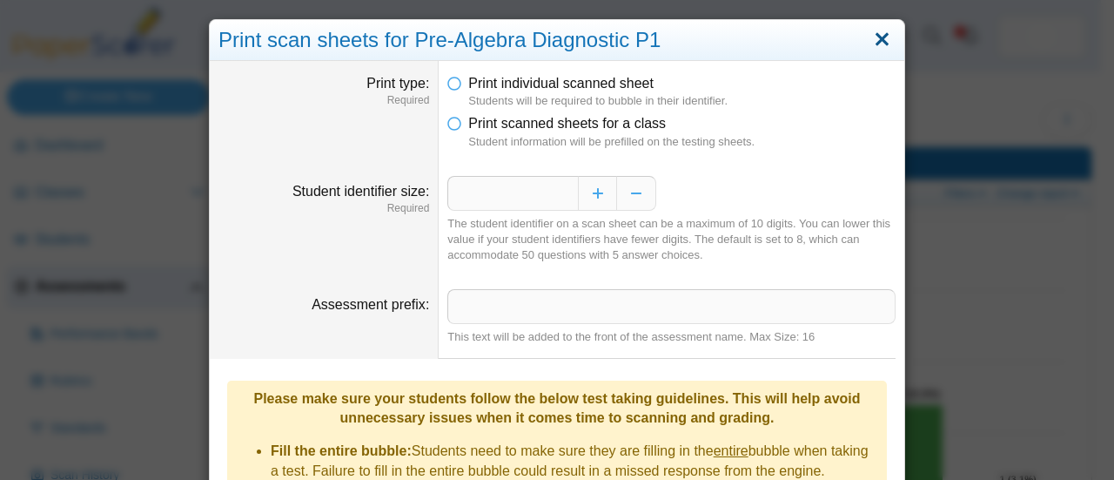
click at [874, 37] on link "Close" at bounding box center [882, 40] width 27 height 30
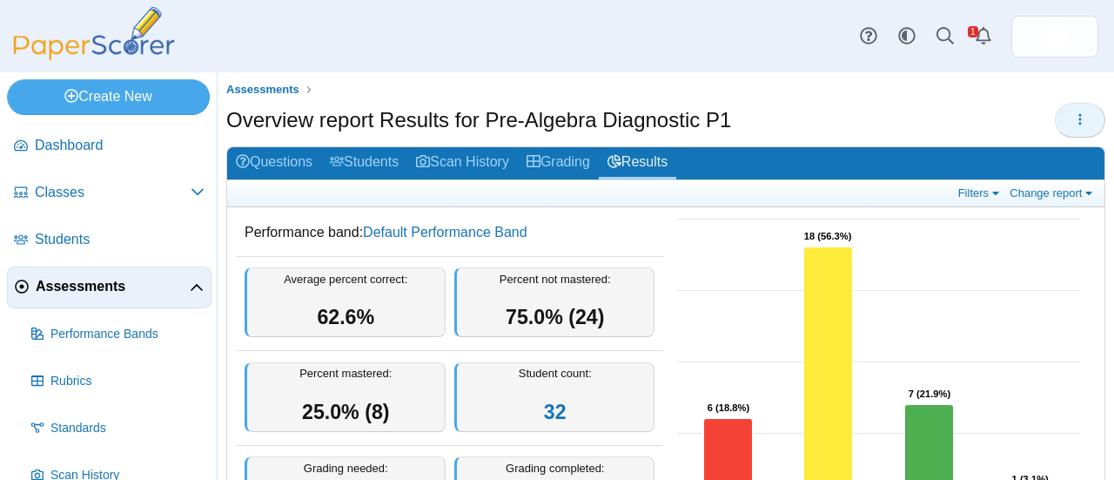
click at [1079, 115] on use "button" at bounding box center [1080, 118] width 3 height 11
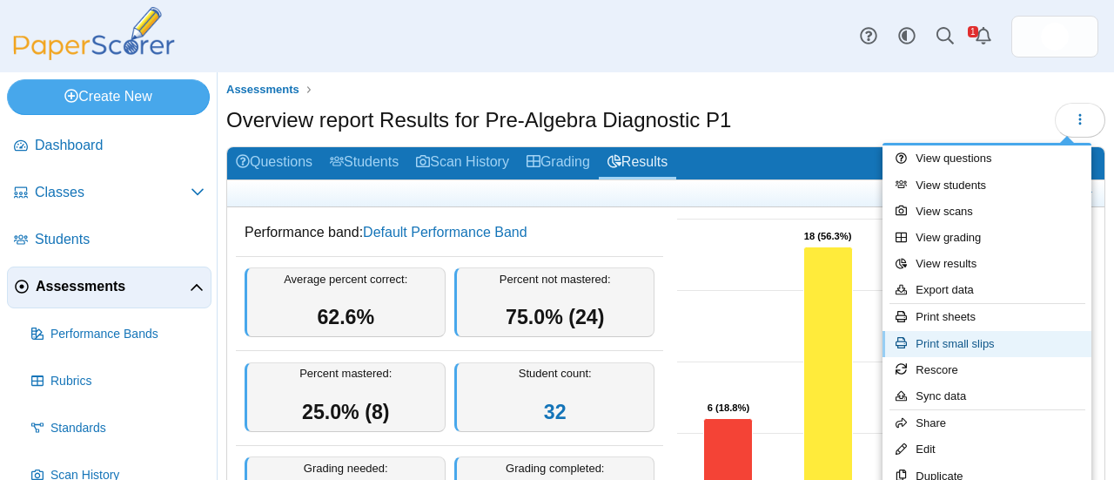
click at [959, 339] on link "Print small slips" at bounding box center [987, 344] width 209 height 26
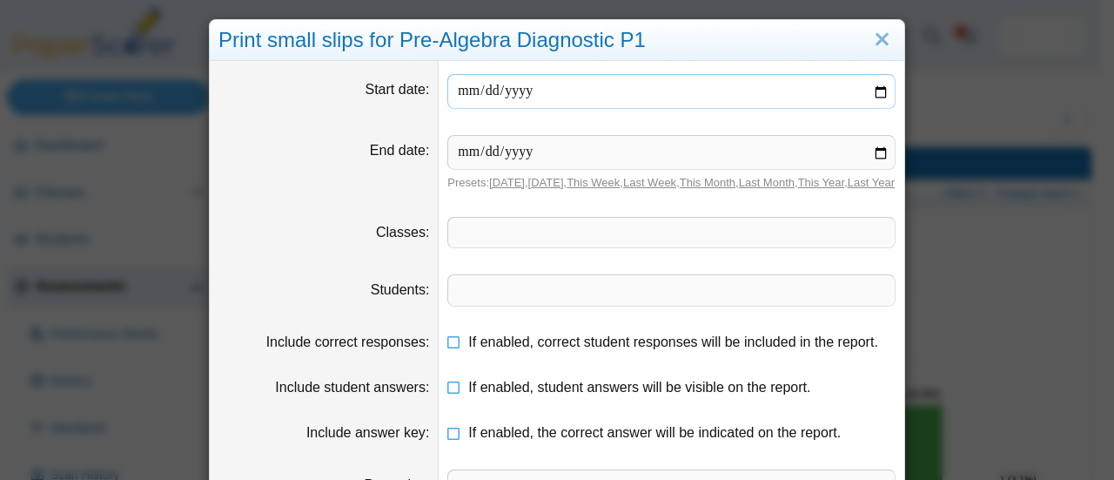
click at [874, 90] on input "date" at bounding box center [671, 91] width 448 height 35
type input "**********"
click at [880, 153] on input "date" at bounding box center [671, 152] width 448 height 35
type input "**********"
click at [487, 247] on span at bounding box center [671, 233] width 447 height 30
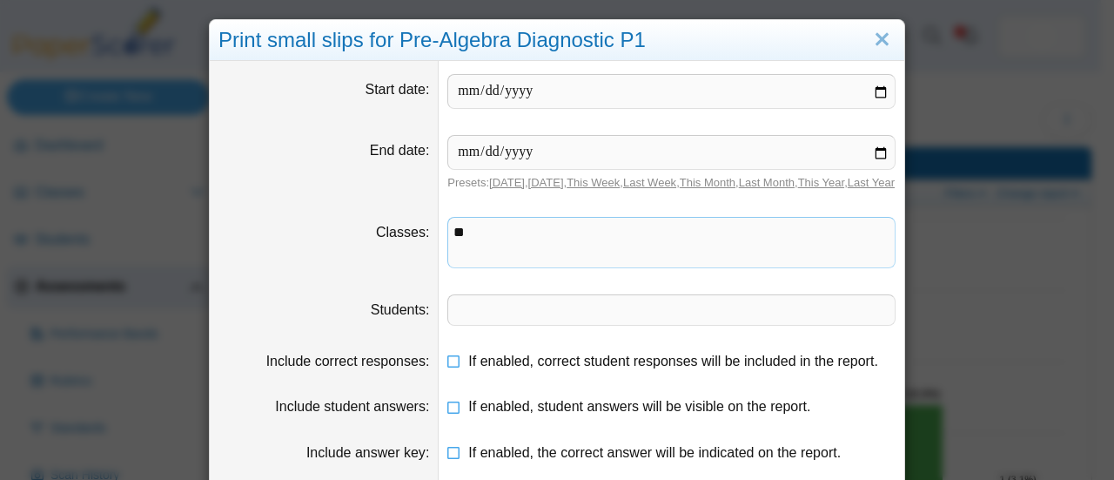
scroll to position [181, 0]
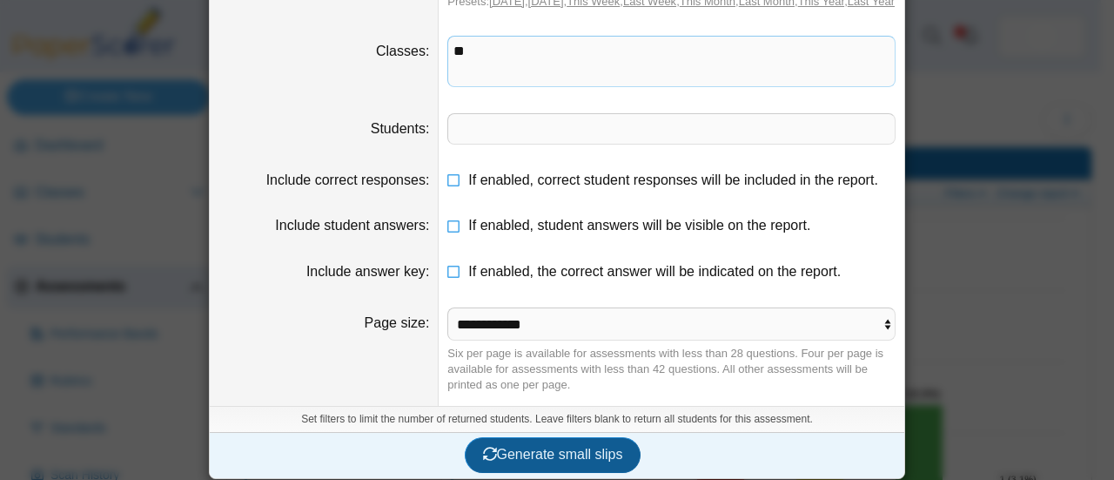
click at [555, 447] on span "Generate small slips" at bounding box center [553, 454] width 140 height 15
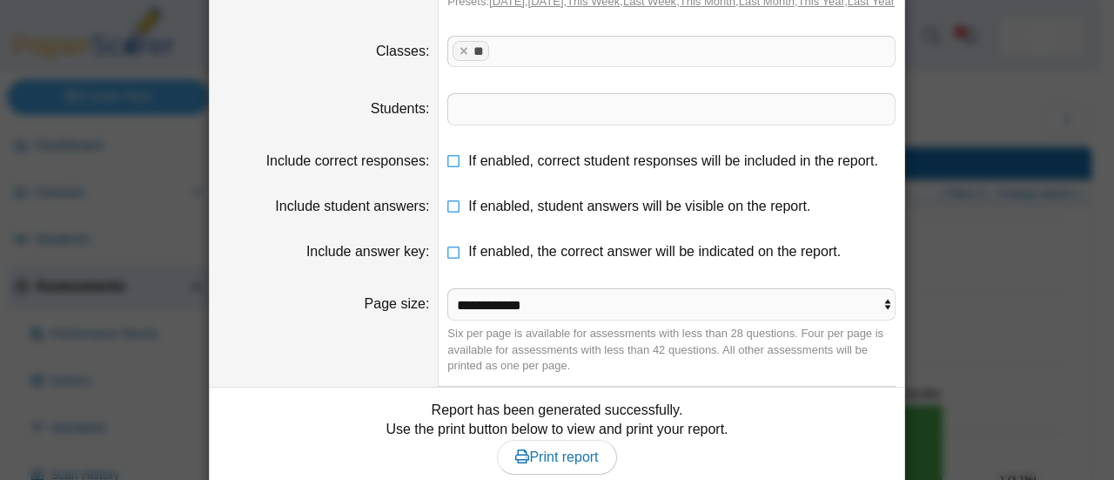
scroll to position [282, 0]
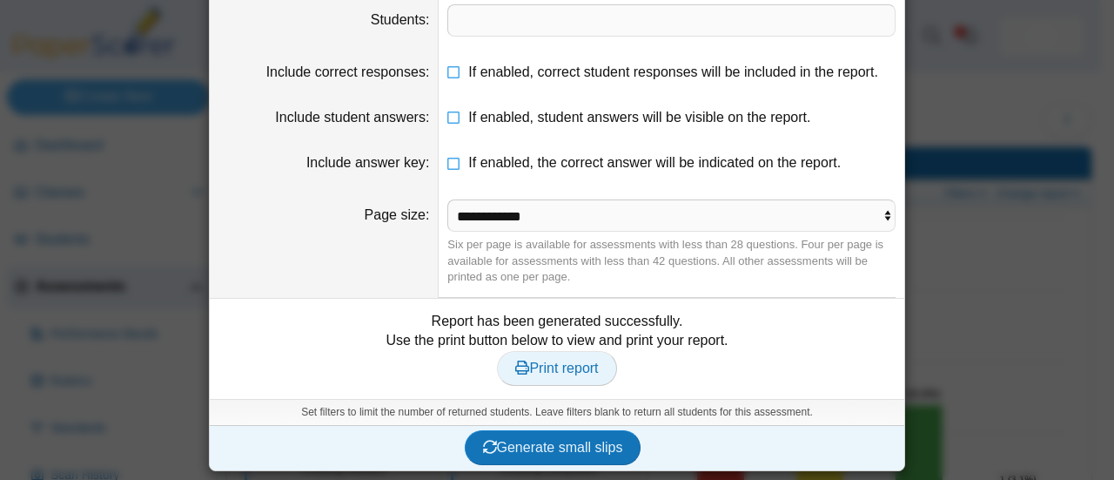
click at [559, 368] on span "Print report" at bounding box center [556, 367] width 83 height 15
